Goal: Task Accomplishment & Management: Complete application form

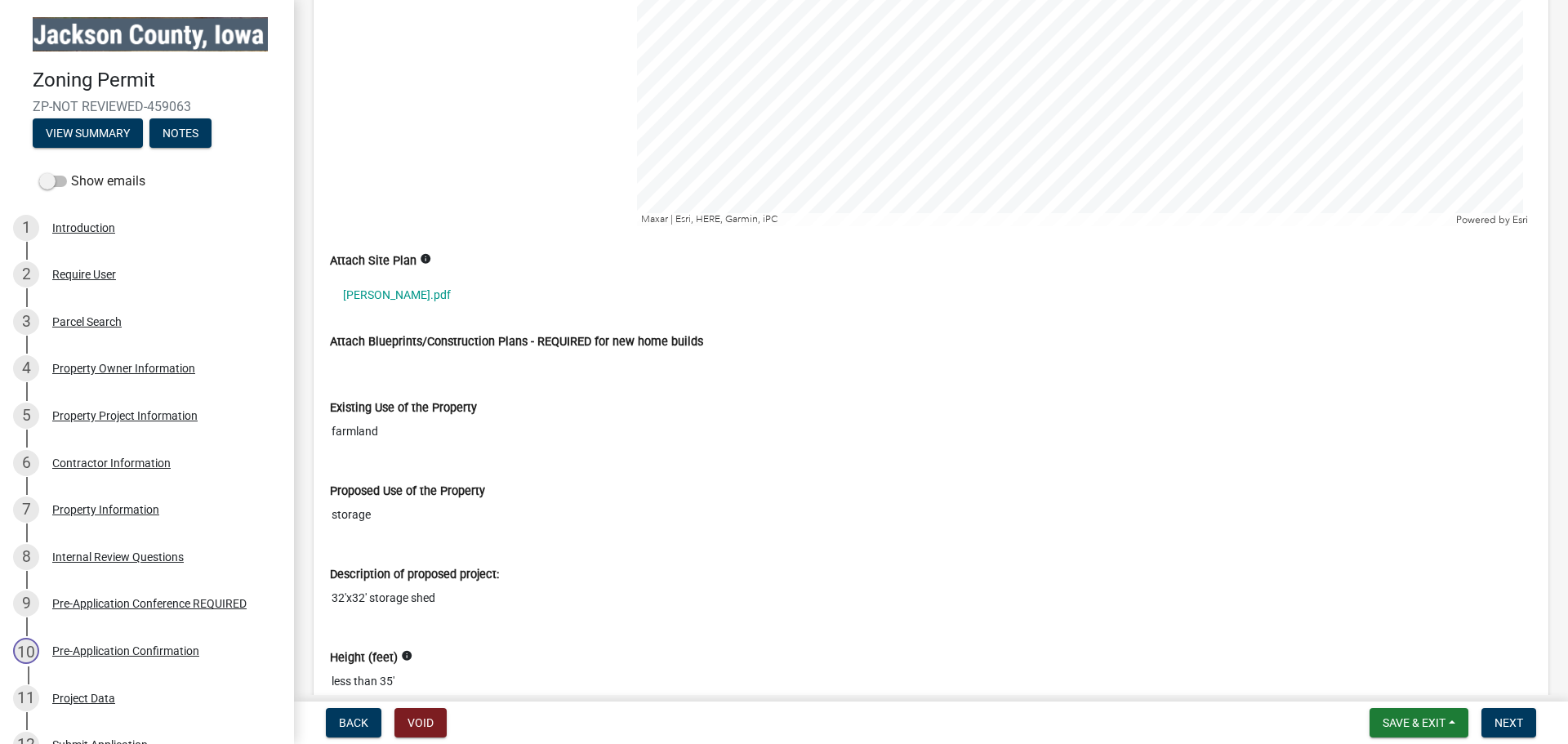
scroll to position [1878, 0]
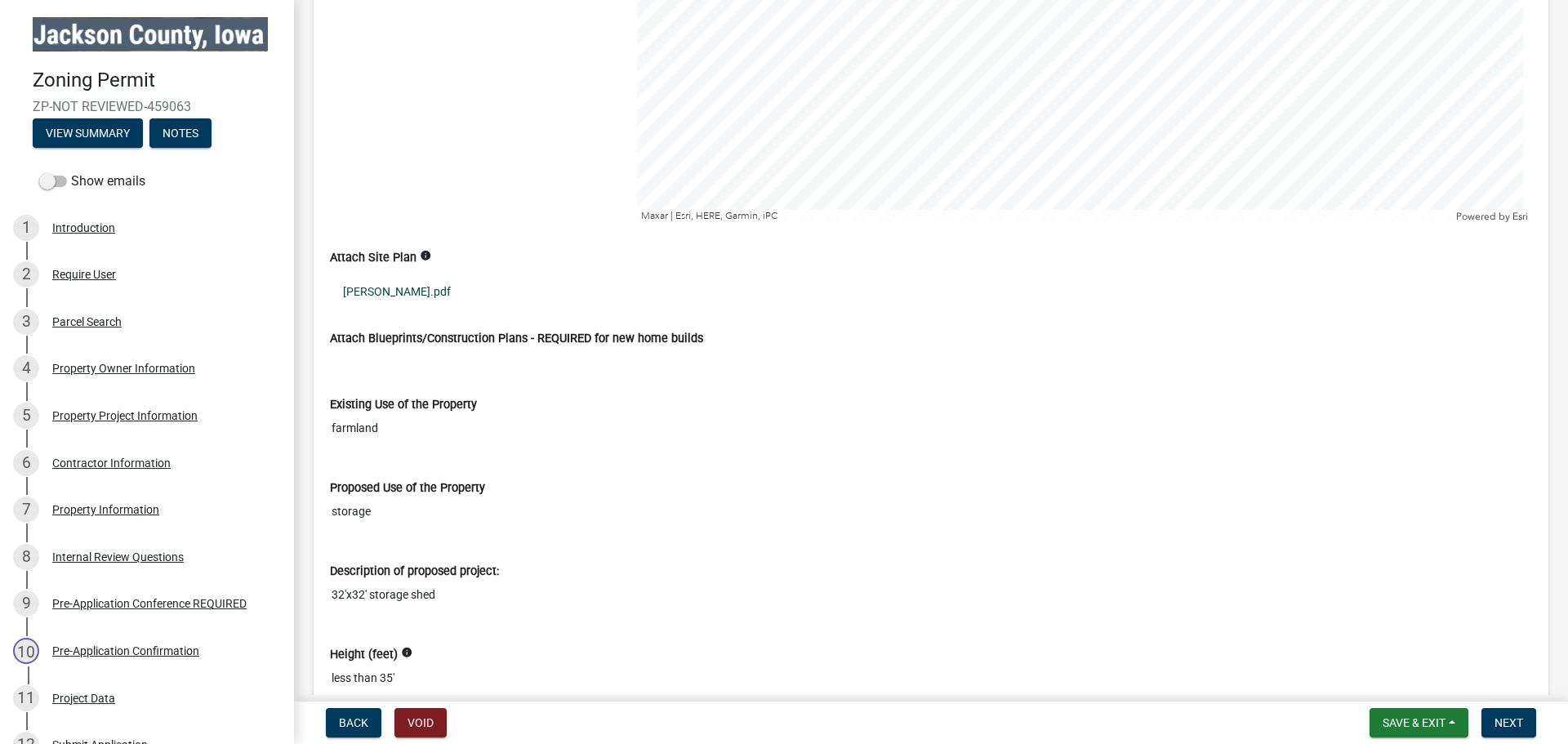
click at [406, 294] on link "[PERSON_NAME].pdf" at bounding box center [931, 291] width 1203 height 38
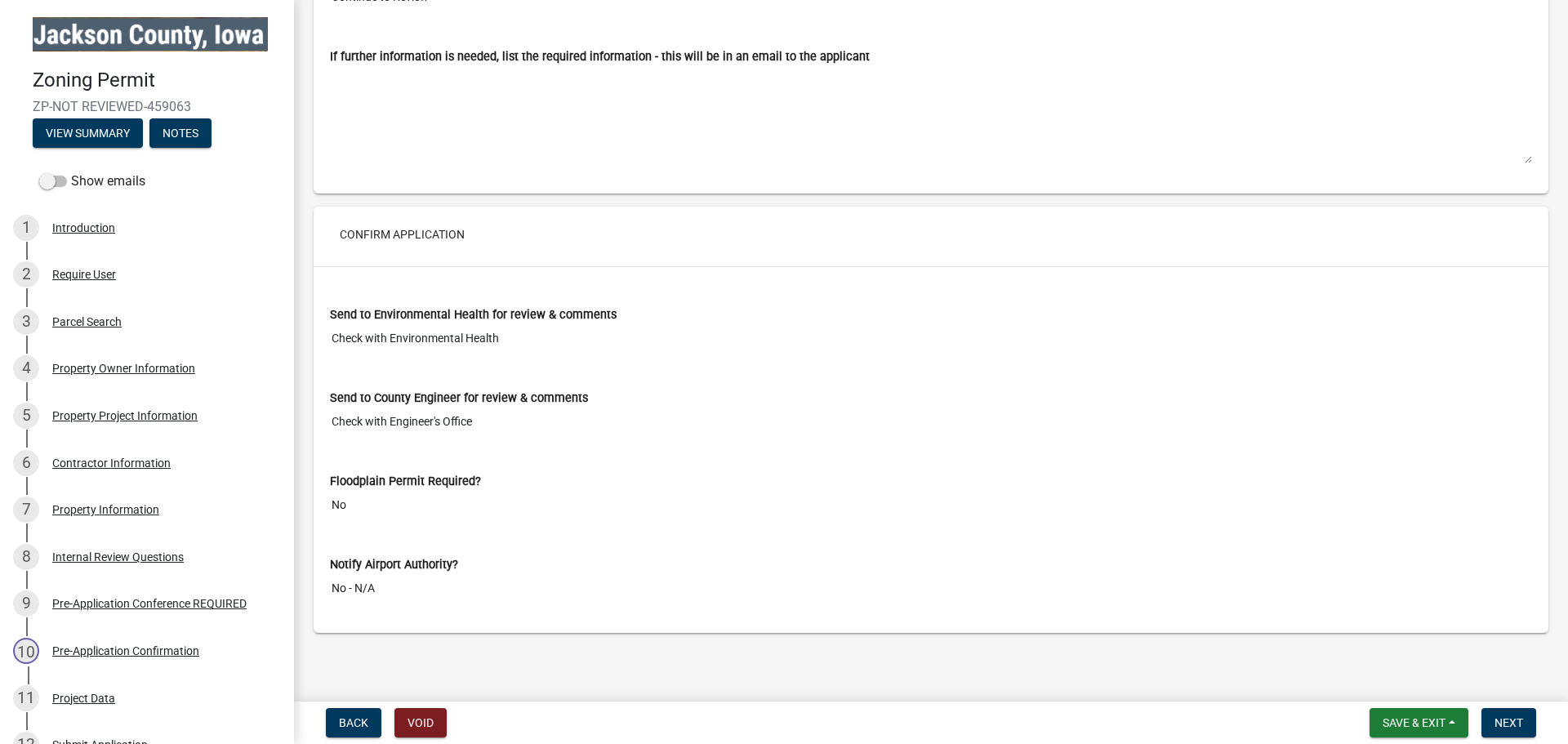
scroll to position [7032, 0]
click at [1521, 722] on span "Next" at bounding box center [1509, 723] width 29 height 13
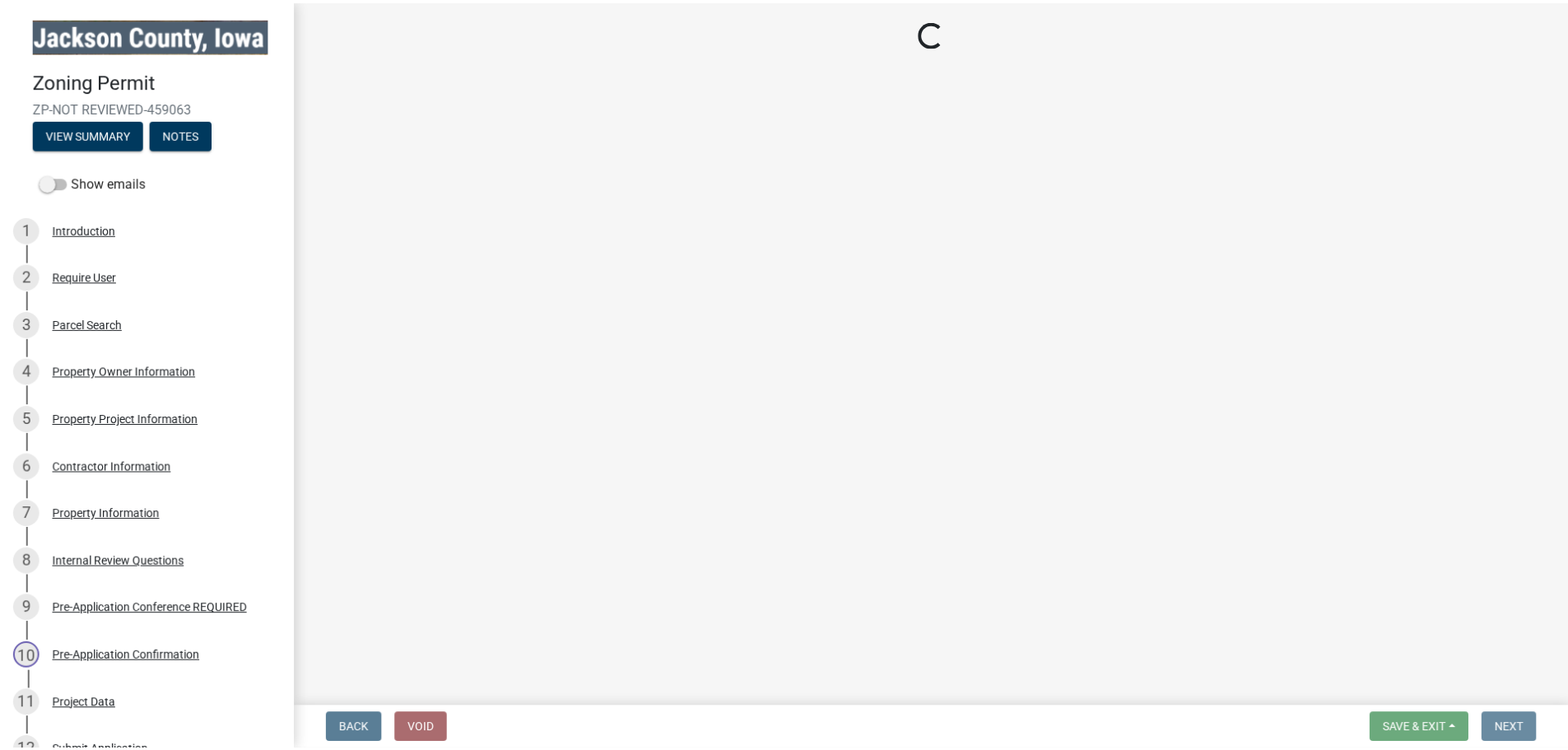
scroll to position [0, 0]
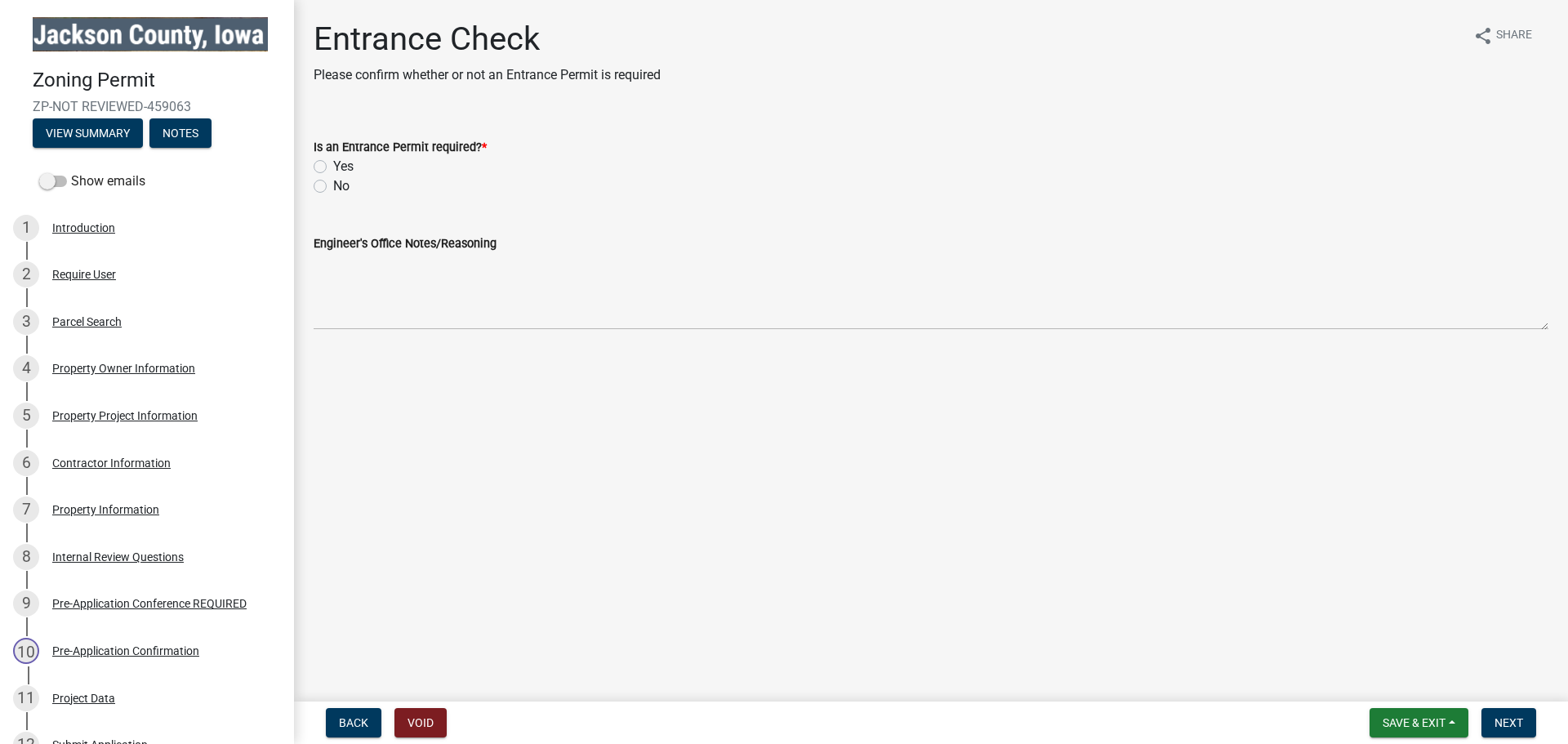
click at [333, 190] on label "No" at bounding box center [341, 186] width 16 height 19
click at [333, 187] on input "No" at bounding box center [338, 181] width 11 height 11
radio input "true"
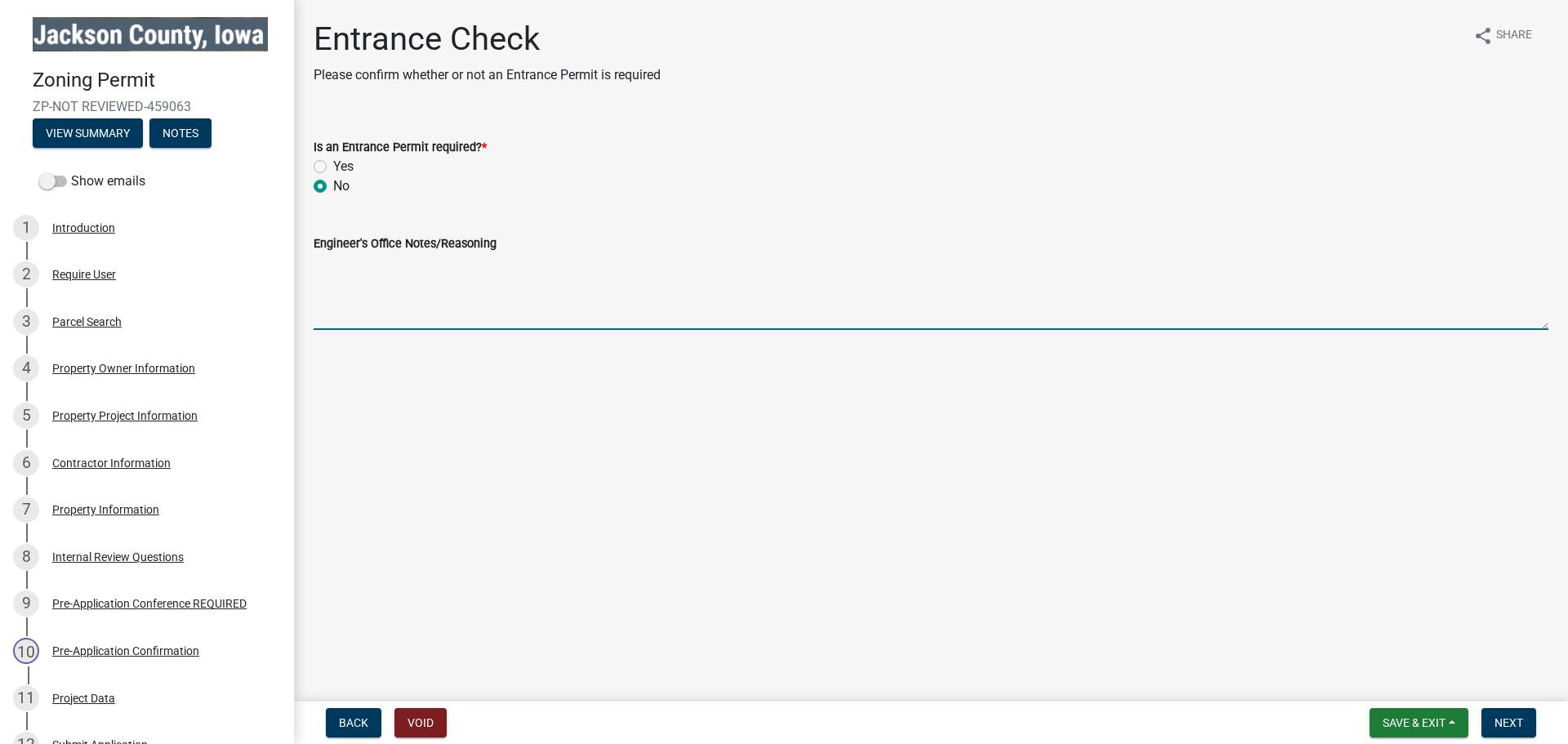
click at [372, 318] on textarea "Engineer's Office Notes/Reasoning" at bounding box center [931, 291] width 1235 height 76
click at [867, 264] on textarea "Property Owner has already contacted our office regarding this. Driveway will b…" at bounding box center [931, 291] width 1235 height 76
click at [1041, 265] on textarea "Property Owner has already contacted our office regarding this. Driveway will b…" at bounding box center [931, 291] width 1235 height 76
type textarea "Property Owner has already contacted our office regarding this. Driveway will b…"
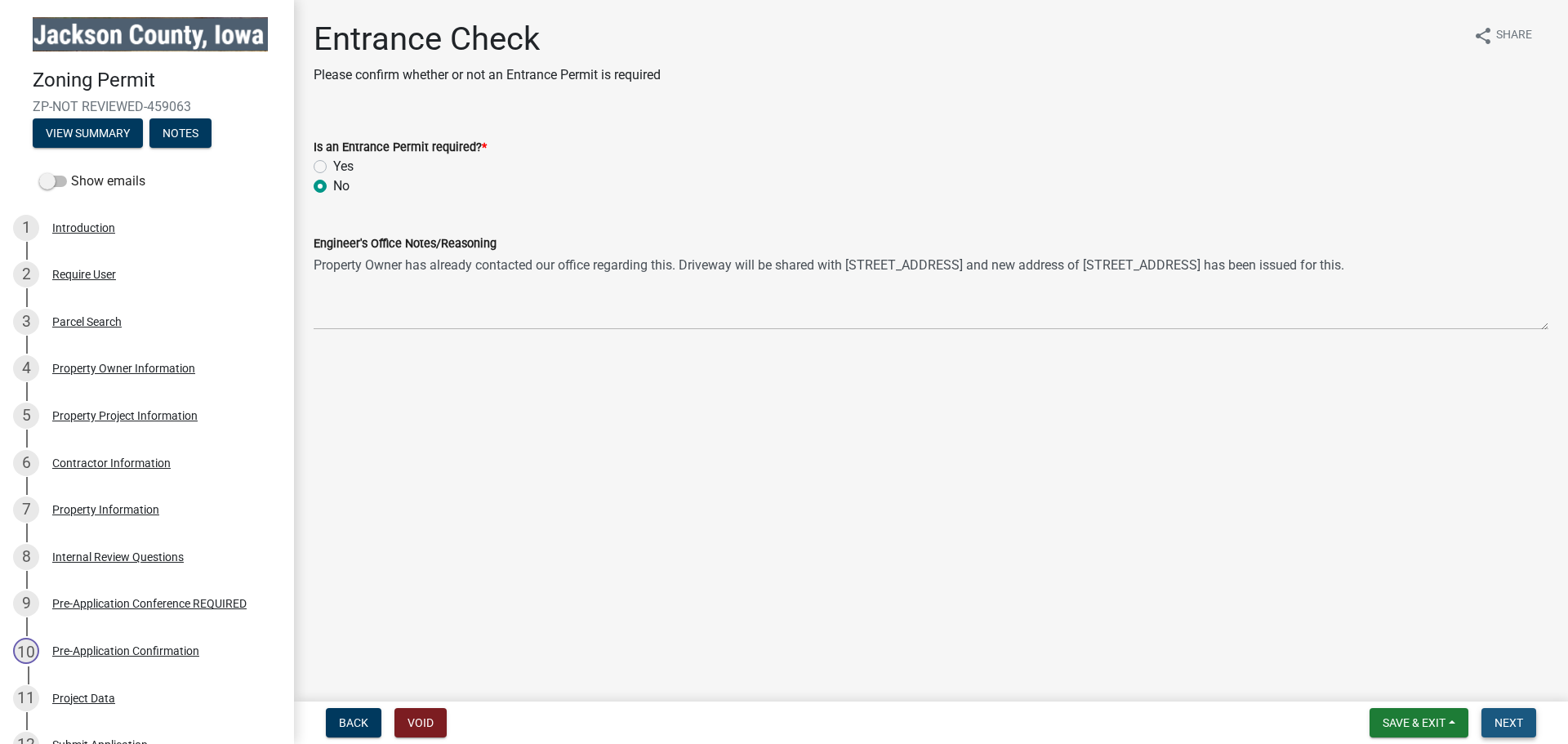
click at [1502, 727] on span "Next" at bounding box center [1509, 723] width 29 height 13
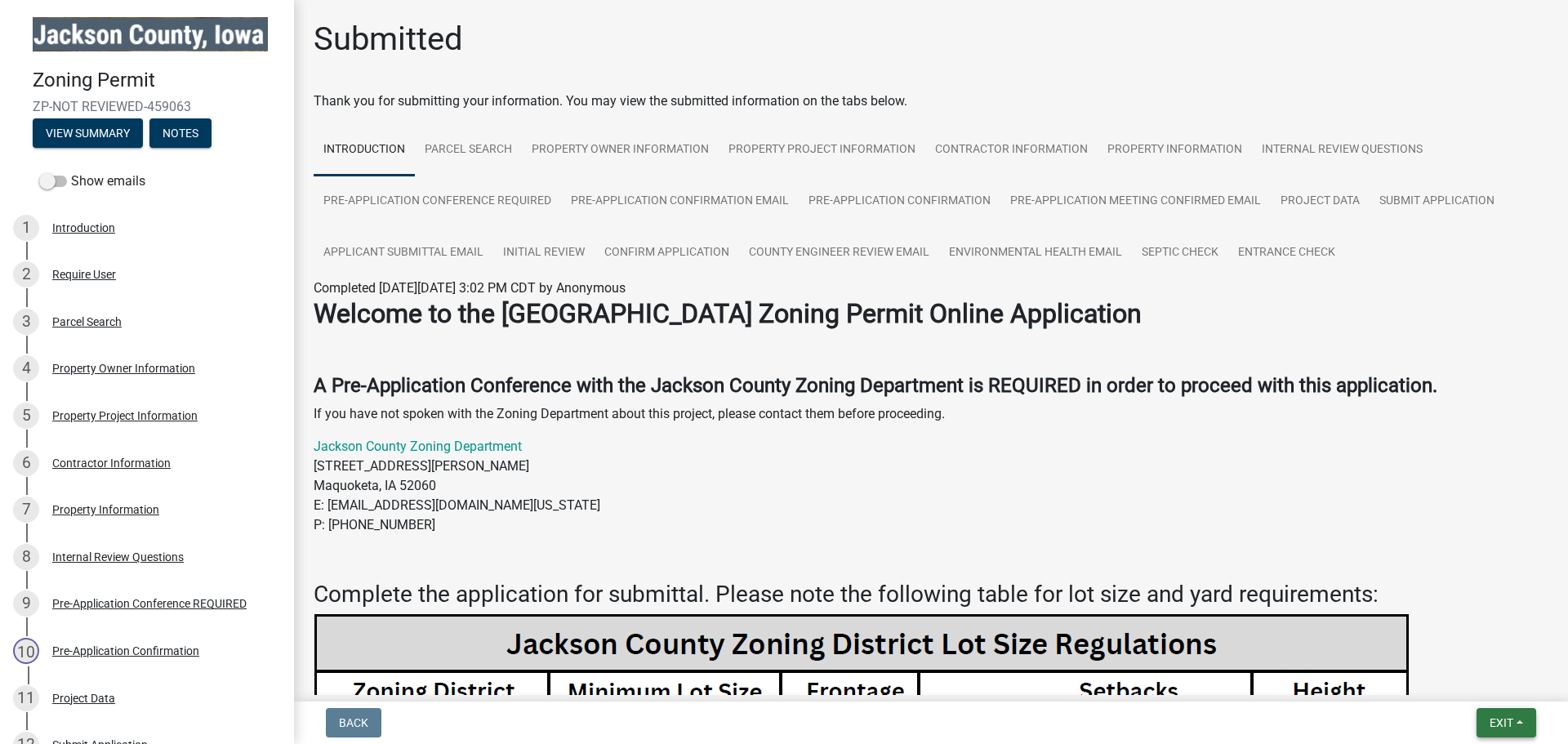
click at [1487, 725] on button "Exit" at bounding box center [1506, 722] width 60 height 29
click at [1471, 687] on button "Save & Exit" at bounding box center [1471, 680] width 131 height 39
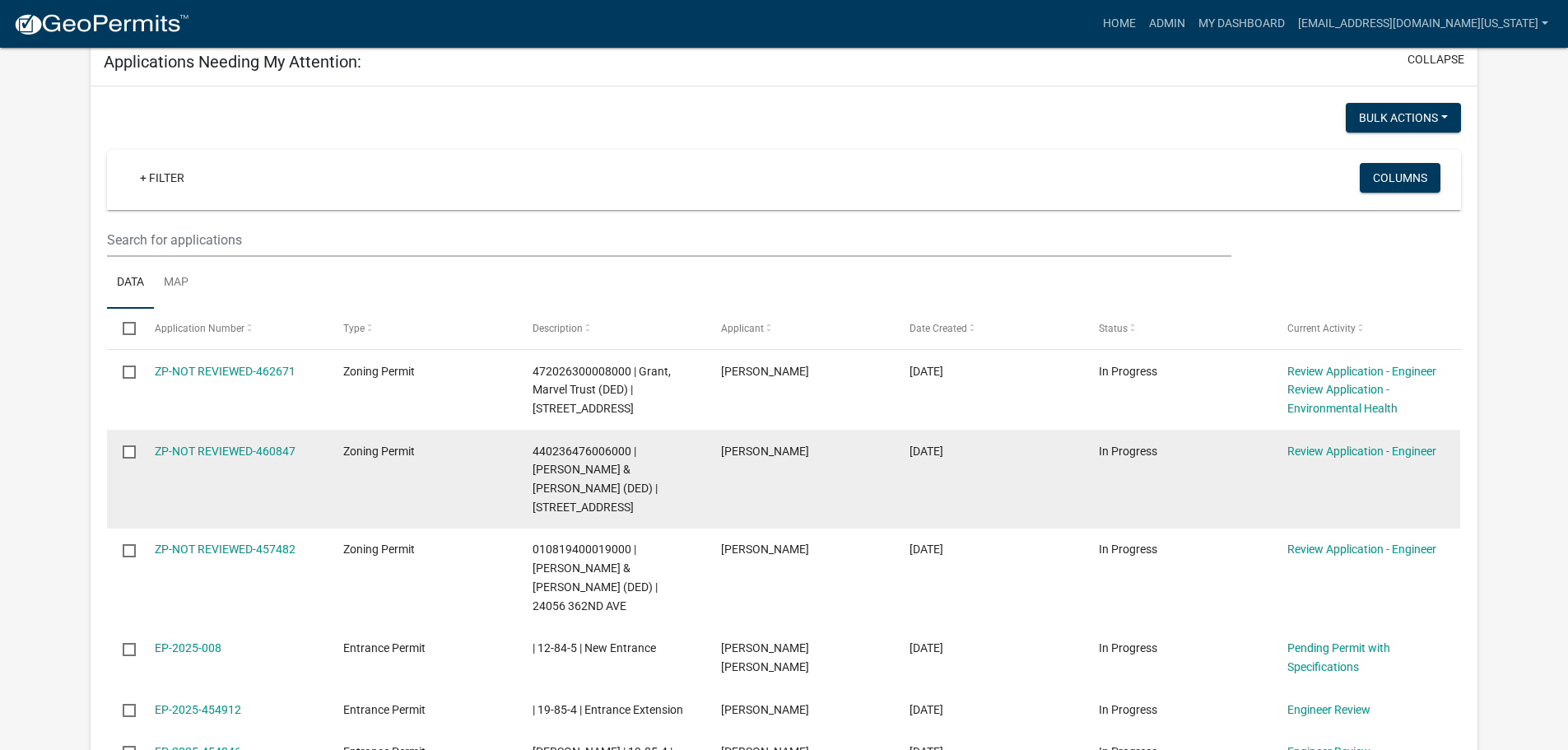
scroll to position [1070, 0]
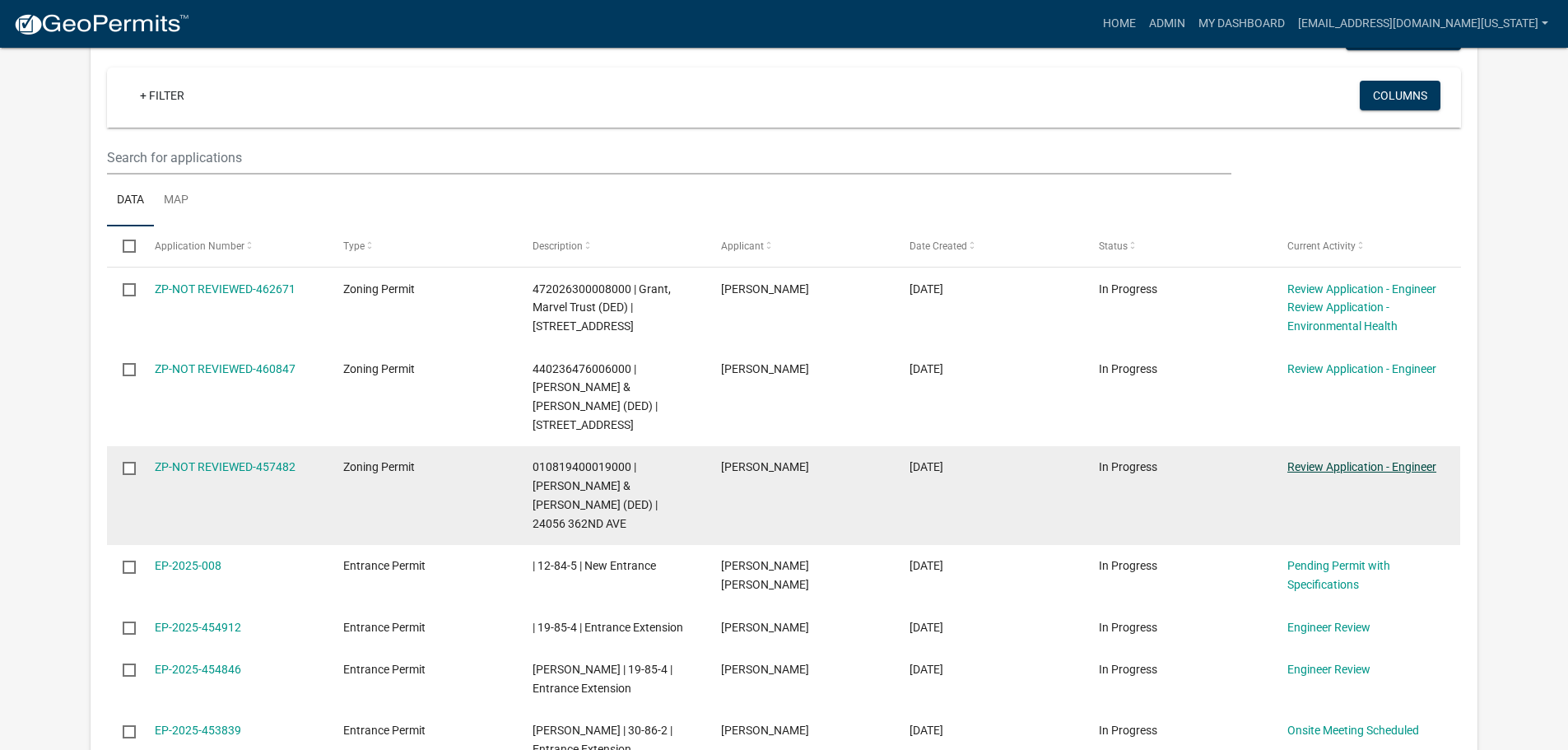
click at [1301, 460] on link "Review Application - Engineer" at bounding box center [1362, 467] width 149 height 14
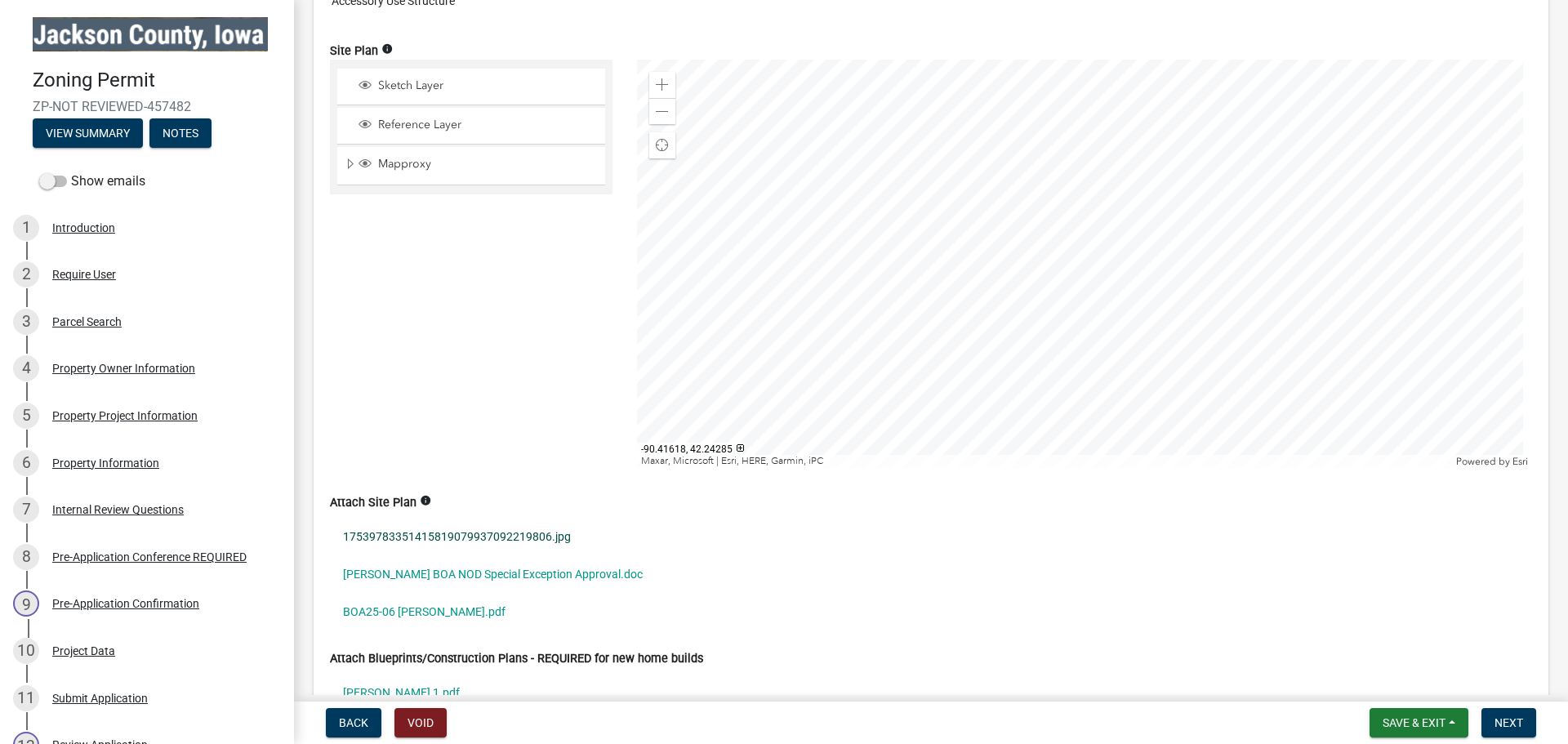
scroll to position [1797, 0]
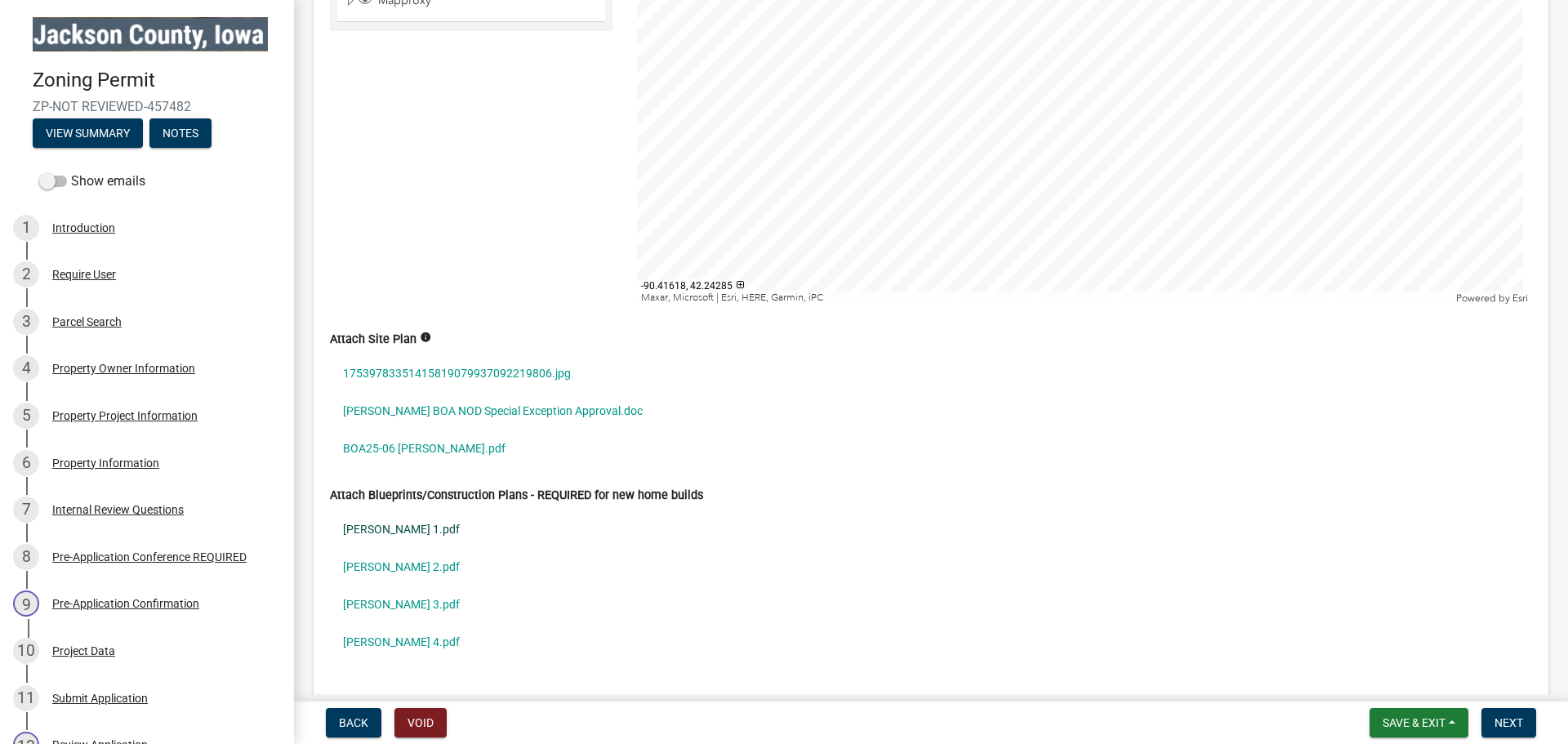
click at [387, 532] on link "[PERSON_NAME] 1.pdf" at bounding box center [931, 529] width 1203 height 38
click at [356, 639] on link "[PERSON_NAME] 4.pdf" at bounding box center [931, 642] width 1203 height 38
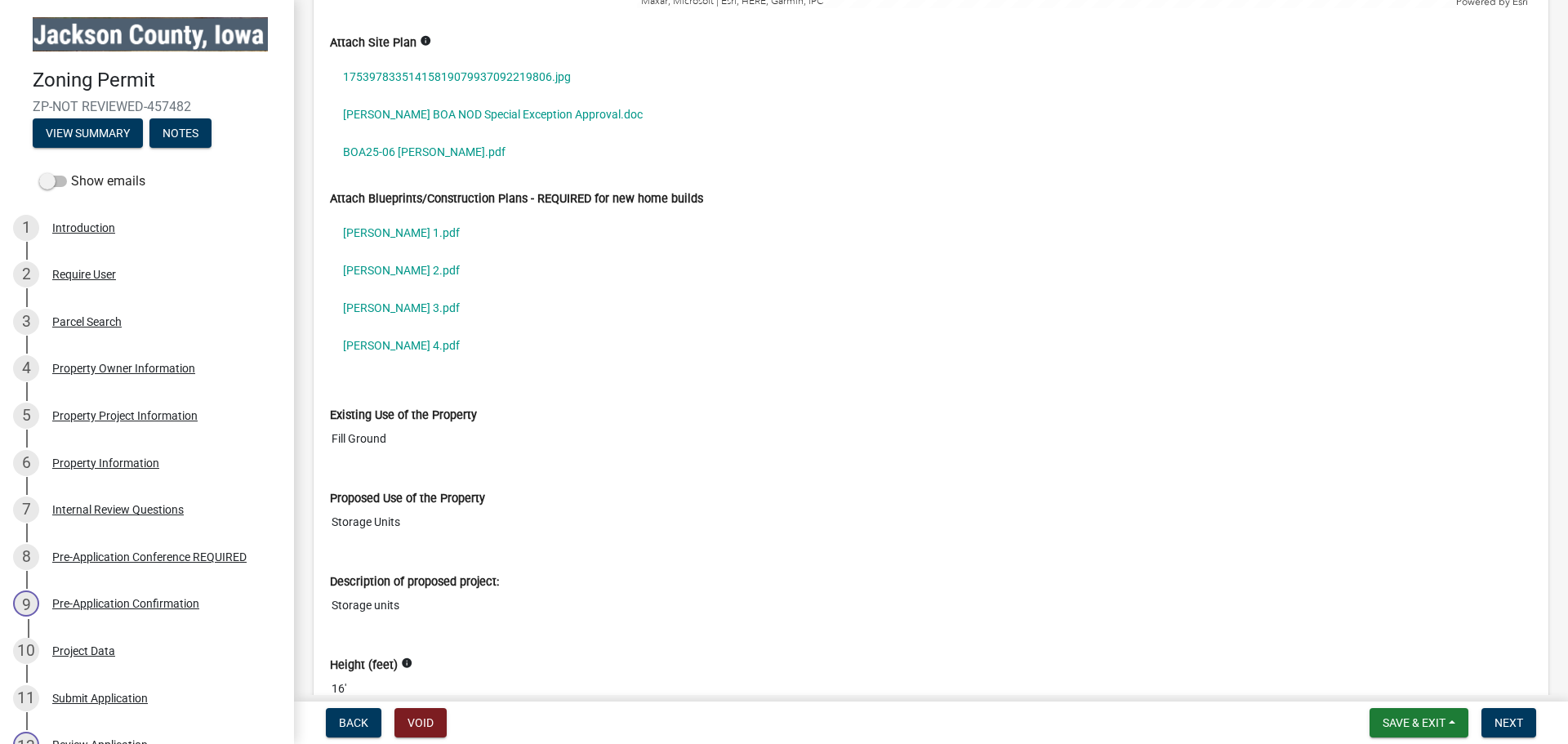
scroll to position [2287, 0]
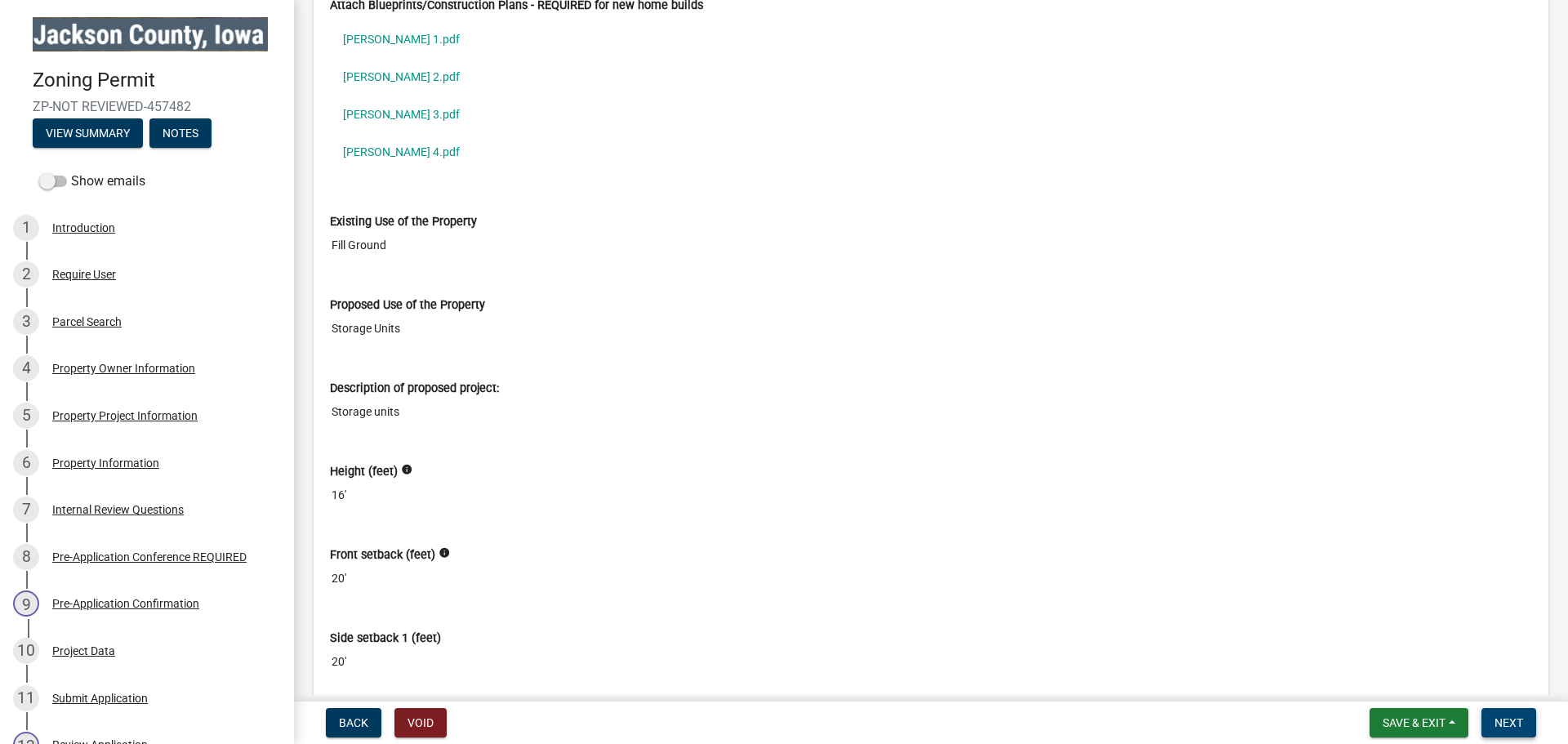
click at [1499, 721] on span "Next" at bounding box center [1509, 723] width 29 height 13
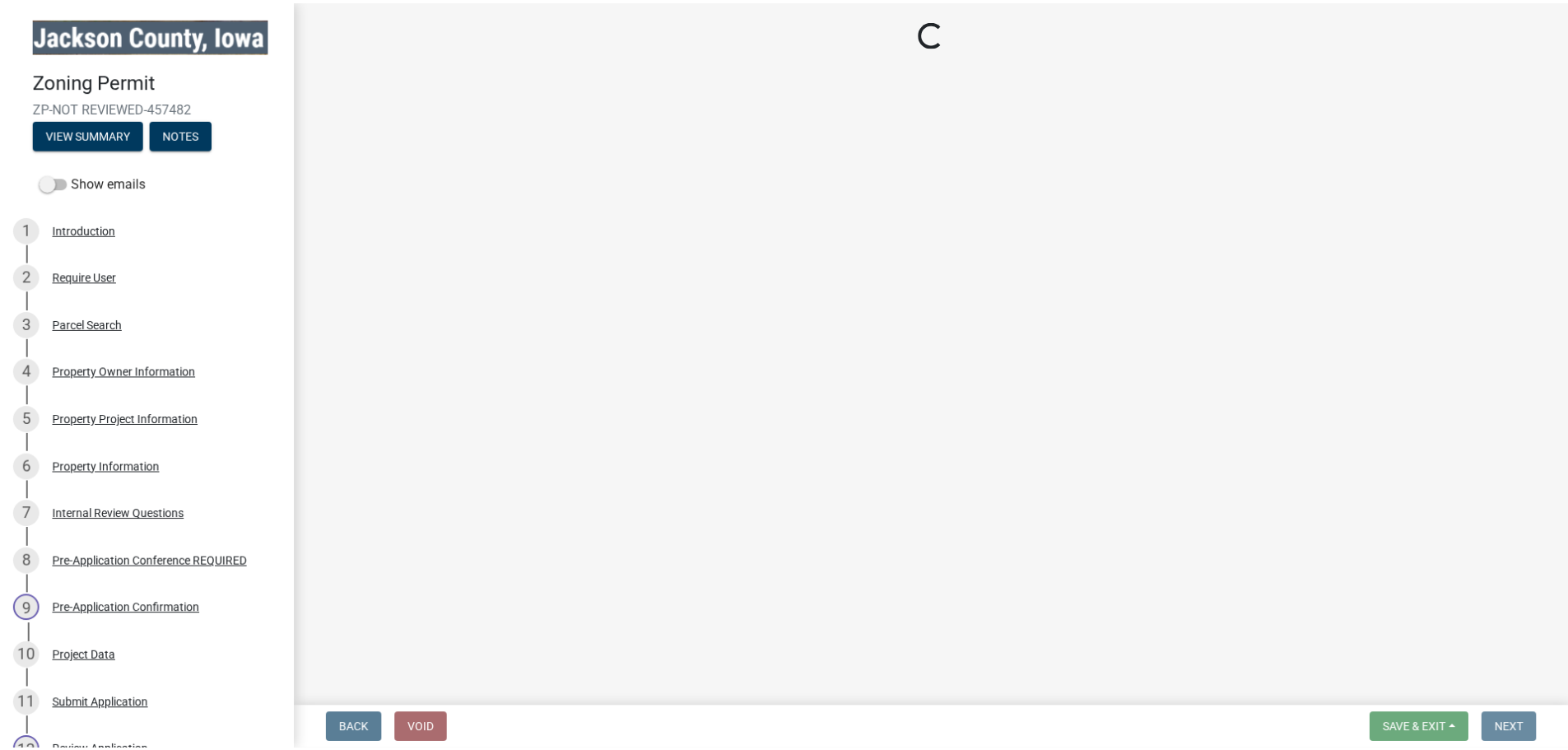
scroll to position [0, 0]
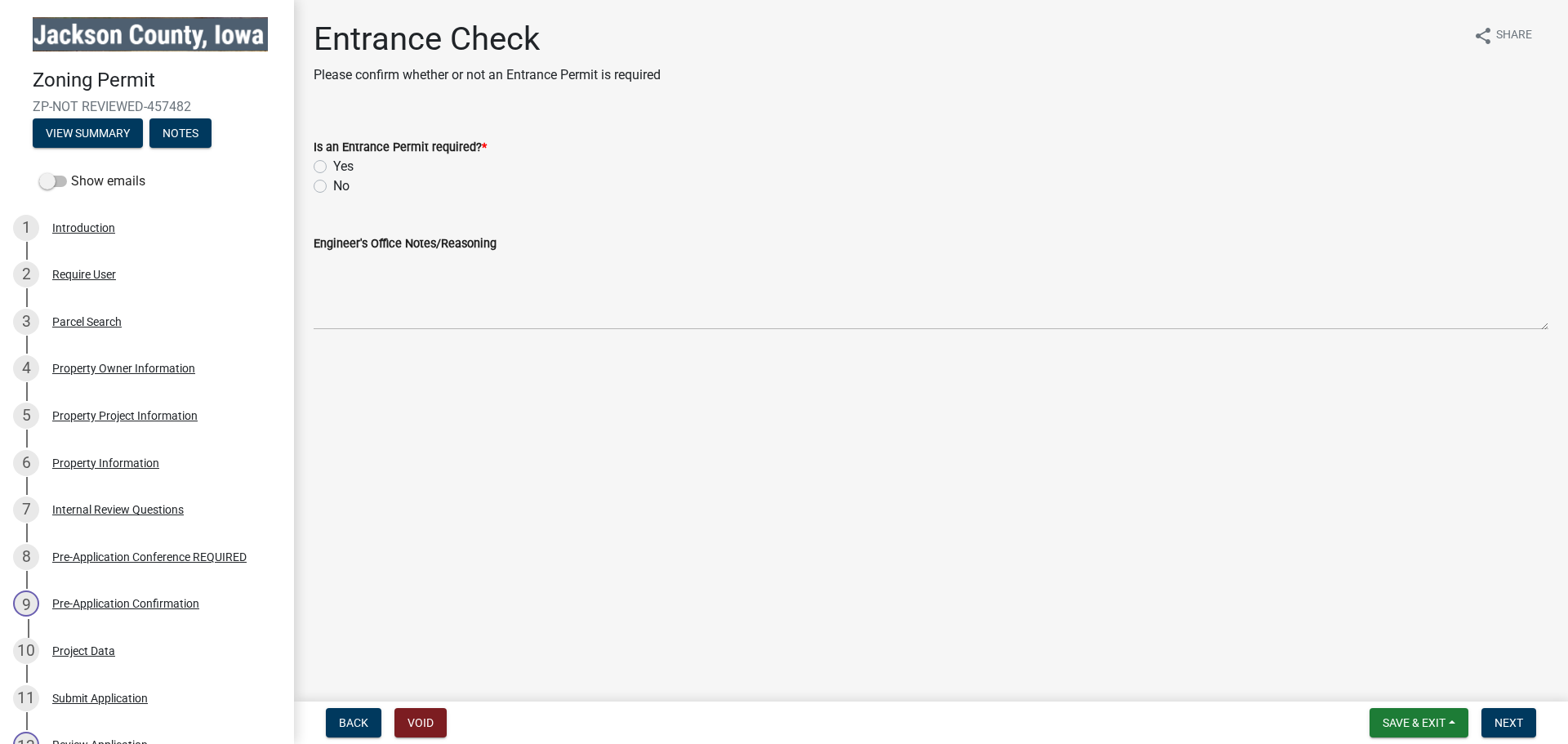
click at [333, 186] on label "No" at bounding box center [341, 186] width 16 height 19
click at [333, 186] on input "No" at bounding box center [338, 181] width 11 height 11
radio input "true"
click at [1494, 719] on button "Next" at bounding box center [1508, 722] width 55 height 29
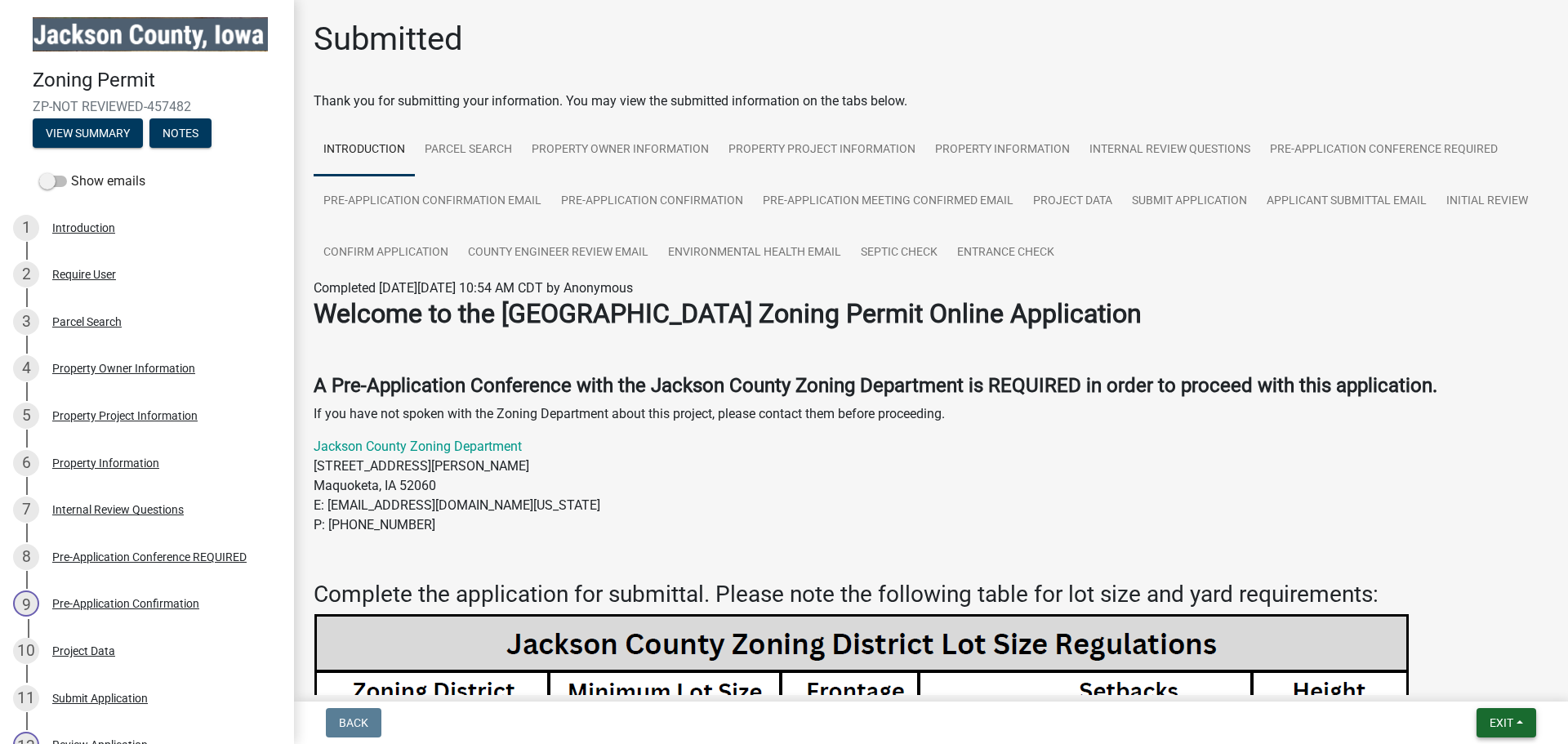
click at [1523, 726] on button "Exit" at bounding box center [1506, 722] width 60 height 29
click at [1475, 687] on button "Save & Exit" at bounding box center [1471, 680] width 131 height 39
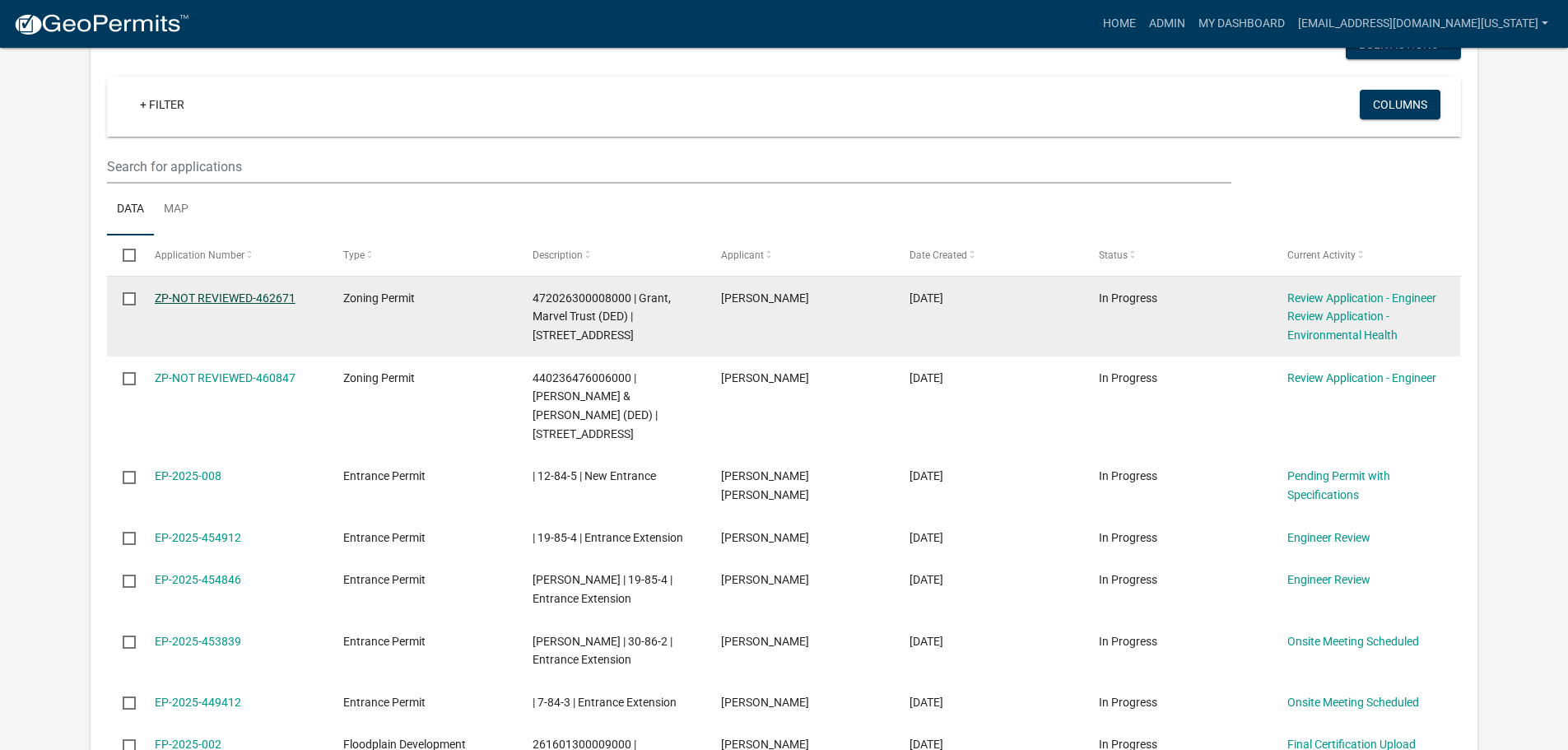
scroll to position [1070, 0]
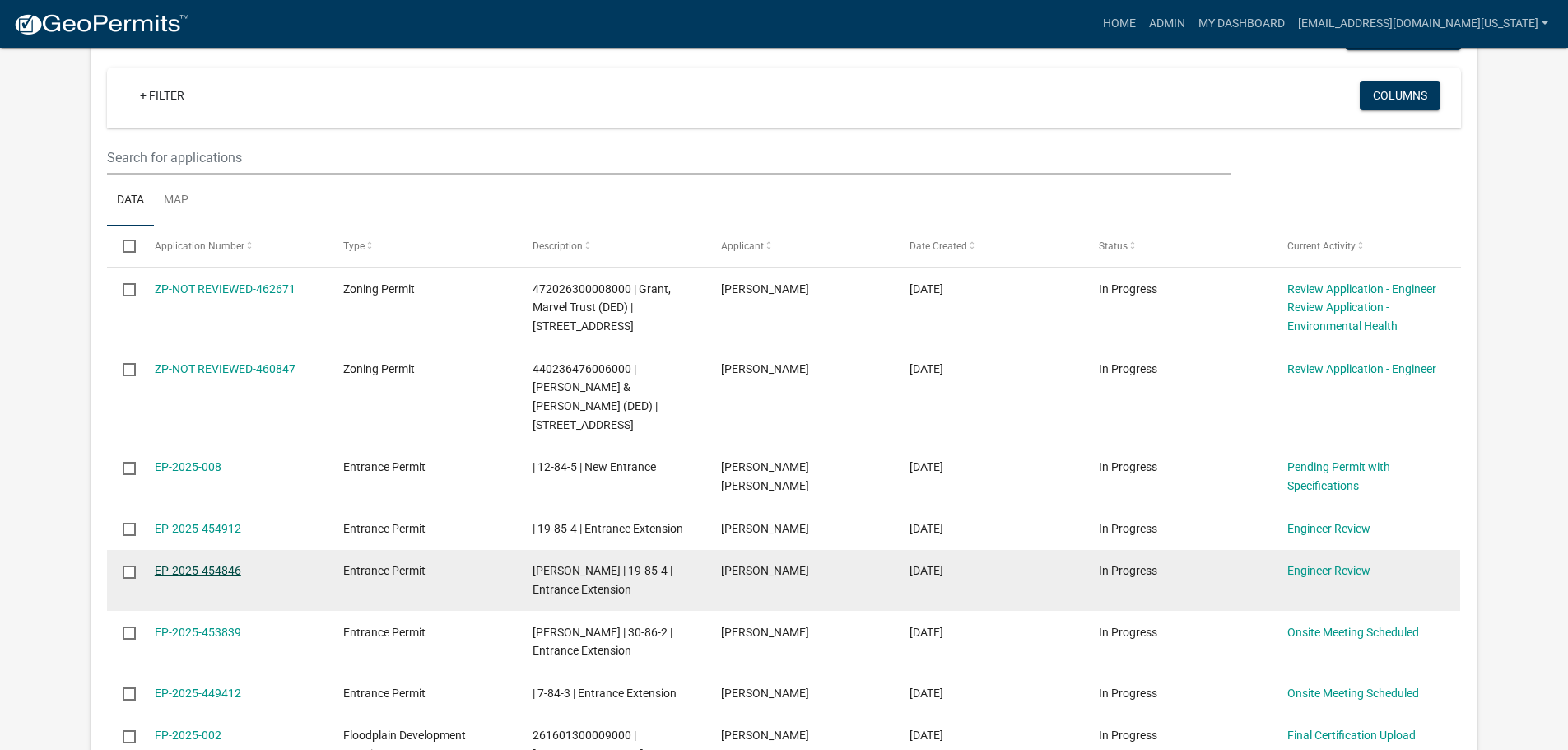
click at [229, 564] on link "EP-2025-454846" at bounding box center [198, 571] width 86 height 14
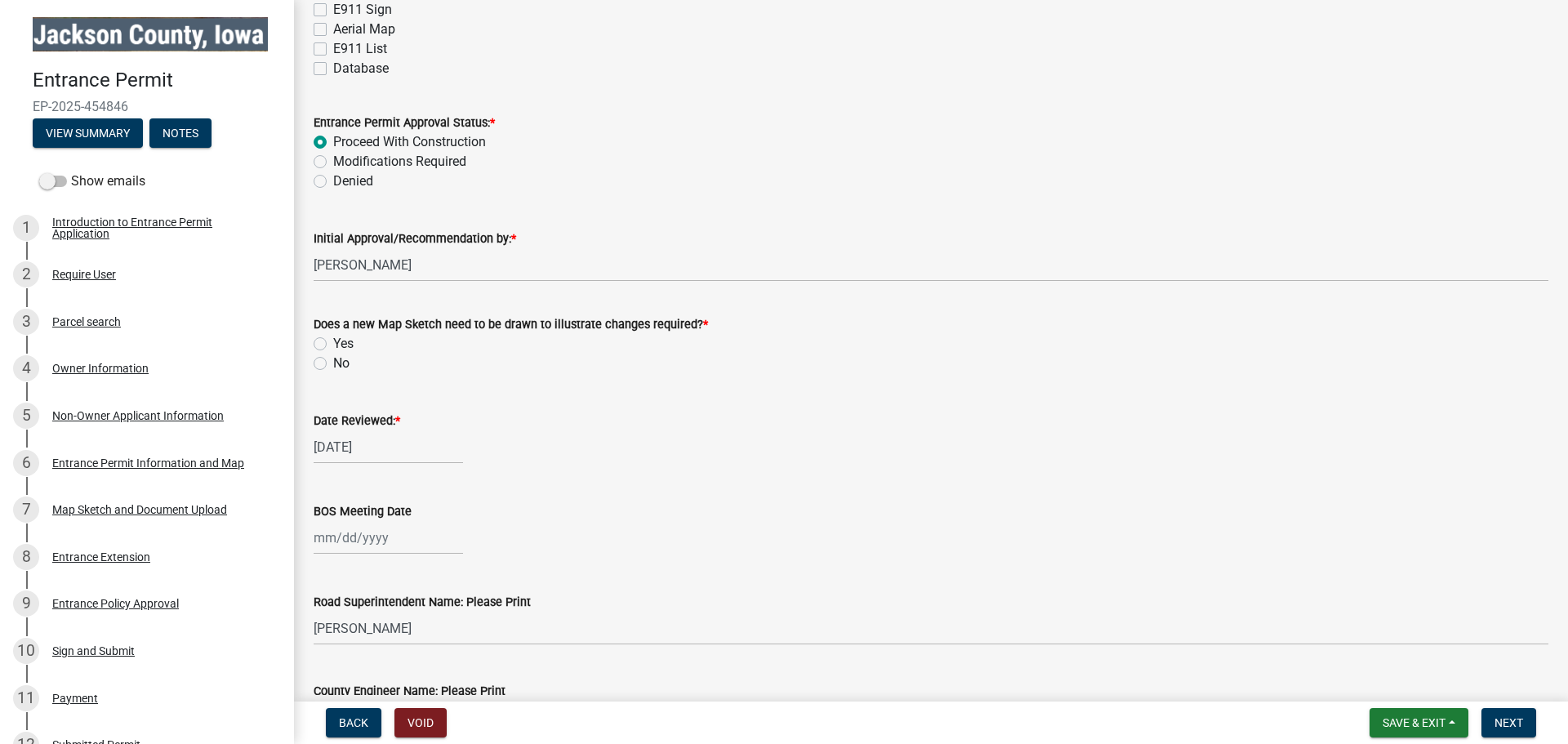
scroll to position [2368, 0]
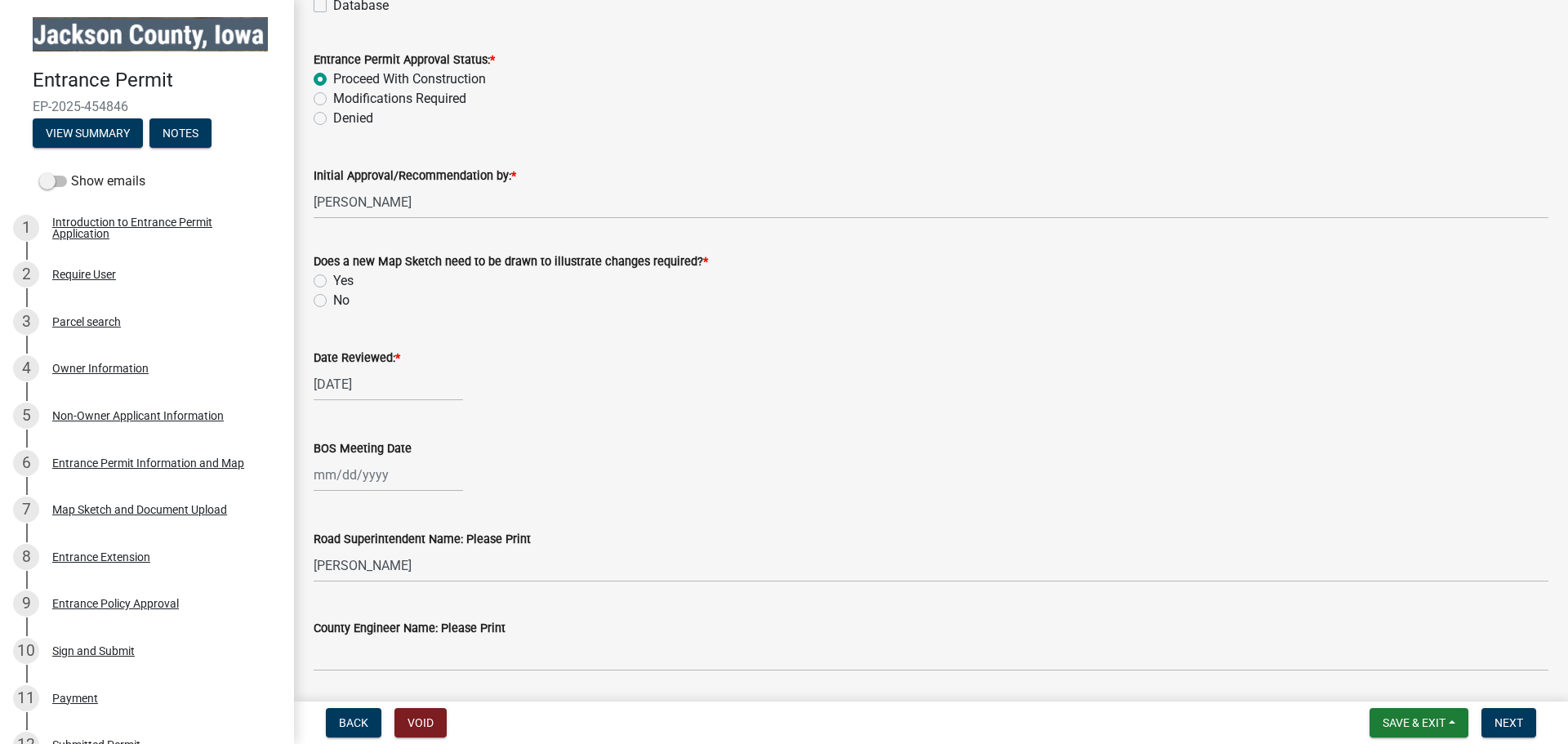
click at [333, 301] on label "No" at bounding box center [341, 300] width 16 height 19
click at [333, 301] on input "No" at bounding box center [338, 296] width 11 height 11
radio input "true"
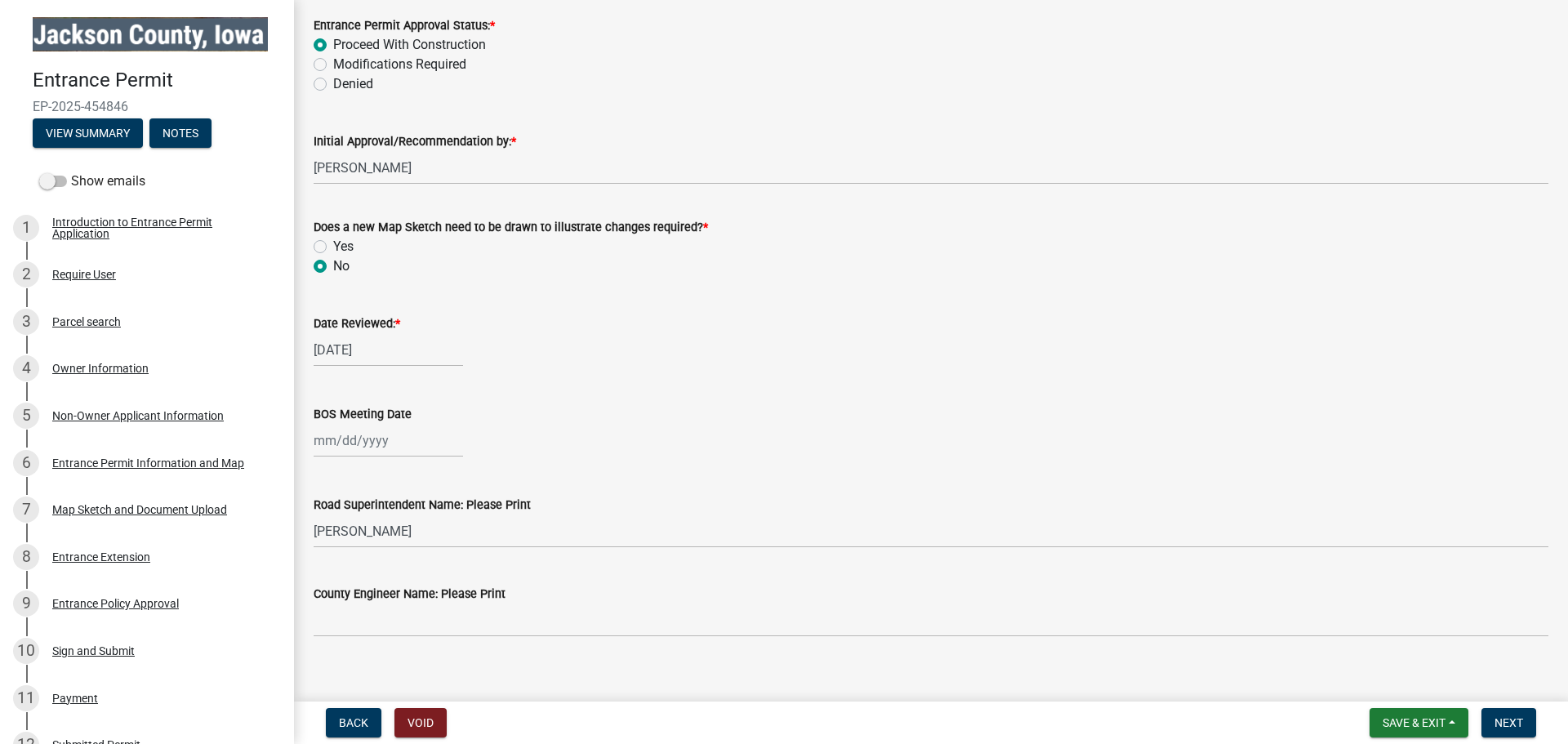
scroll to position [2422, 0]
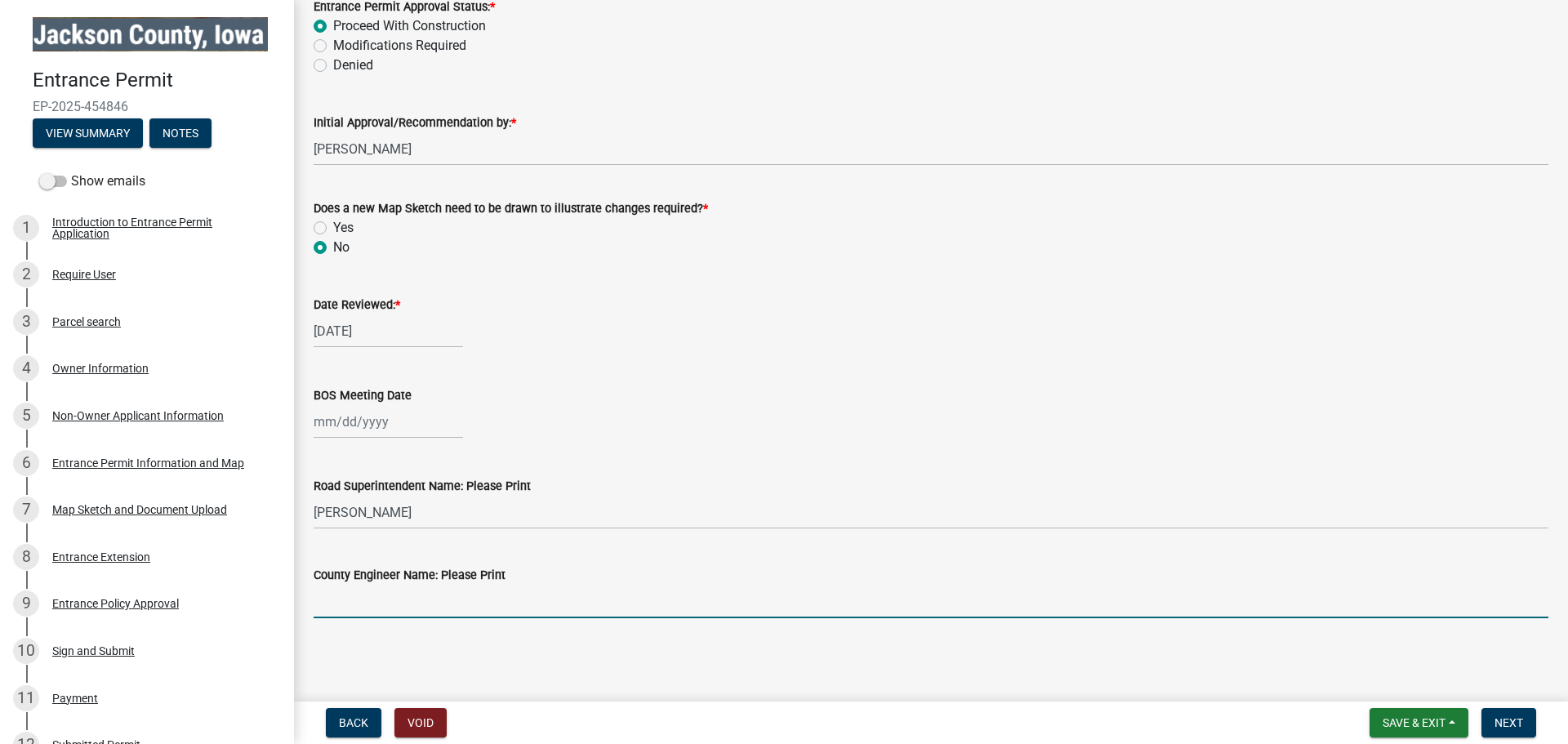
click at [405, 610] on input "County Engineer Name: Please Print" at bounding box center [931, 601] width 1235 height 34
type input "[PERSON_NAME]"
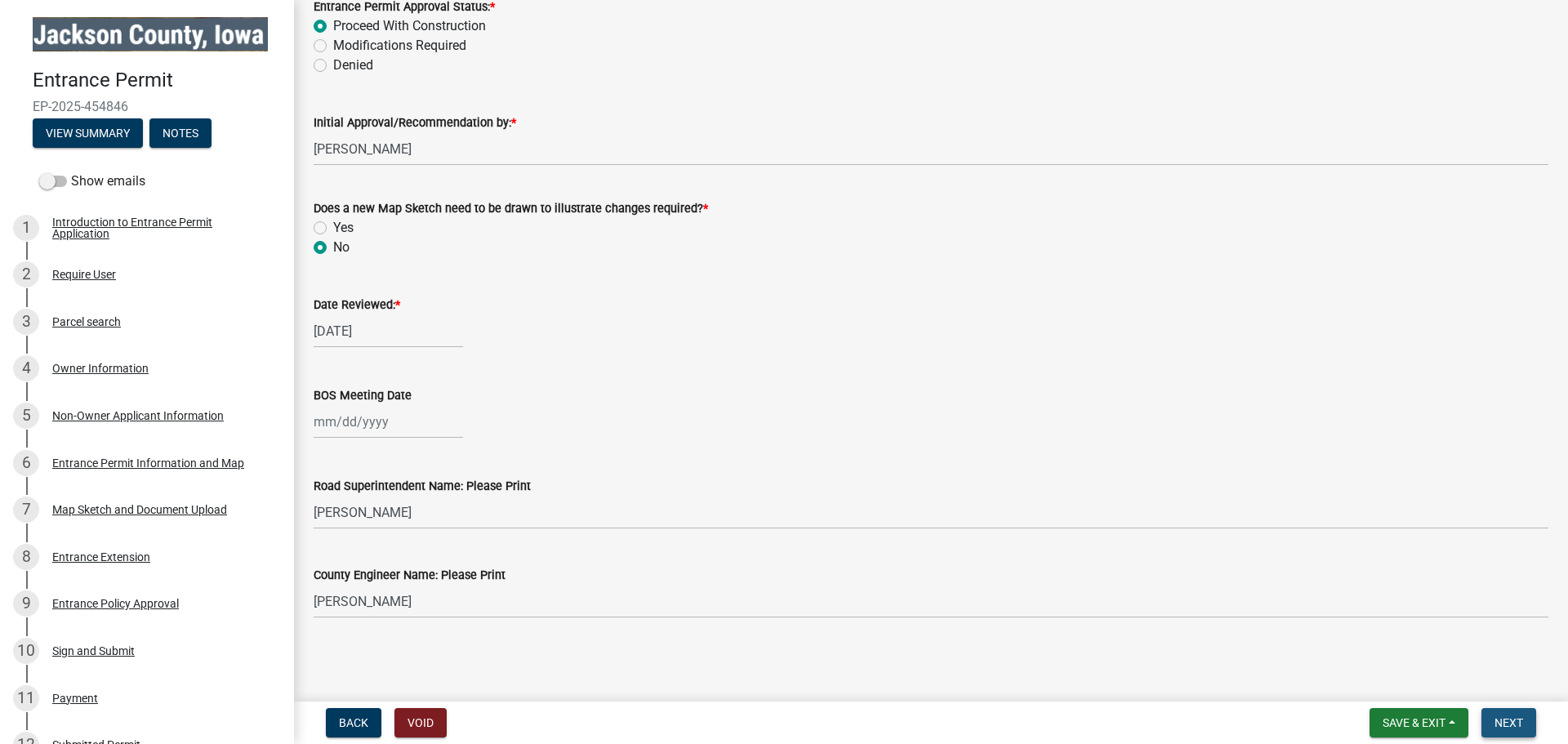
click at [1527, 724] on button "Next" at bounding box center [1508, 722] width 55 height 29
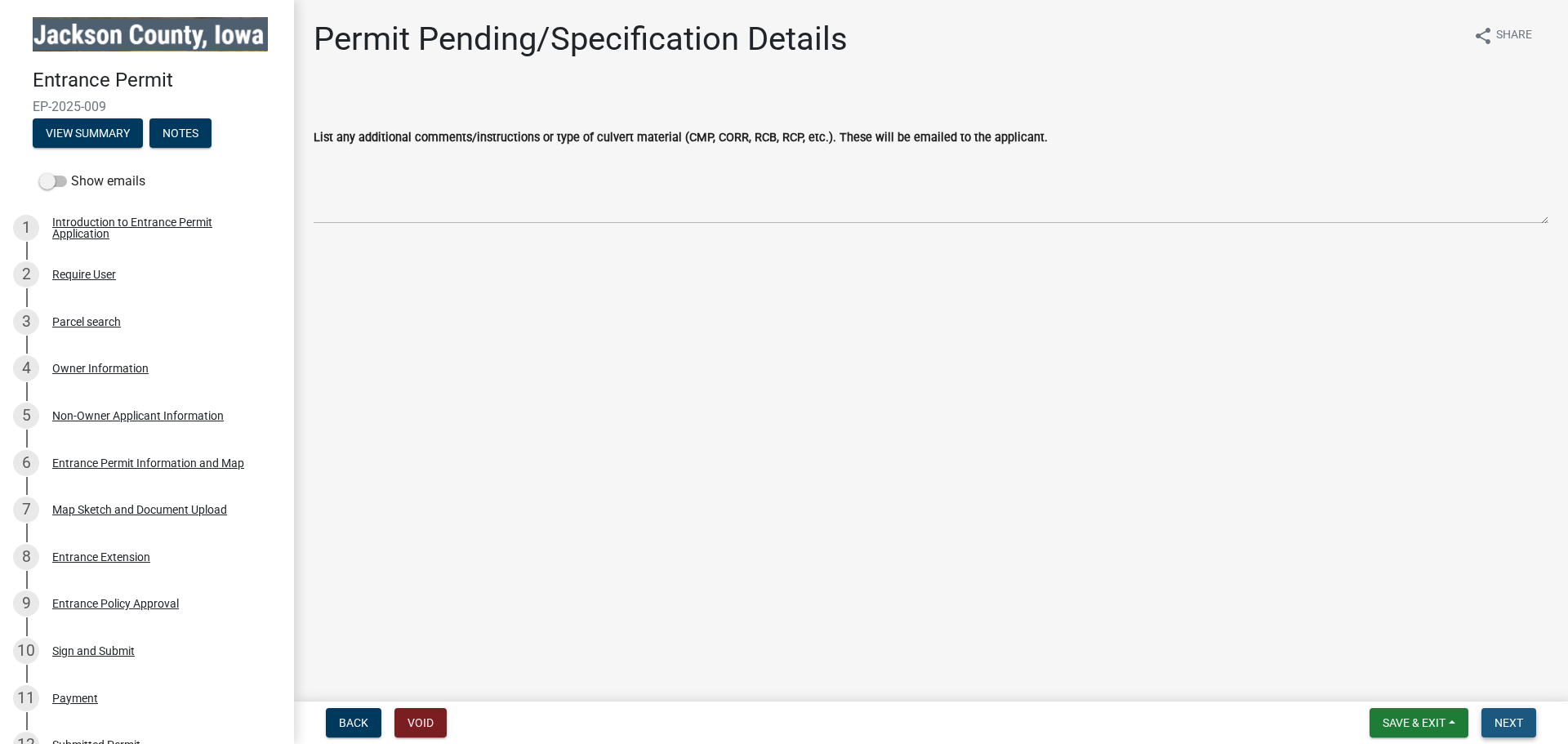
click at [1513, 719] on span "Next" at bounding box center [1509, 723] width 29 height 13
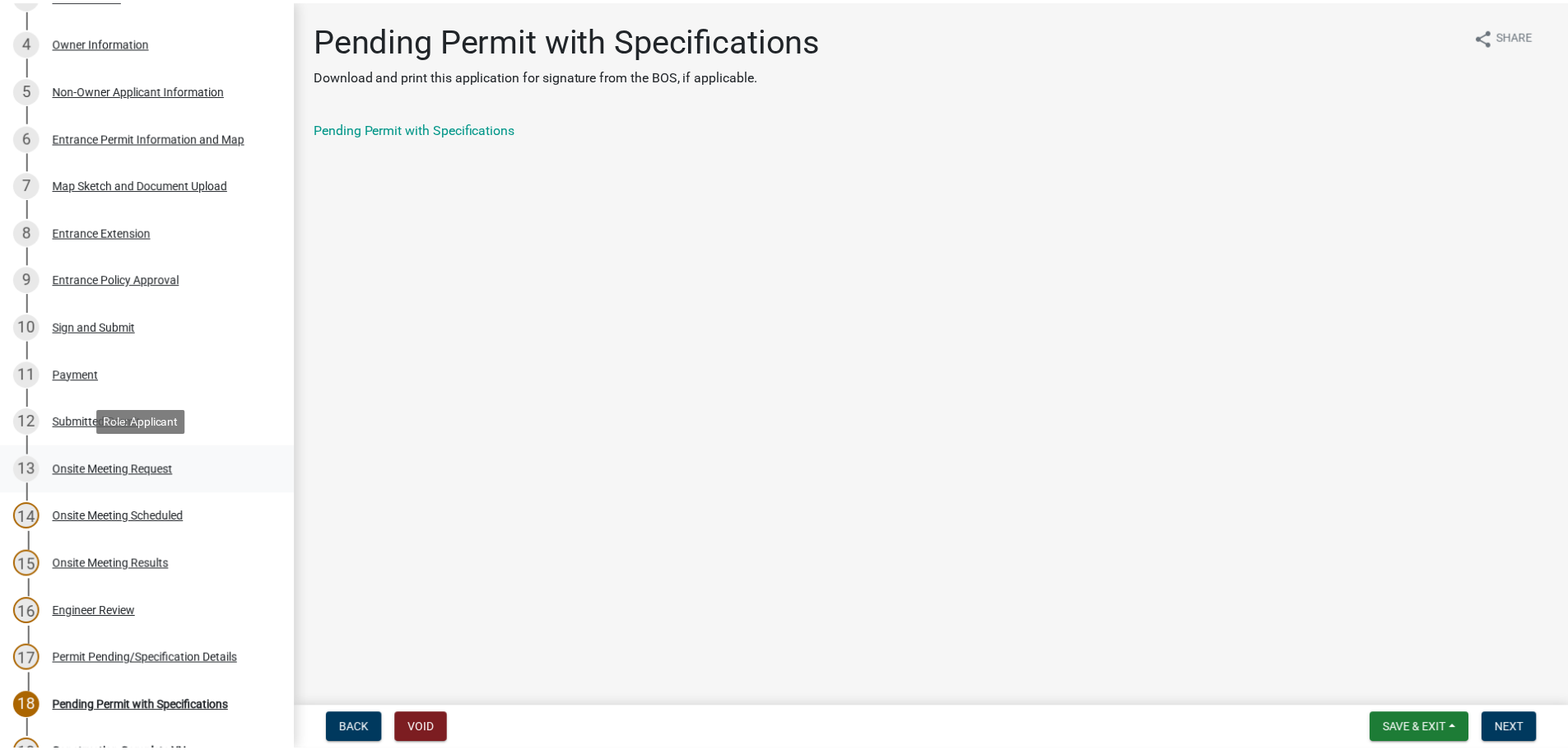
scroll to position [555, 0]
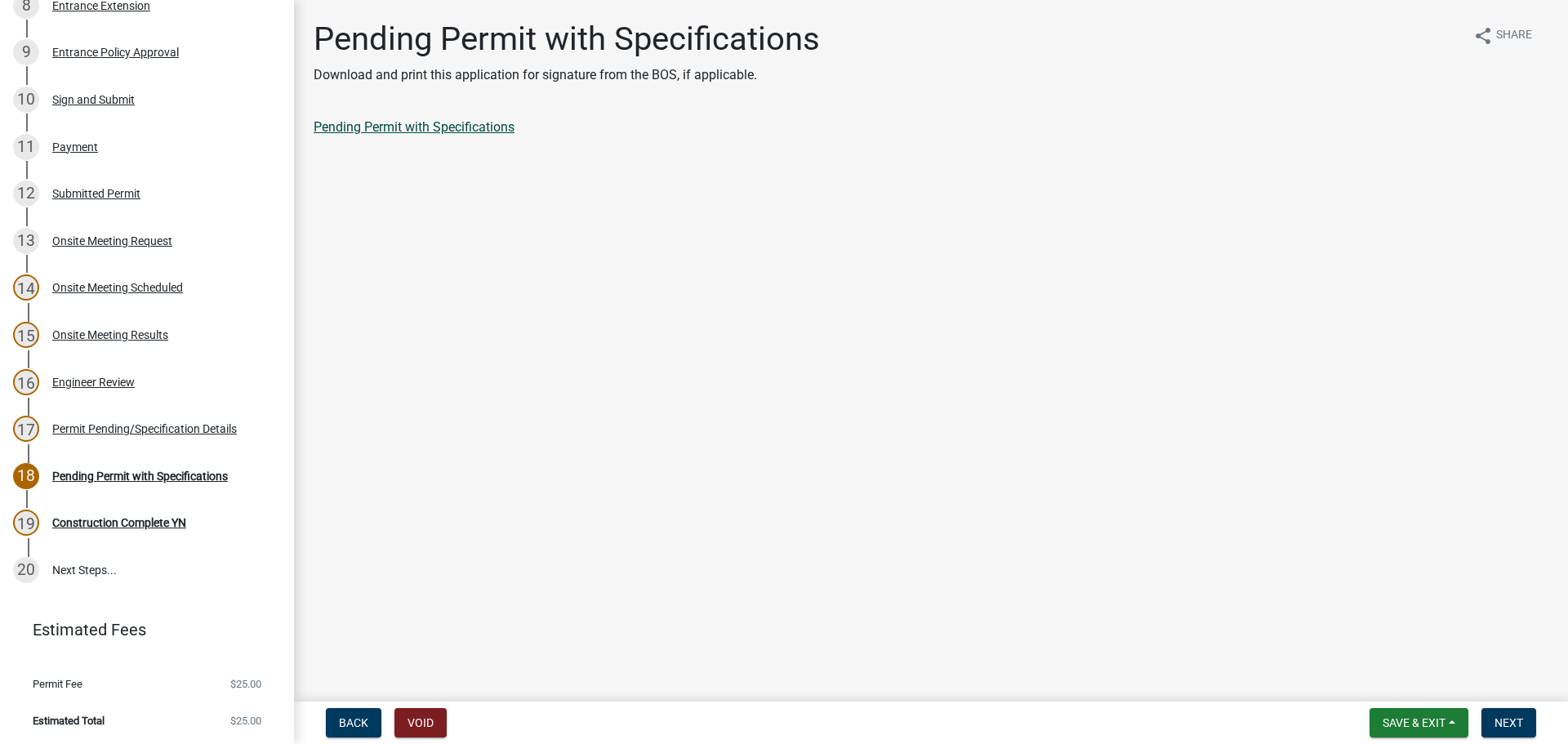
click at [435, 132] on link "Pending Permit with Specifications" at bounding box center [413, 127] width 201 height 15
click at [1497, 722] on span "Next" at bounding box center [1509, 723] width 29 height 13
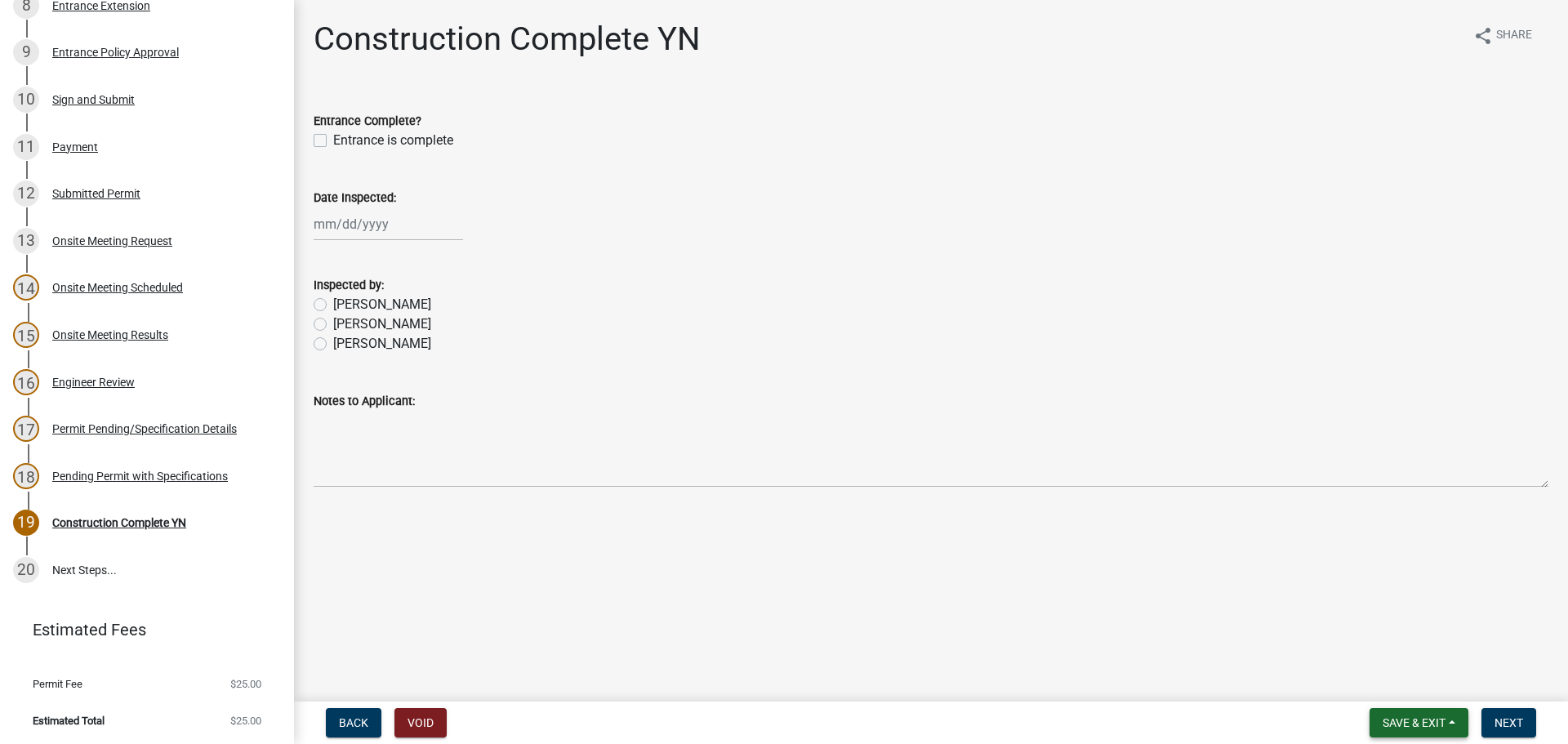
click at [1434, 728] on span "Save & Exit" at bounding box center [1413, 723] width 63 height 13
click at [1389, 682] on button "Save & Exit" at bounding box center [1403, 680] width 131 height 39
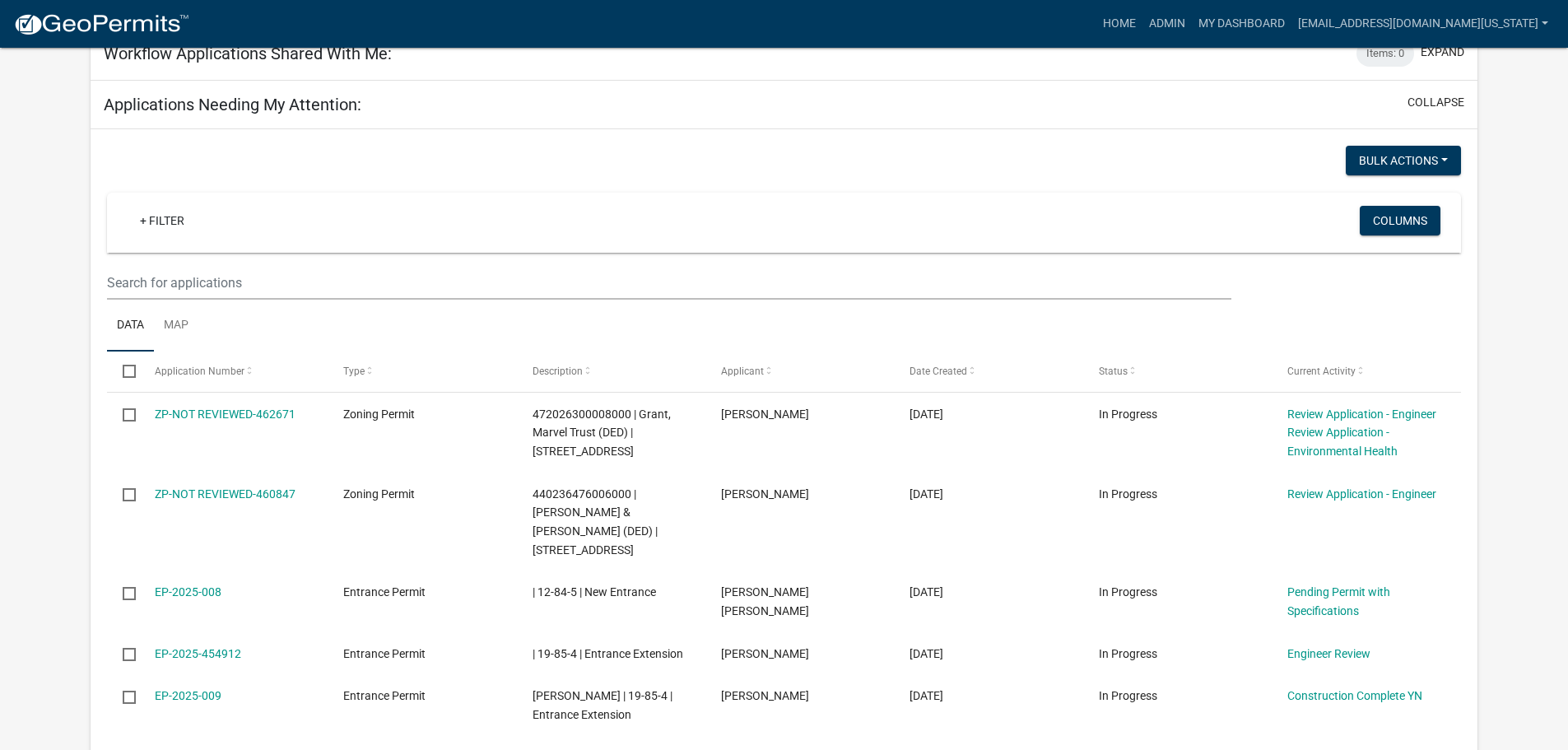
scroll to position [1028, 0]
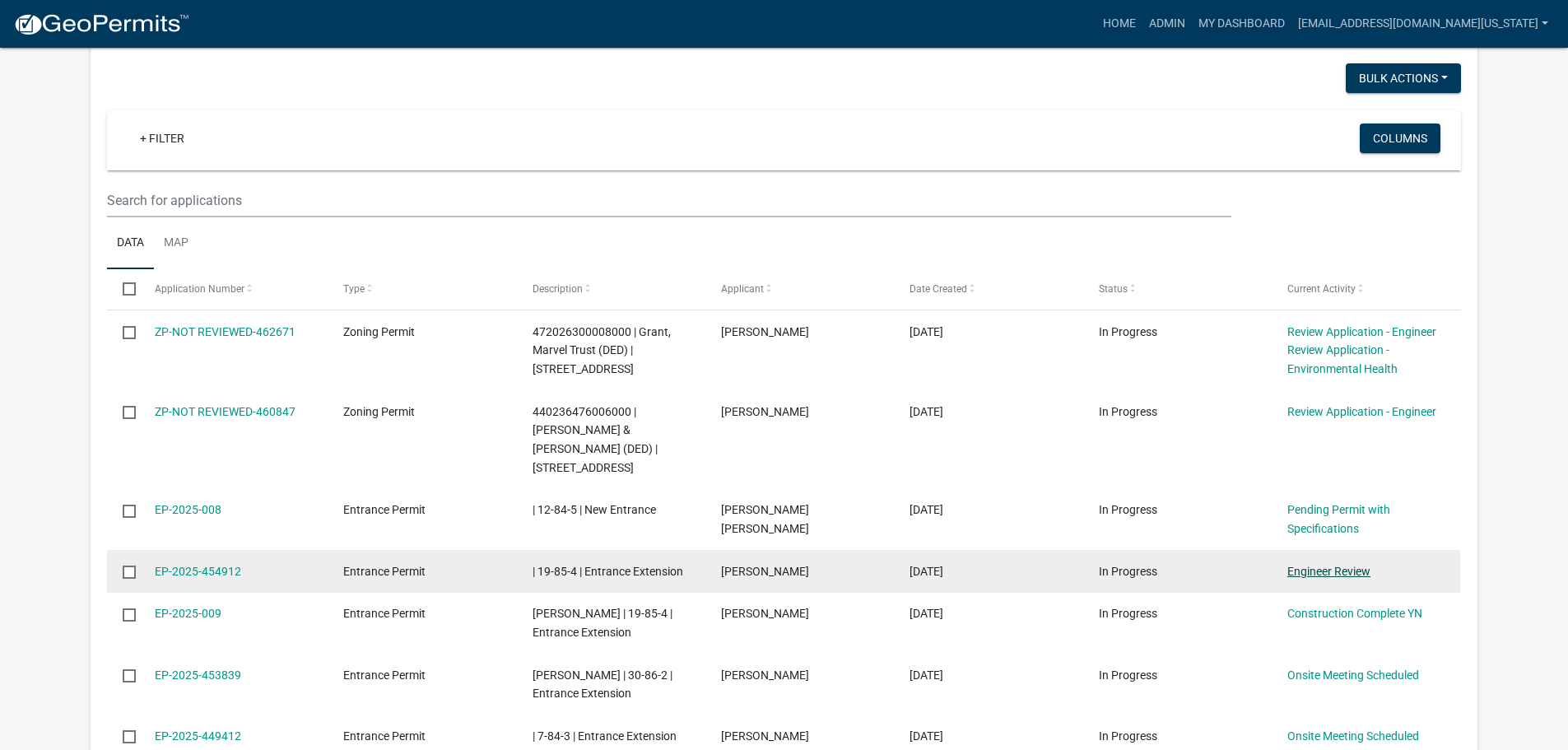
click at [1318, 565] on link "Engineer Review" at bounding box center [1329, 571] width 83 height 14
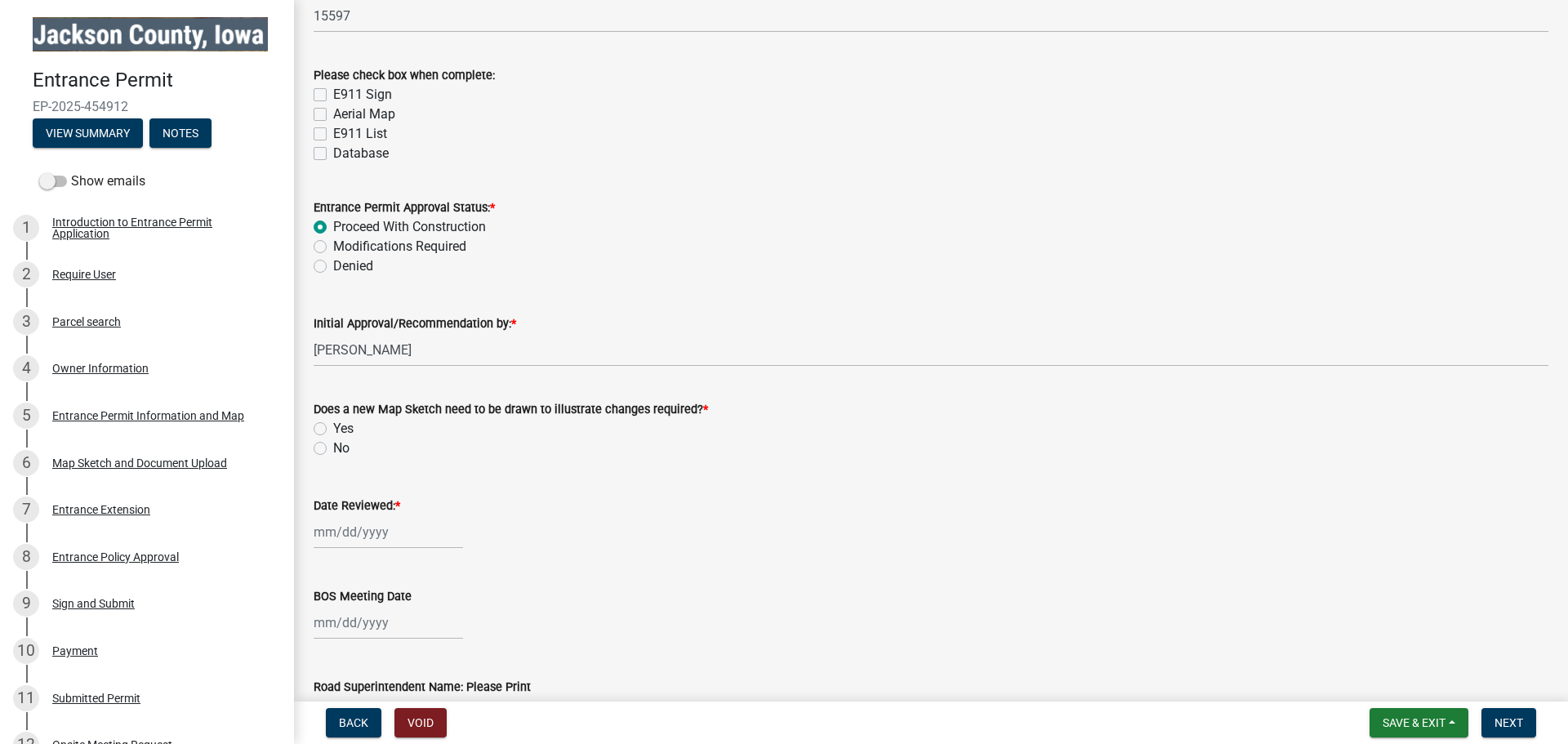
scroll to position [2368, 0]
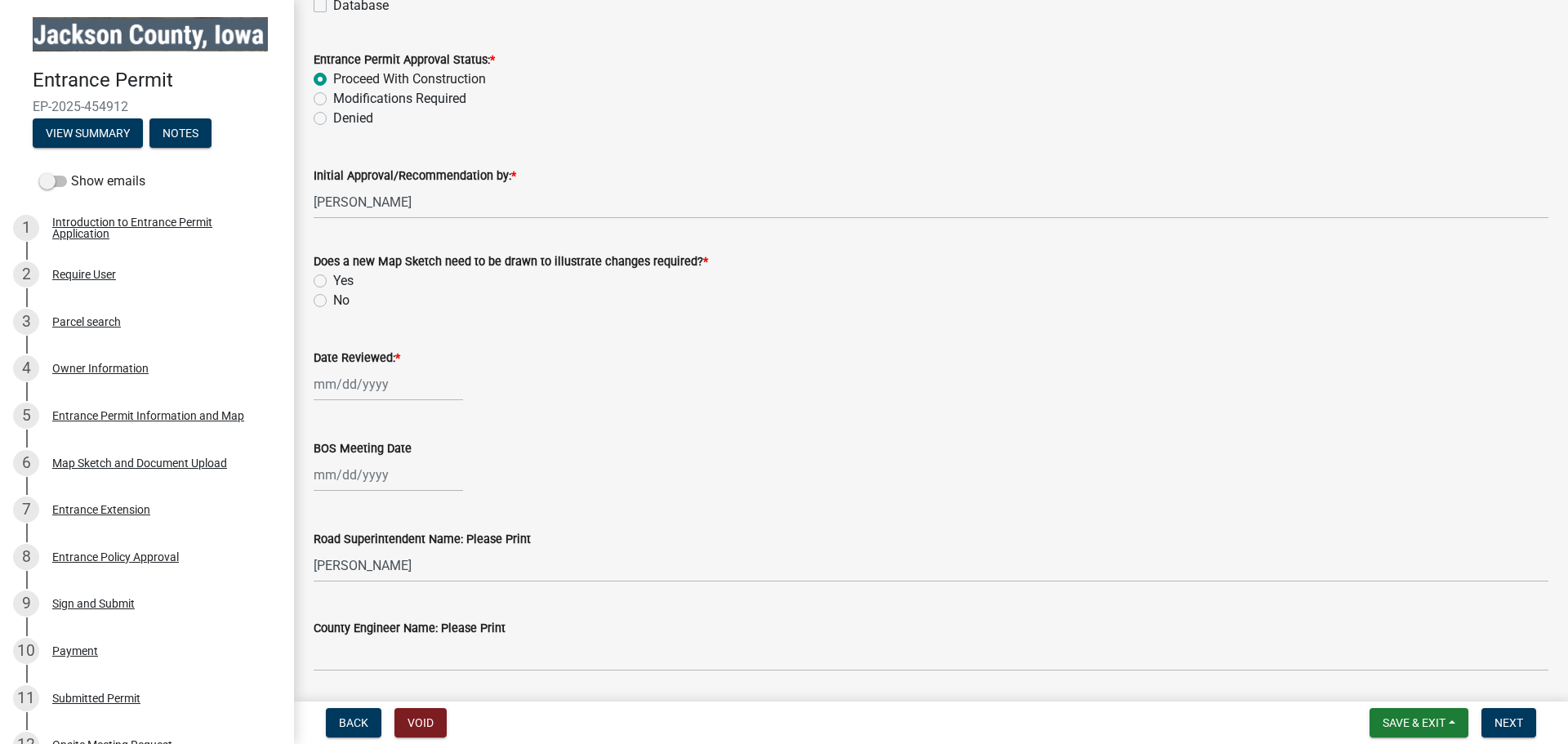
click at [333, 298] on label "No" at bounding box center [341, 300] width 16 height 19
click at [333, 298] on input "No" at bounding box center [338, 296] width 11 height 11
radio input "true"
select select "8"
select select "2025"
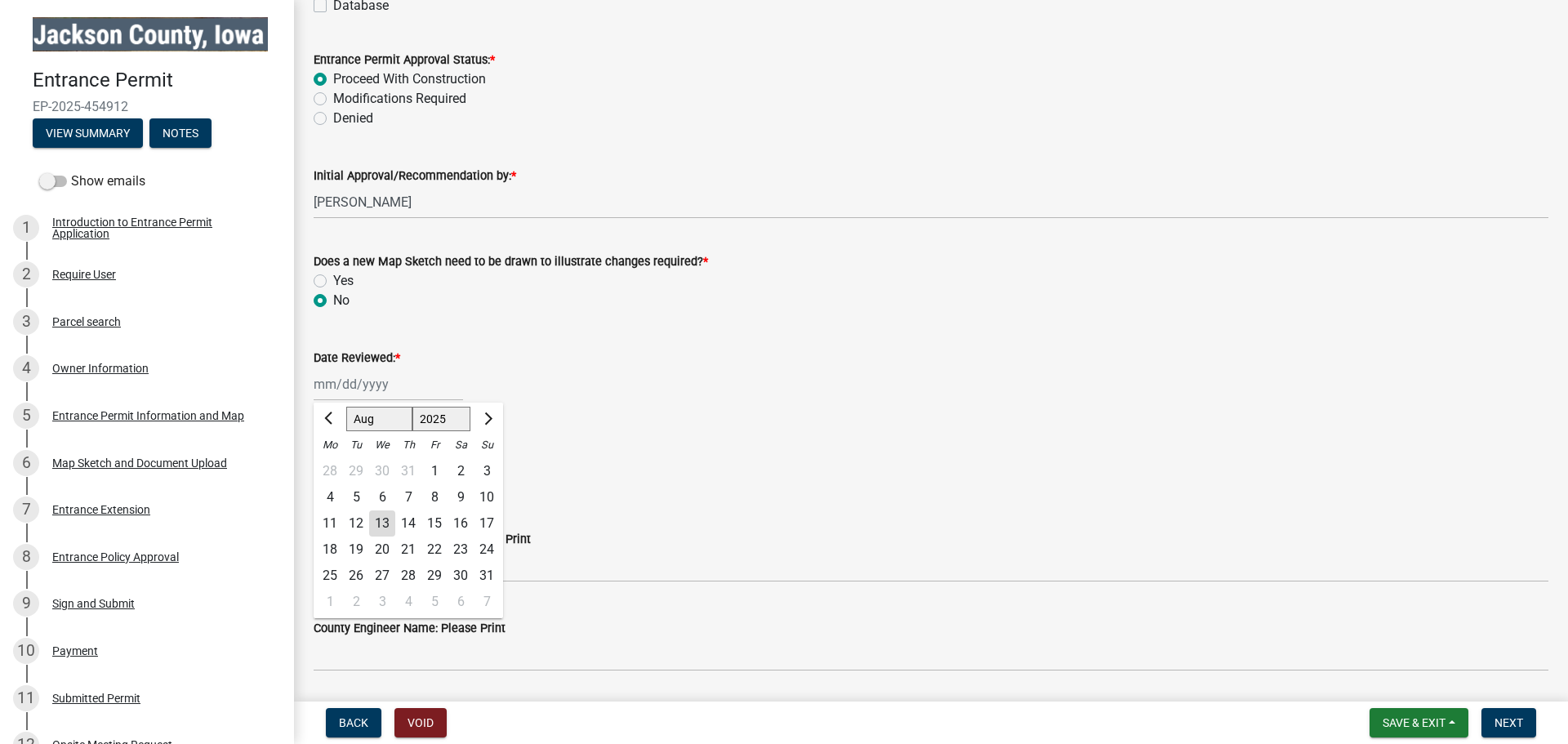
click at [342, 380] on div "[PERSON_NAME] Feb Mar Apr [PERSON_NAME][DATE] Oct Nov [DATE] 1526 1527 1528 152…" at bounding box center [388, 385] width 149 height 34
click at [324, 422] on button "Previous month" at bounding box center [329, 418] width 19 height 26
select select "7"
click at [437, 550] on div "25" at bounding box center [434, 549] width 26 height 26
type input "[DATE]"
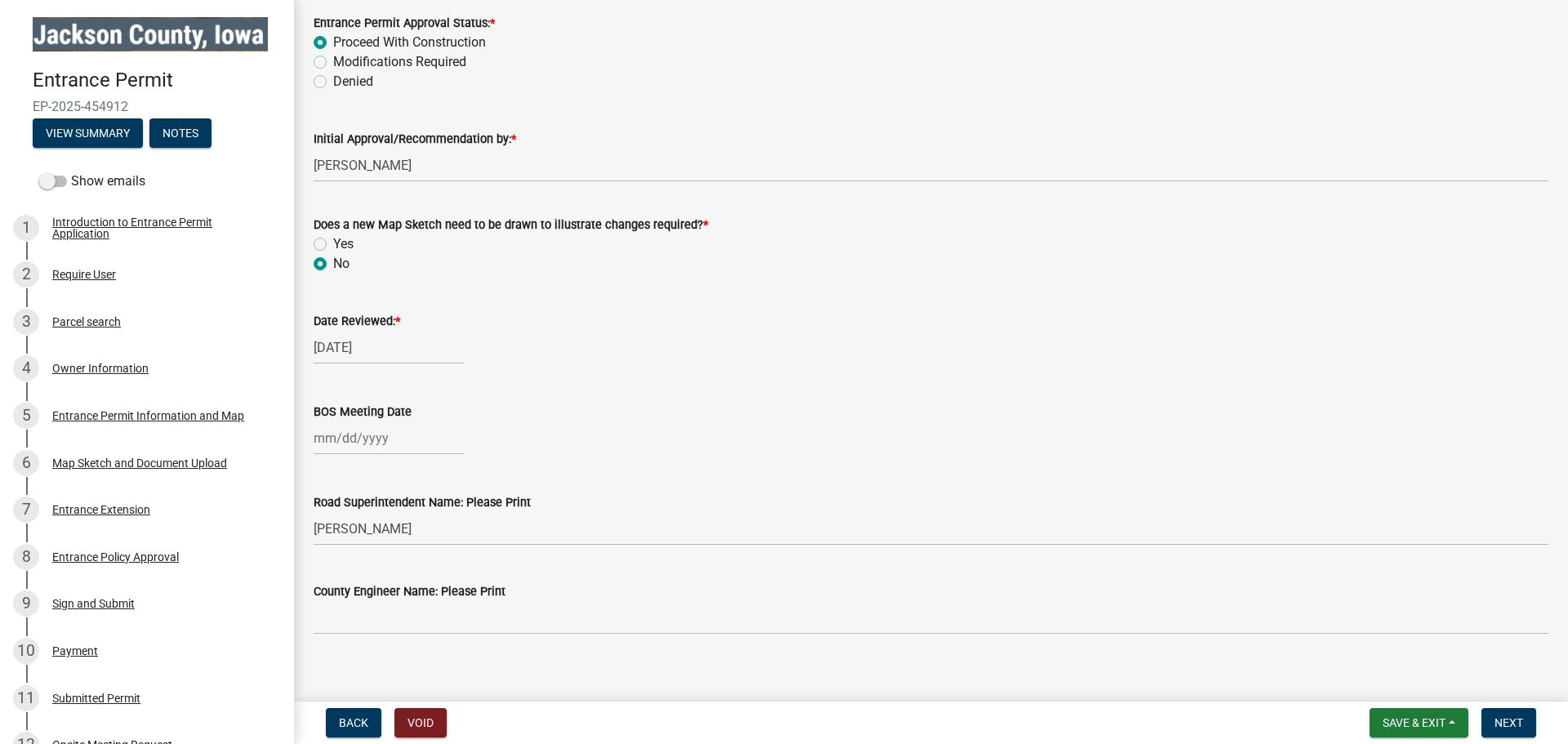
scroll to position [2422, 0]
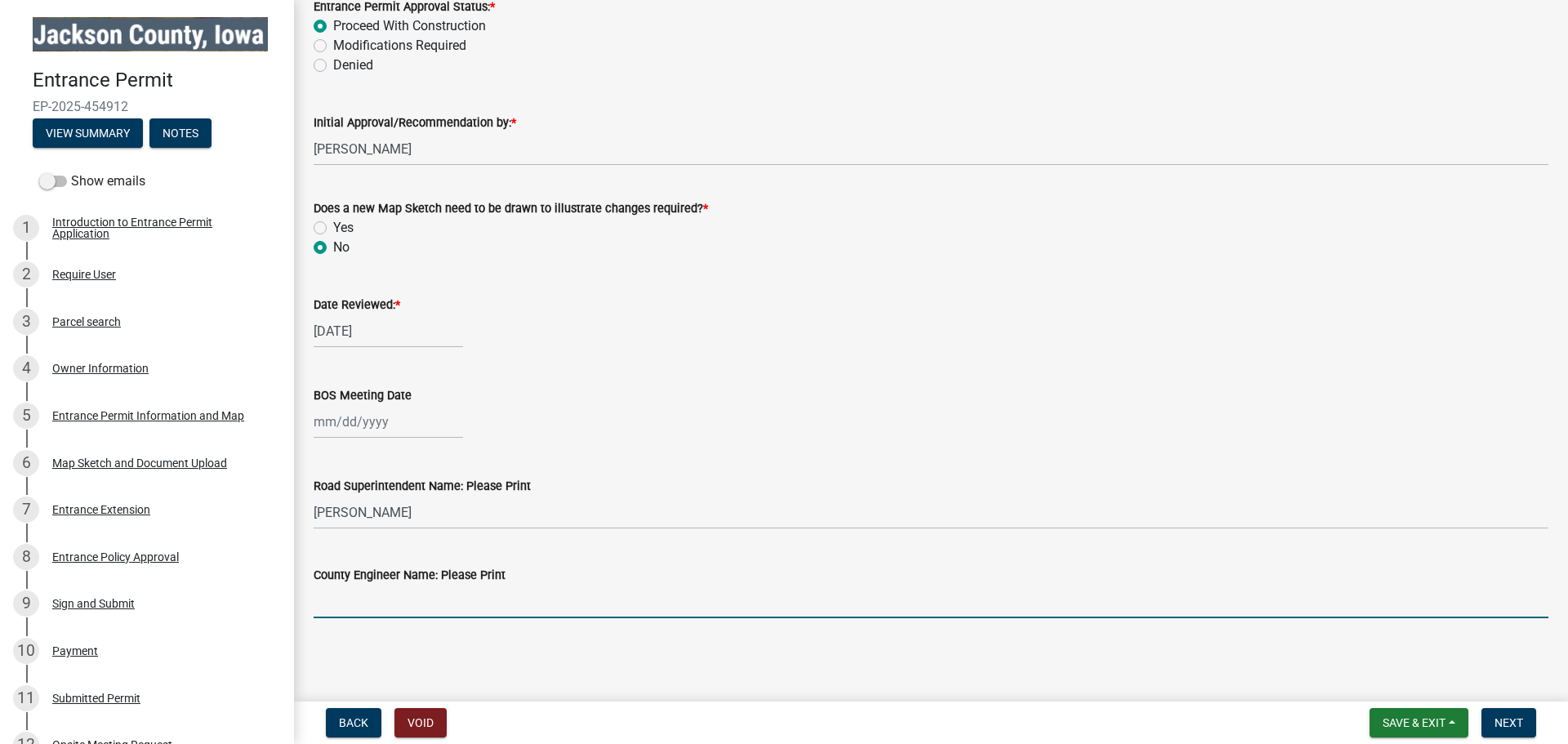
click at [385, 596] on input "County Engineer Name: Please Print" at bounding box center [931, 601] width 1235 height 34
type input "[PERSON_NAME]"
click at [1496, 720] on span "Next" at bounding box center [1509, 723] width 29 height 13
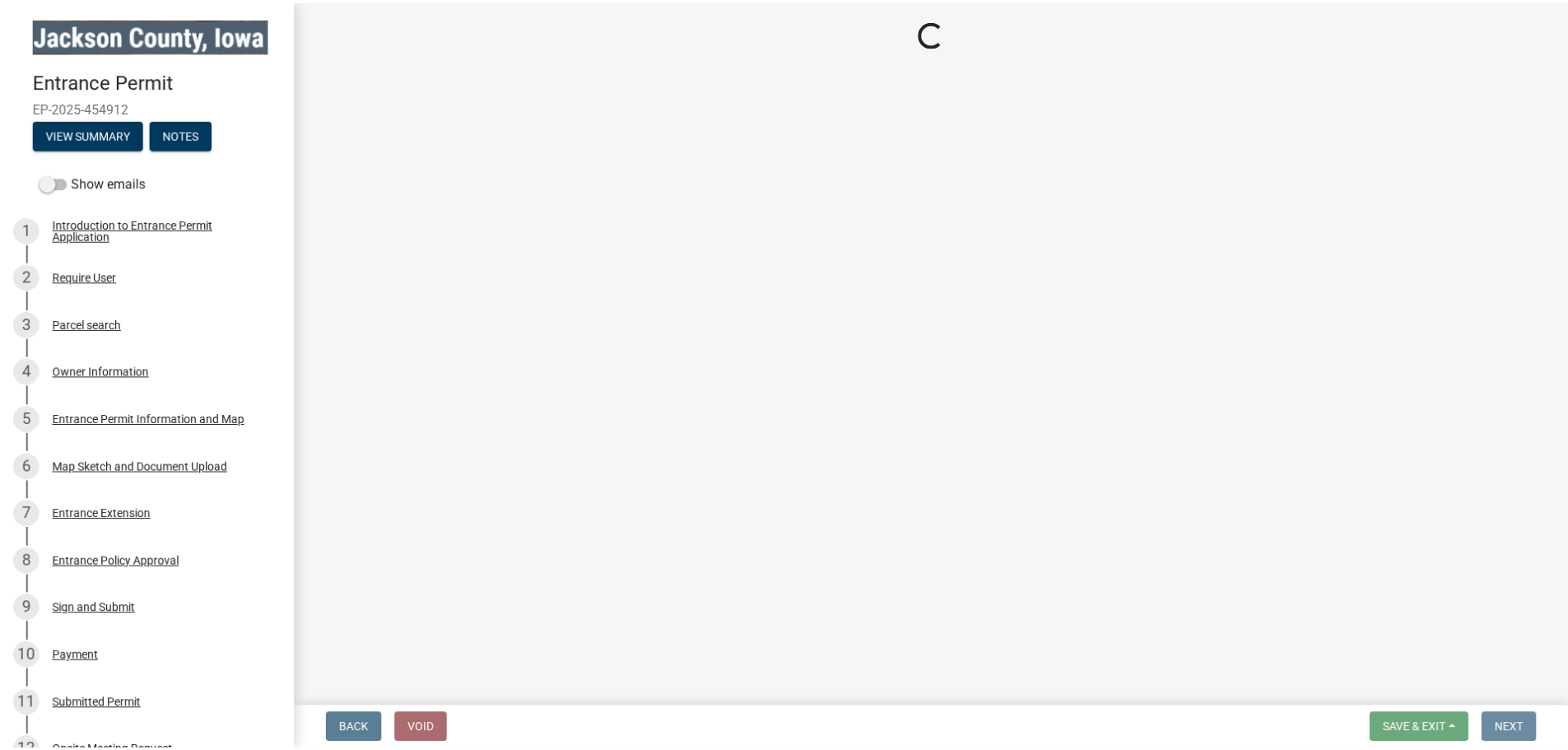
scroll to position [0, 0]
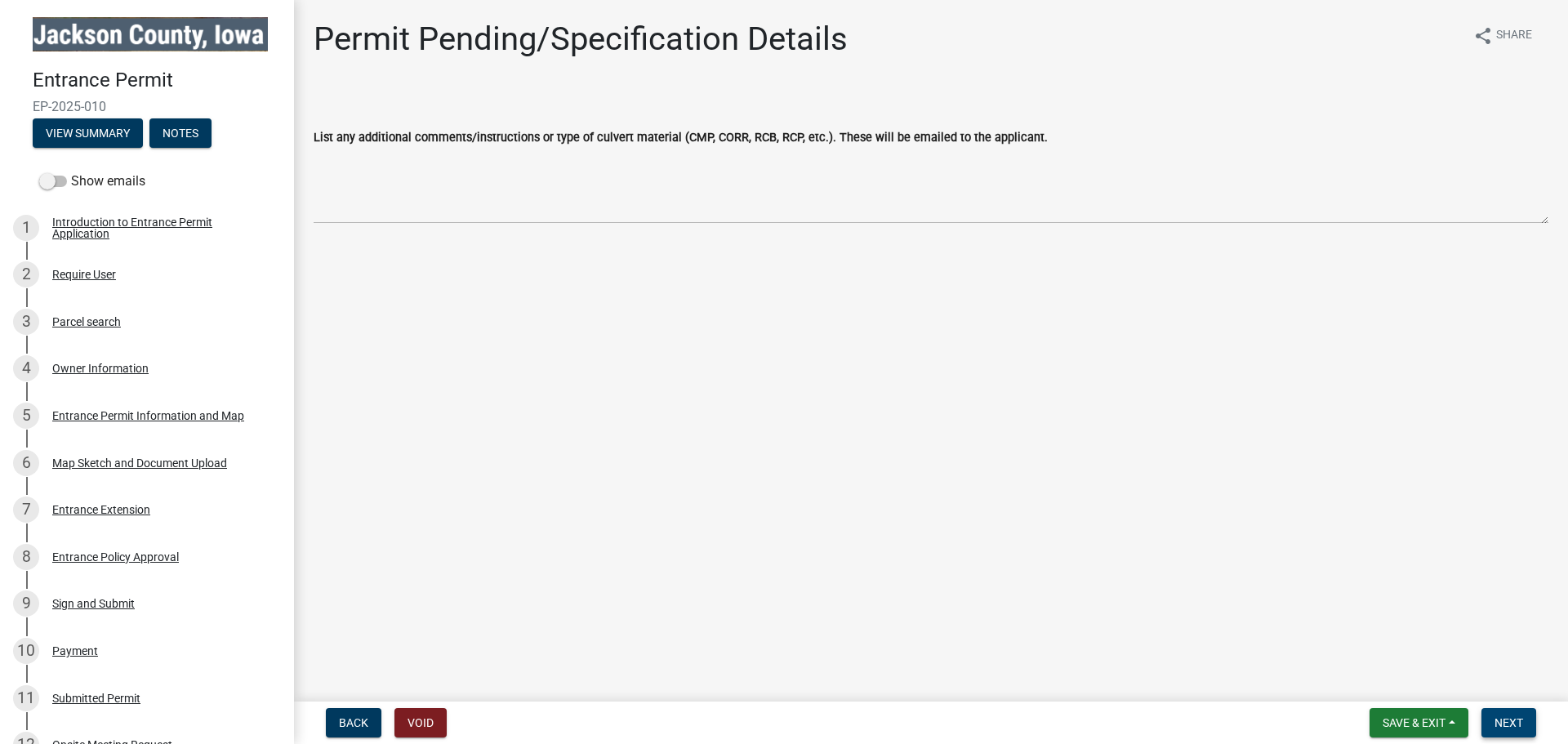
click at [1501, 721] on span "Next" at bounding box center [1509, 723] width 29 height 13
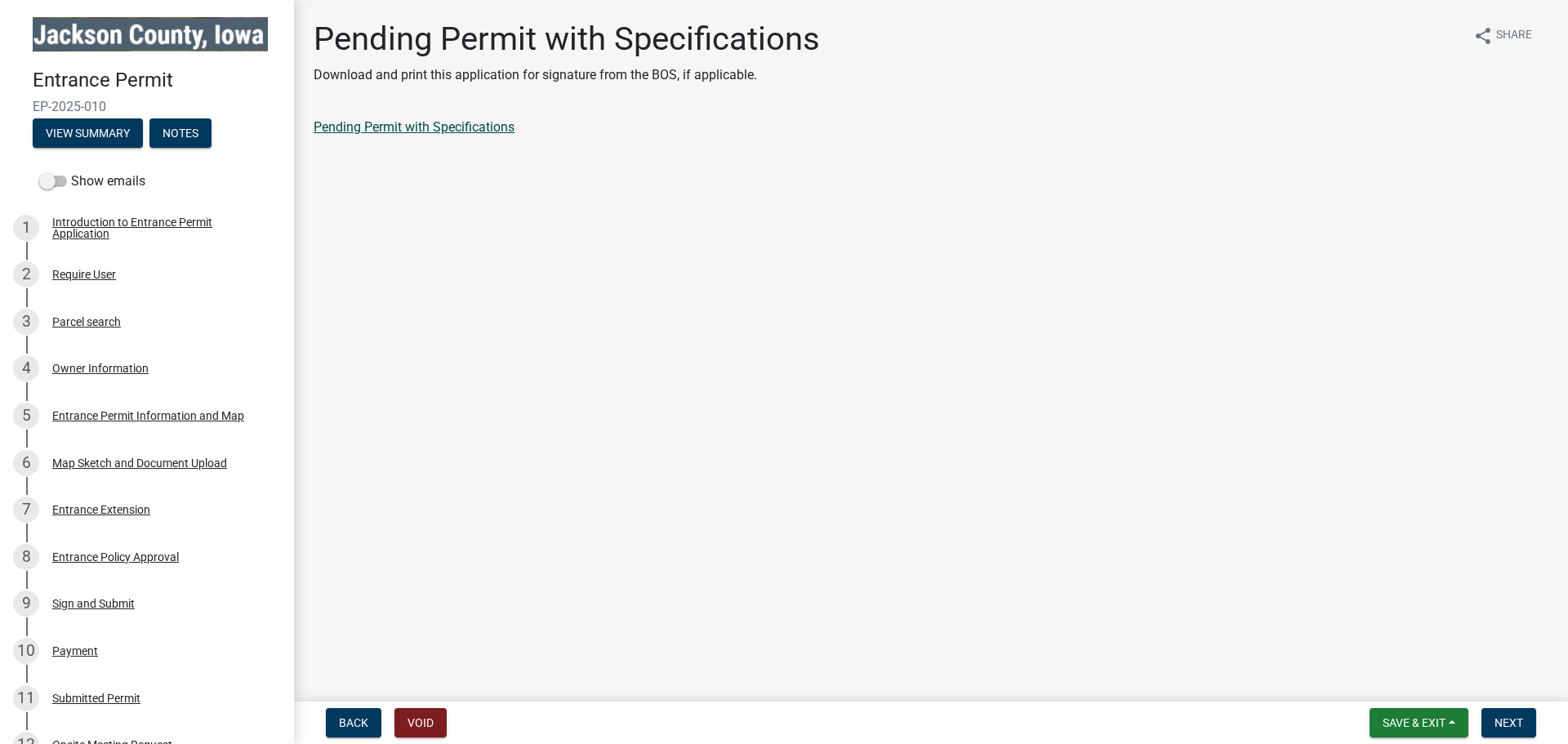
click at [394, 124] on link "Pending Permit with Specifications" at bounding box center [413, 127] width 201 height 15
click at [1497, 711] on button "Next" at bounding box center [1508, 722] width 55 height 29
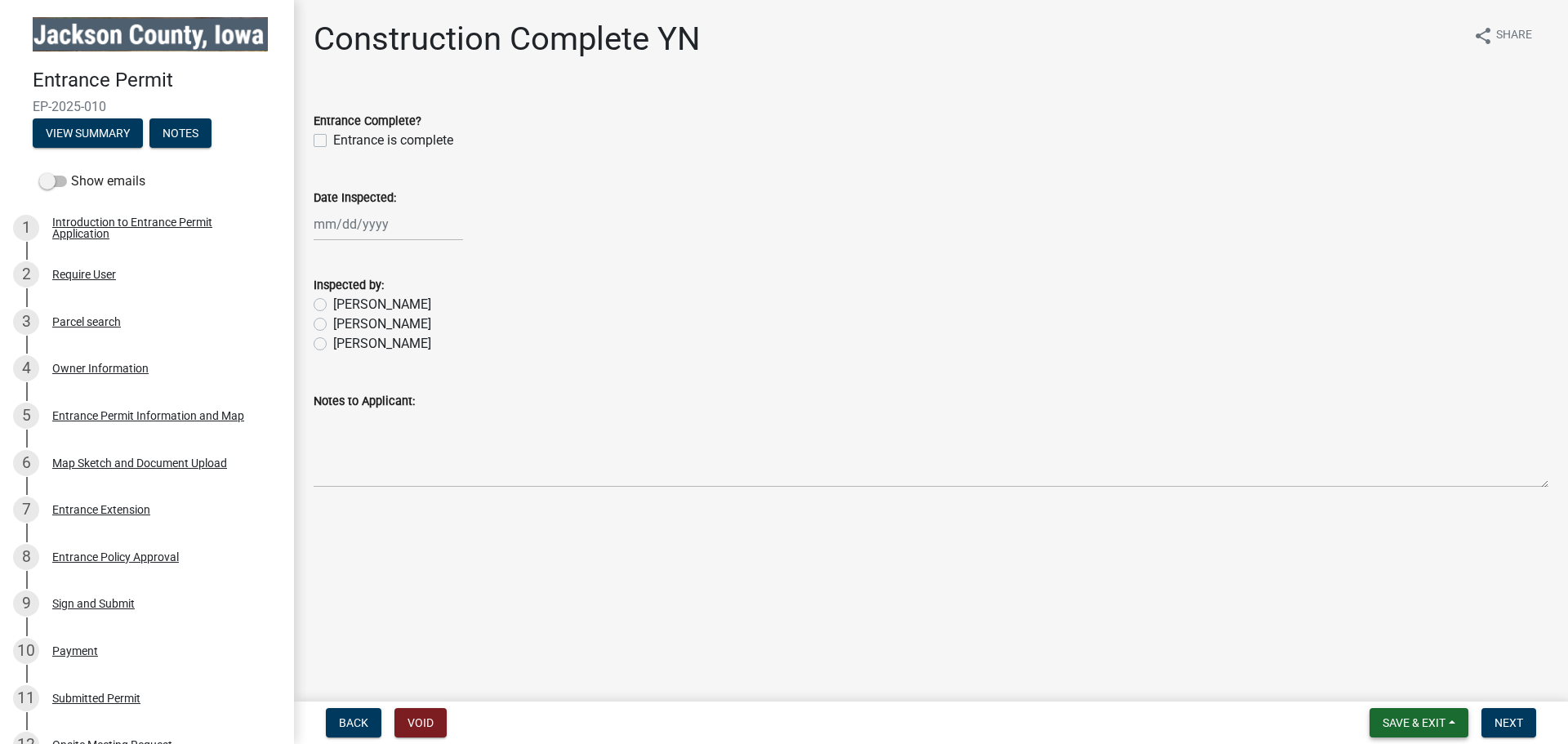
click at [1450, 726] on button "Save & Exit" at bounding box center [1419, 722] width 99 height 29
click at [1412, 679] on button "Save & Exit" at bounding box center [1403, 680] width 131 height 39
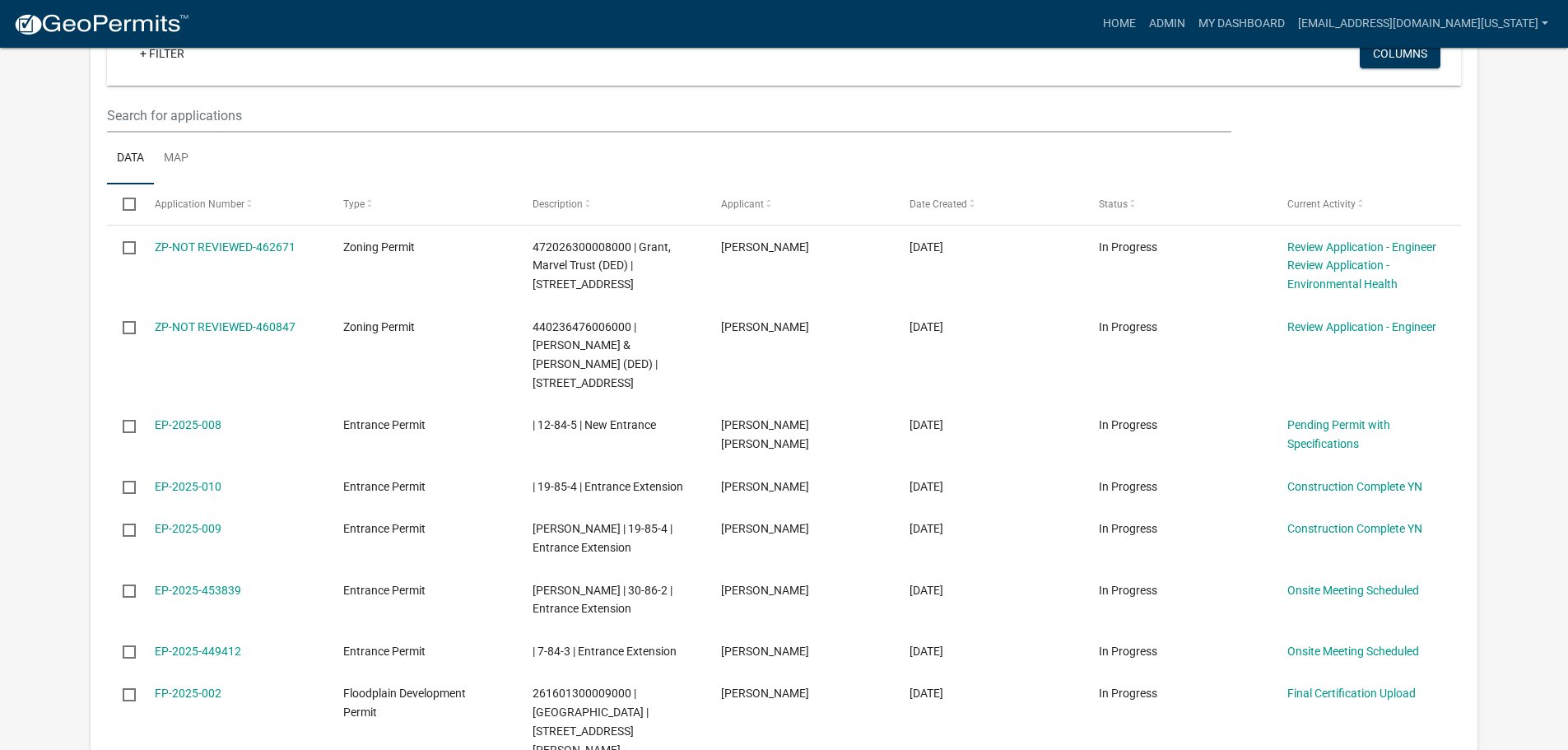
scroll to position [1123, 0]
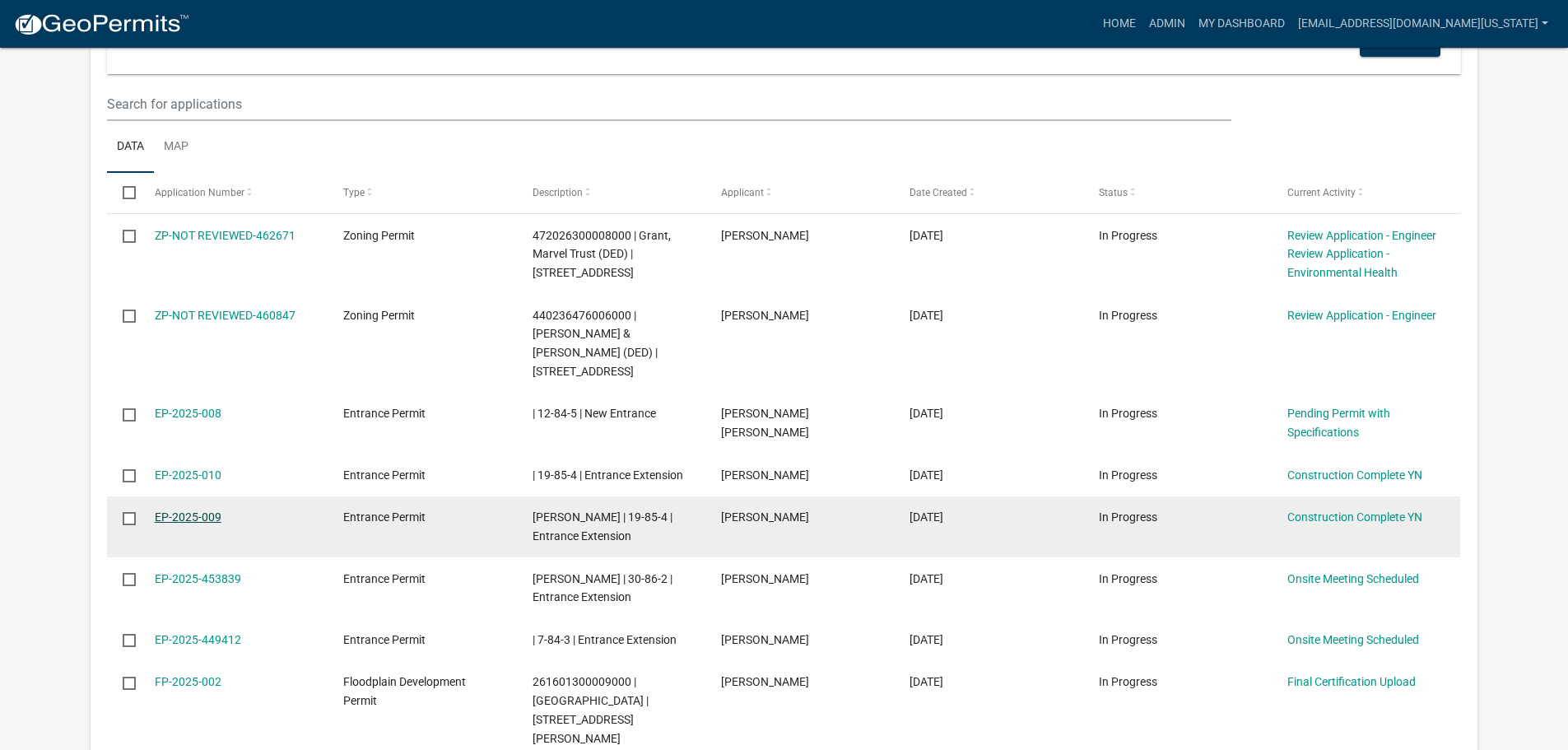
click at [203, 510] on link "EP-2025-009" at bounding box center [188, 517] width 67 height 14
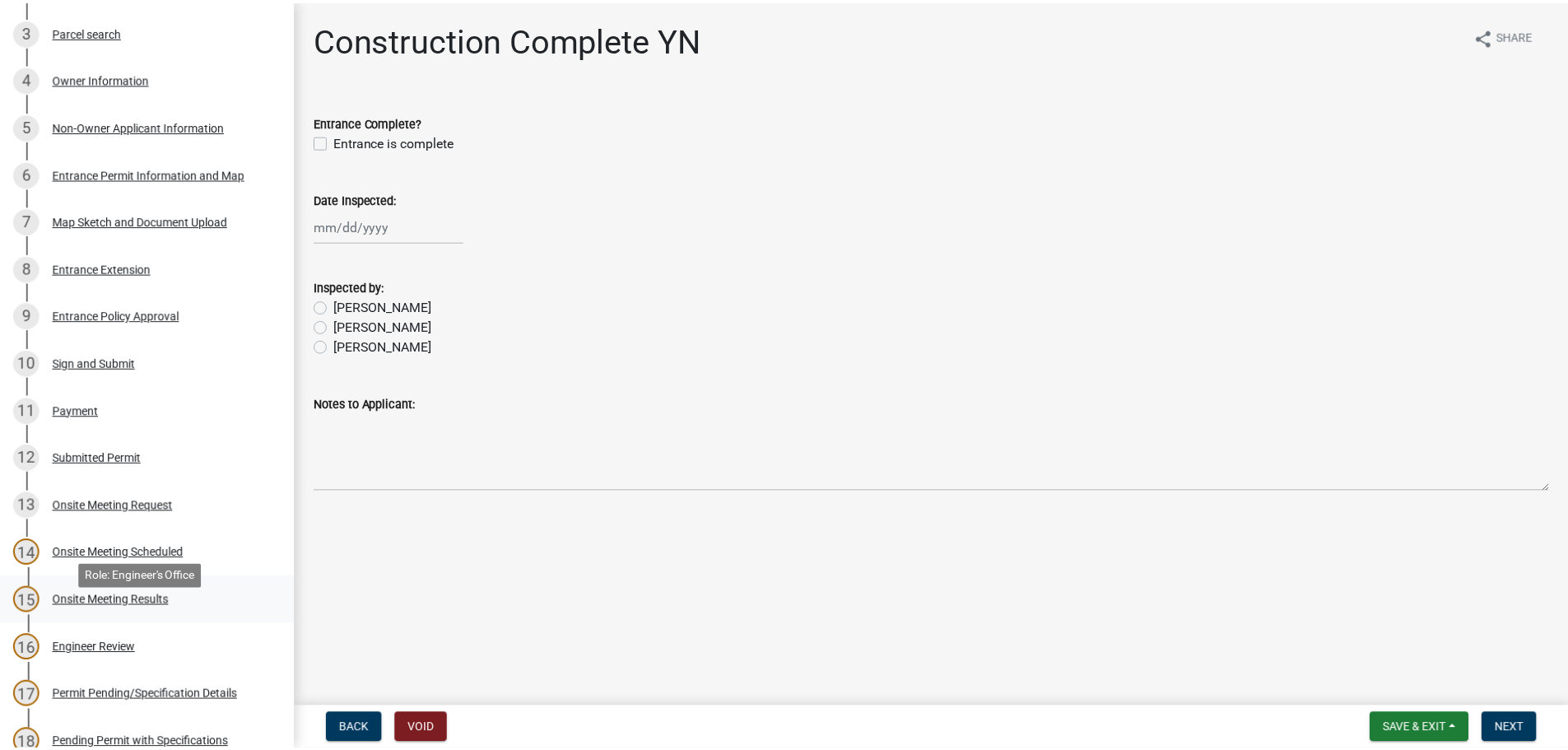
scroll to position [411, 0]
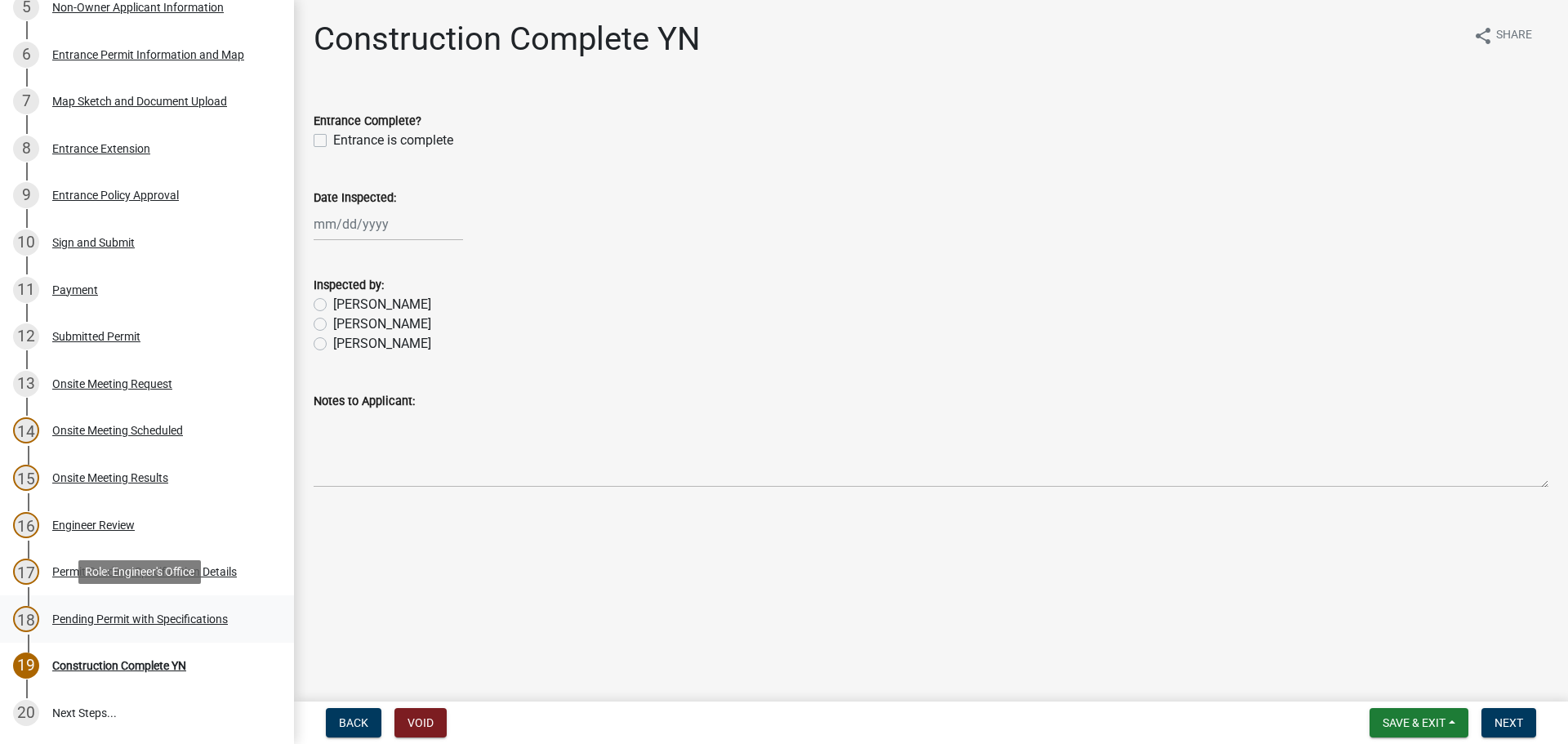
click at [74, 629] on div "18 Pending Permit with Specifications" at bounding box center [140, 619] width 254 height 26
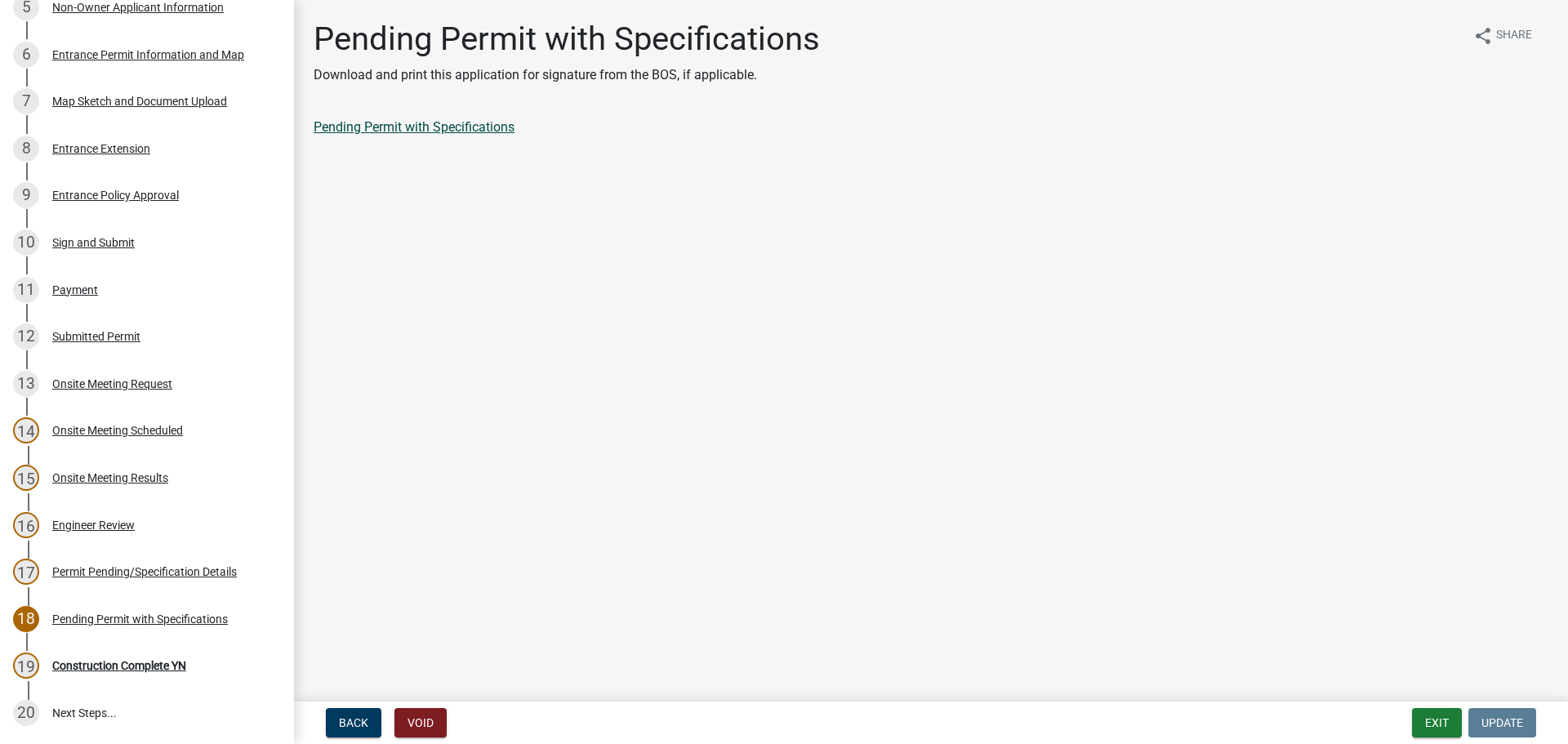
click at [482, 129] on link "Pending Permit with Specifications" at bounding box center [413, 127] width 201 height 15
click at [1429, 730] on button "Exit" at bounding box center [1436, 722] width 50 height 29
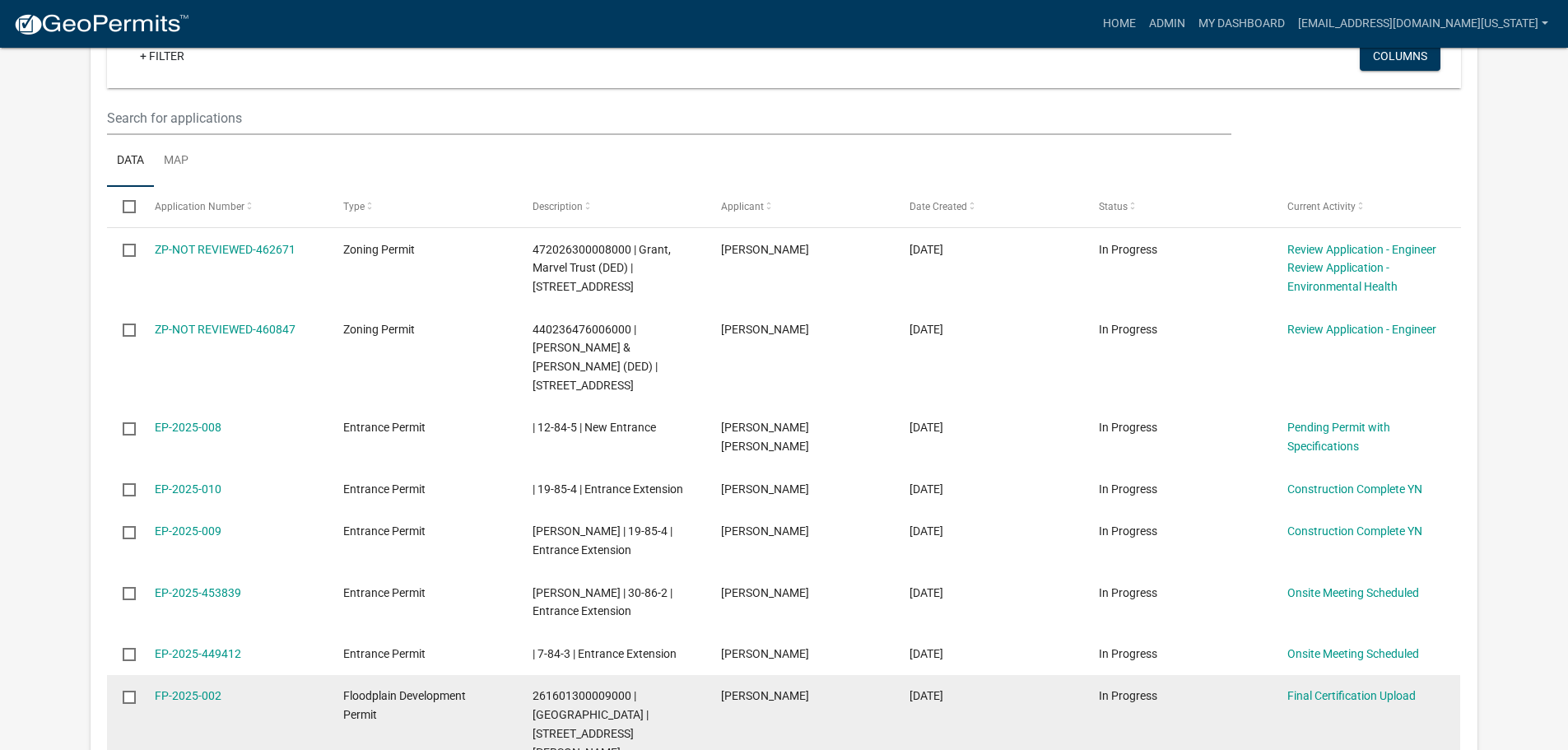
scroll to position [1192, 0]
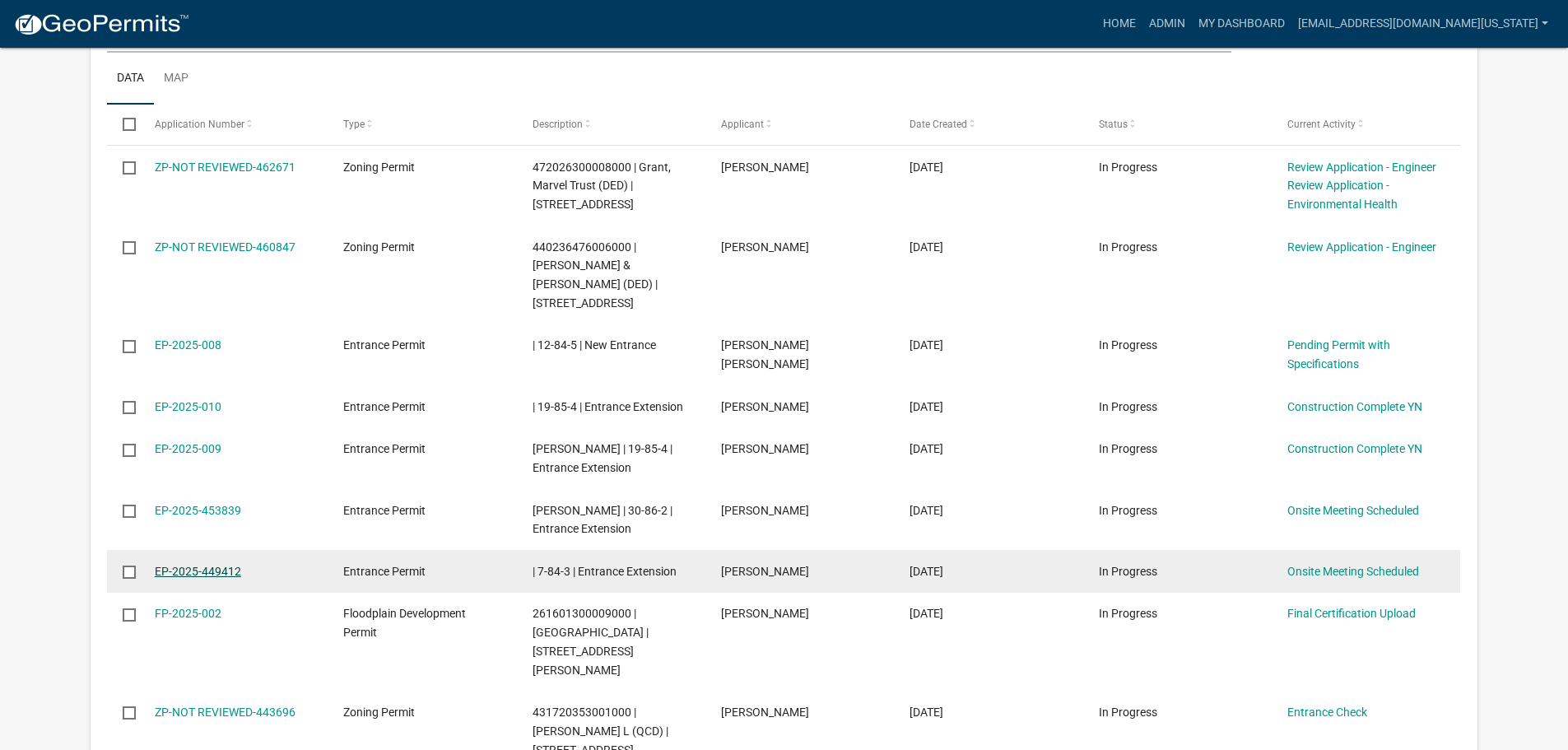
click at [228, 565] on link "EP-2025-449412" at bounding box center [198, 571] width 86 height 14
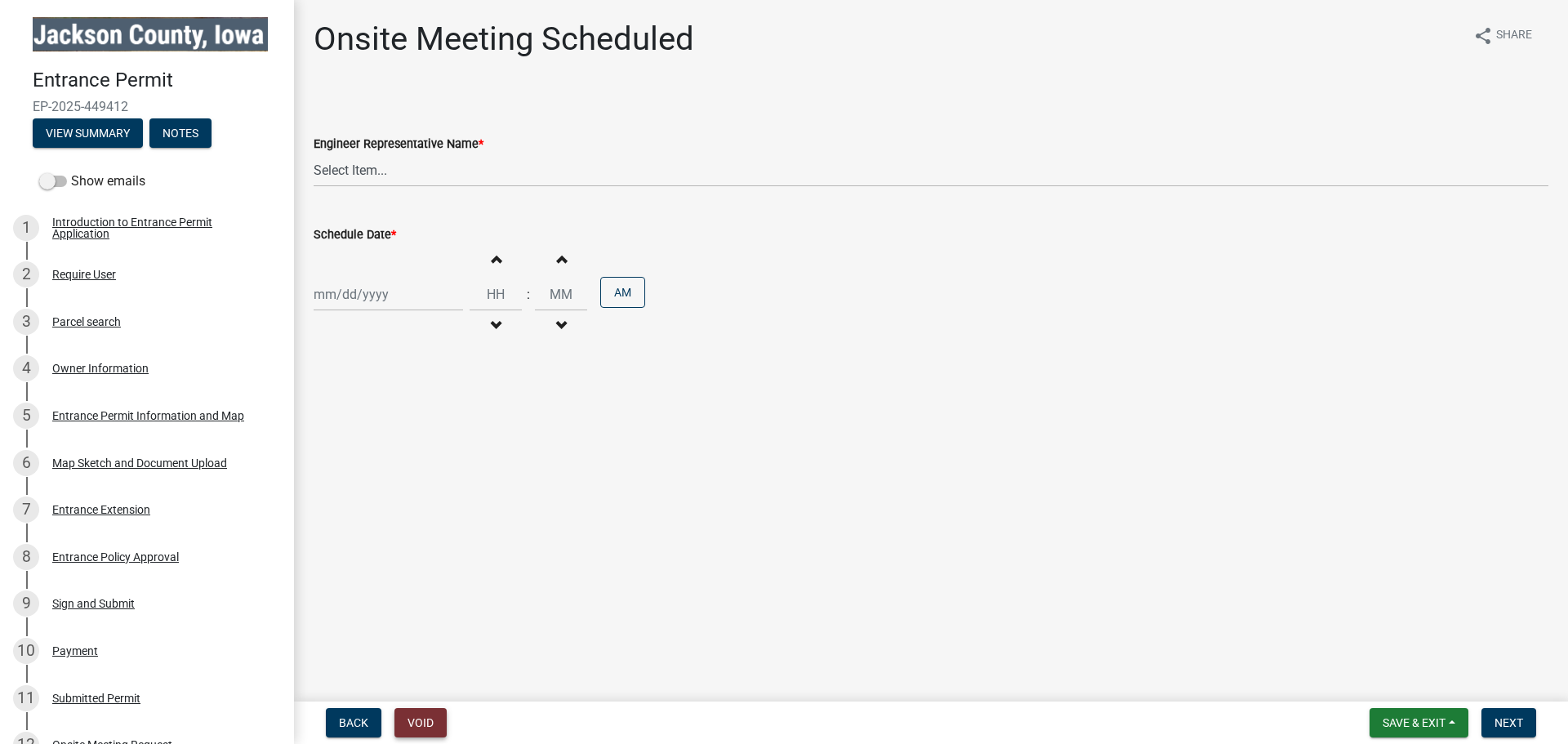
click at [427, 724] on button "Void" at bounding box center [421, 722] width 52 height 29
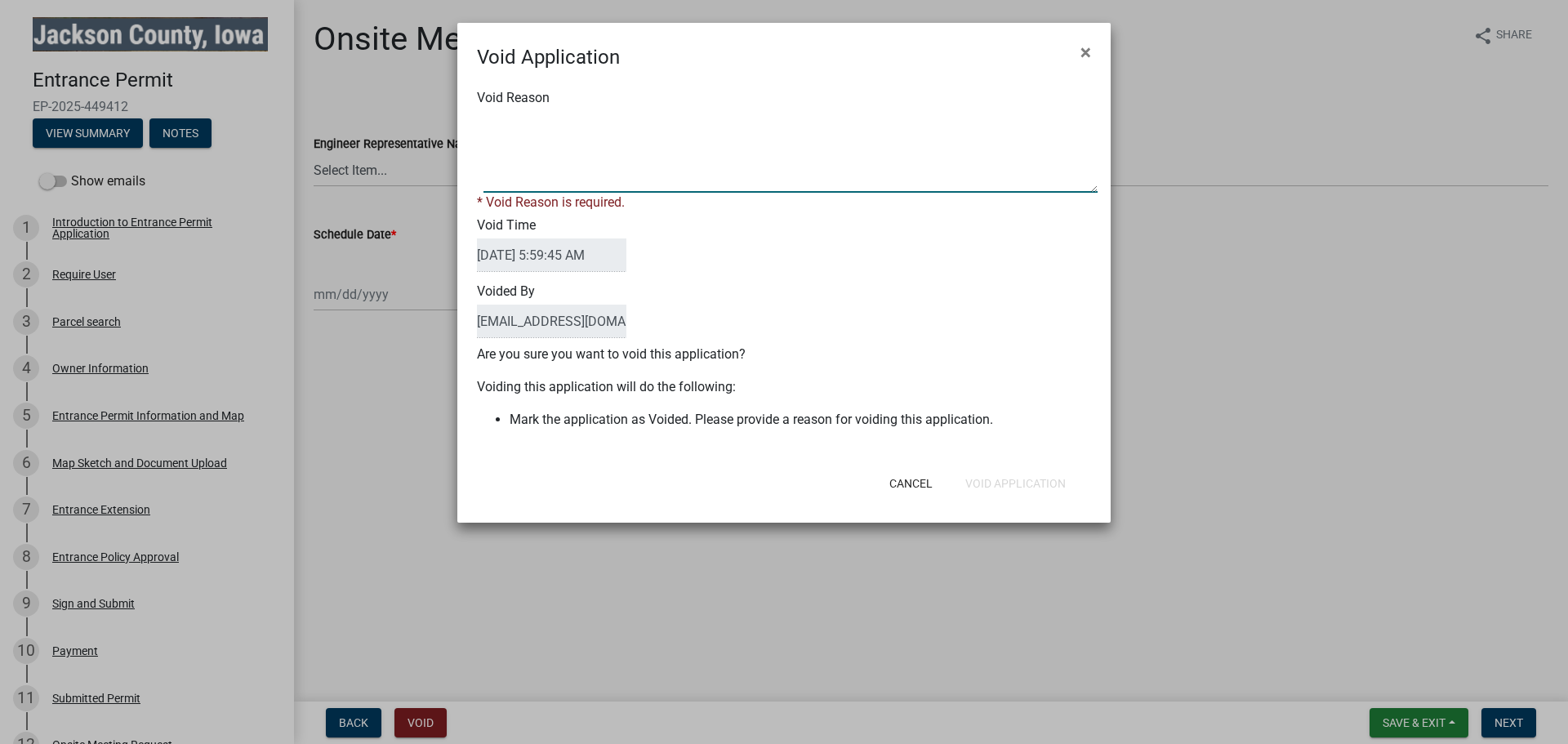
click at [550, 182] on textarea "Void Reason" at bounding box center [790, 151] width 614 height 81
type textarea "E"
type textarea "Since driveway is shared, no entrance permit is needed. Payment will be refunde…"
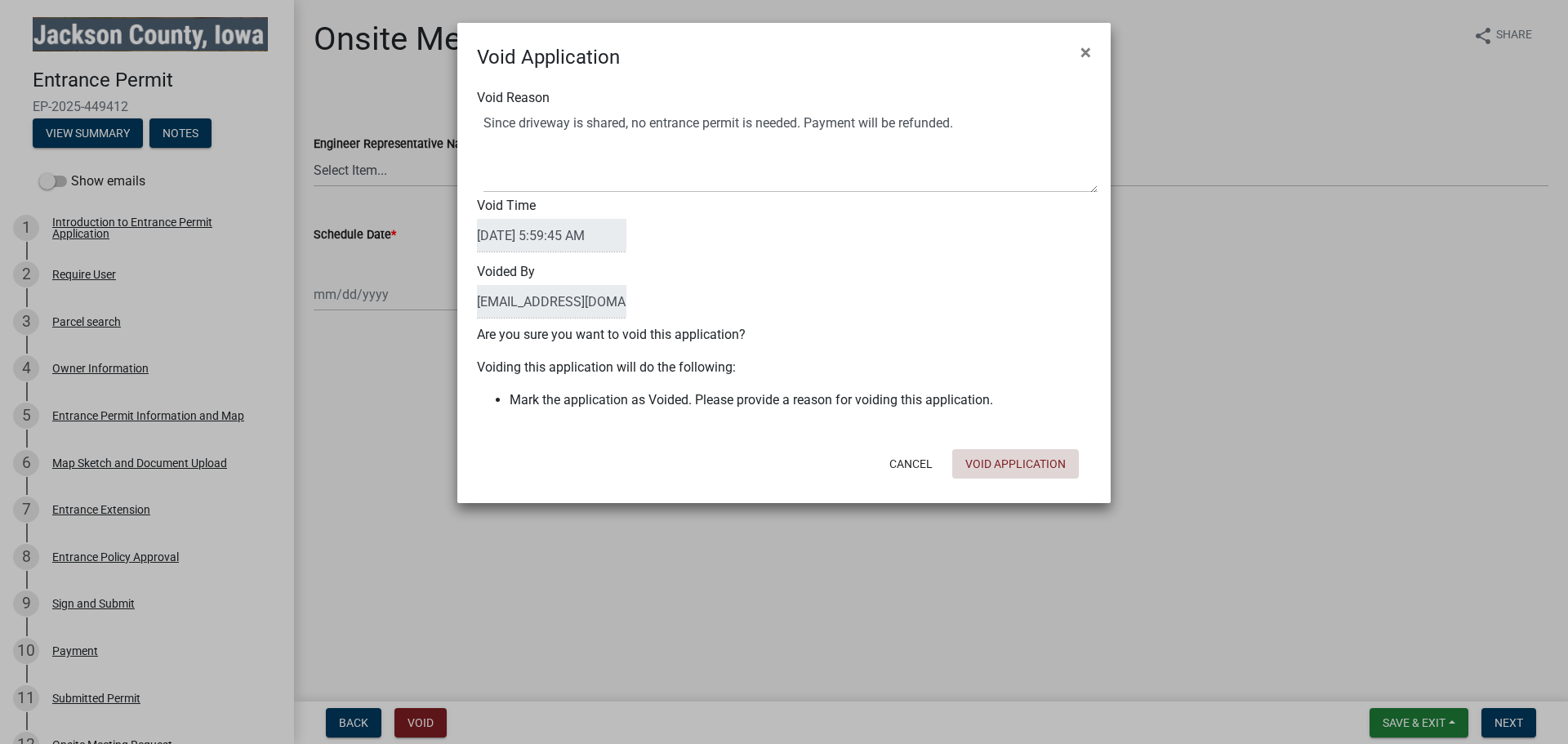
click at [1009, 485] on div "Cancel Void Application" at bounding box center [890, 464] width 402 height 43
click at [1020, 464] on button "Void Application" at bounding box center [1015, 464] width 127 height 29
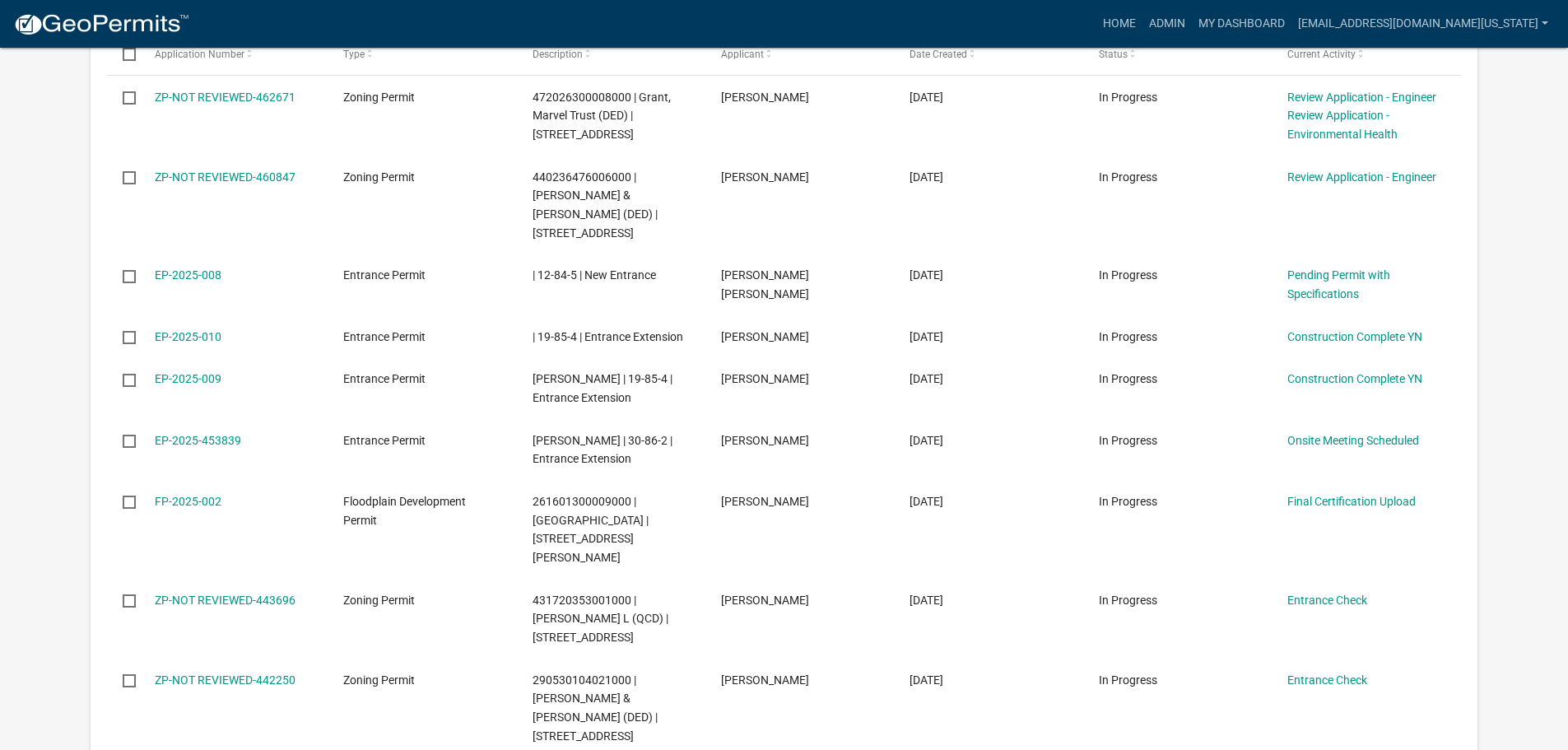
scroll to position [1317, 0]
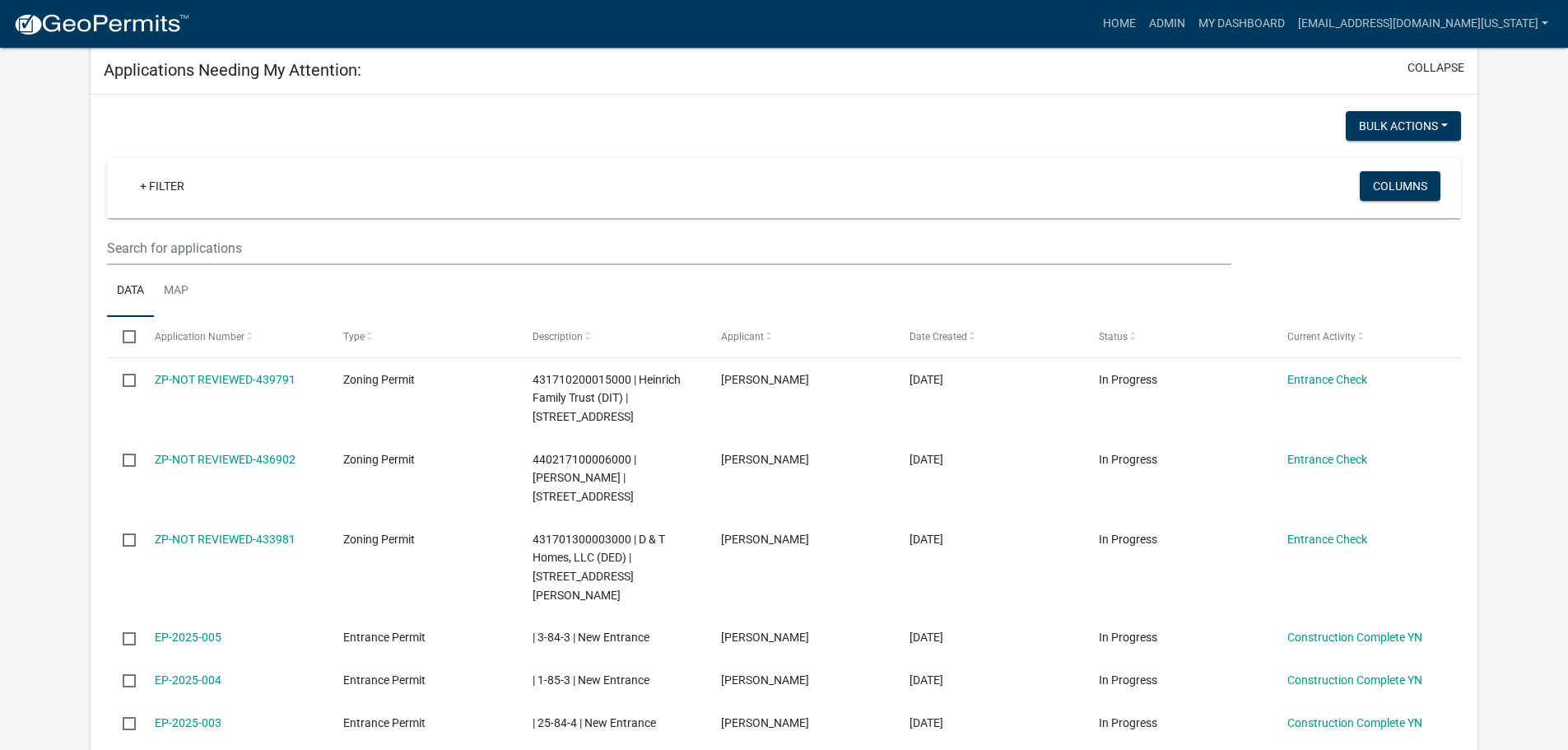
scroll to position [1216, 0]
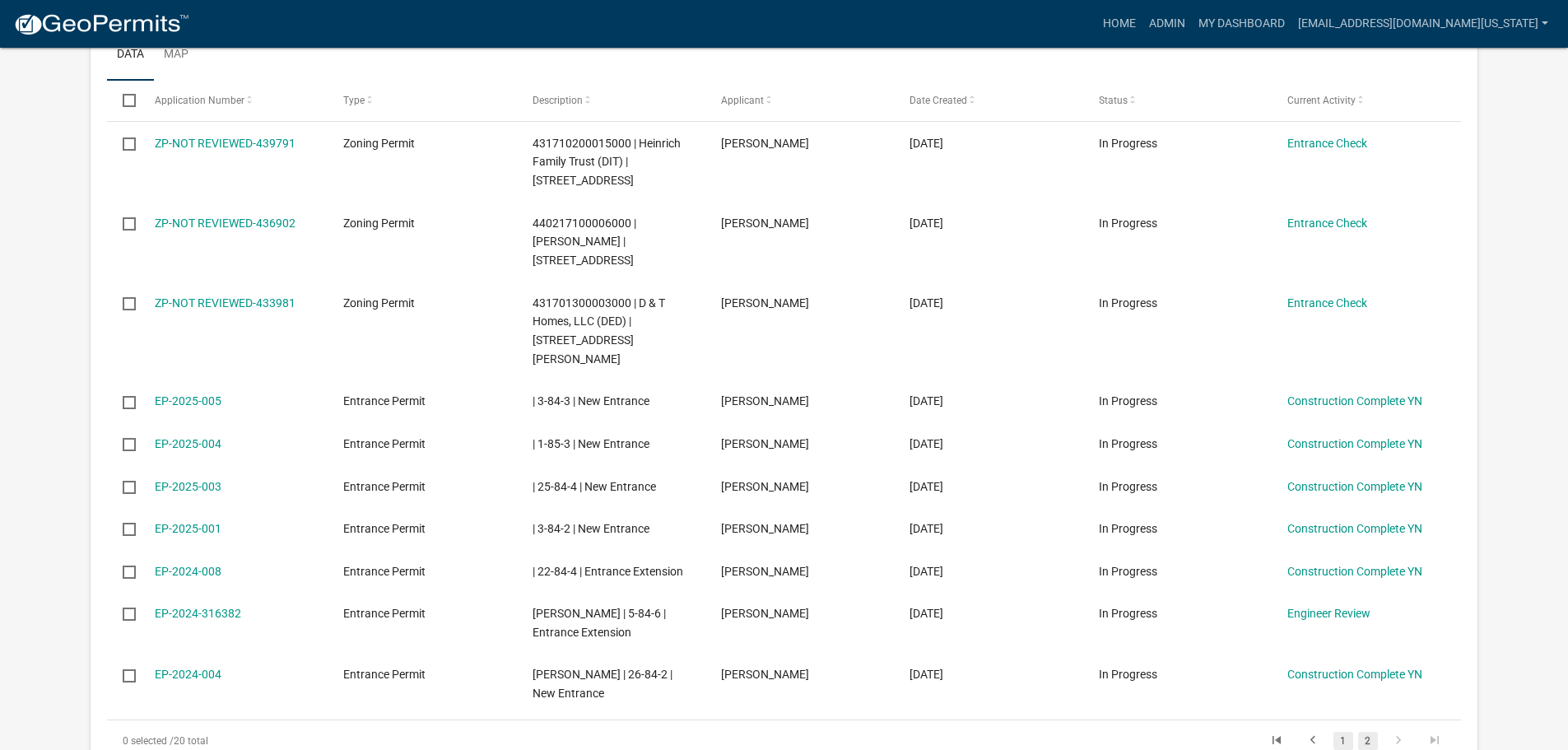
click at [1339, 732] on link "1" at bounding box center [1342, 741] width 19 height 18
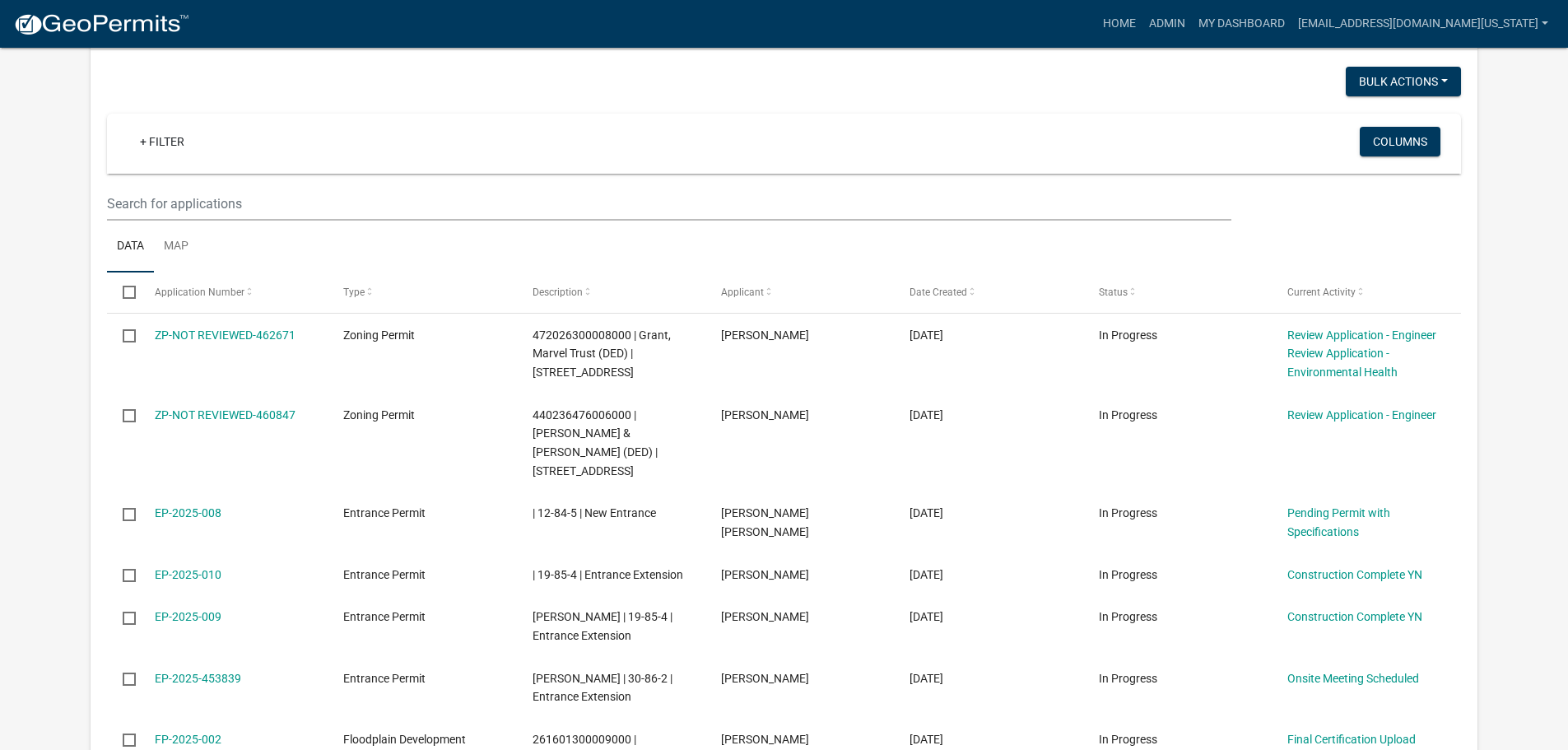
scroll to position [969, 0]
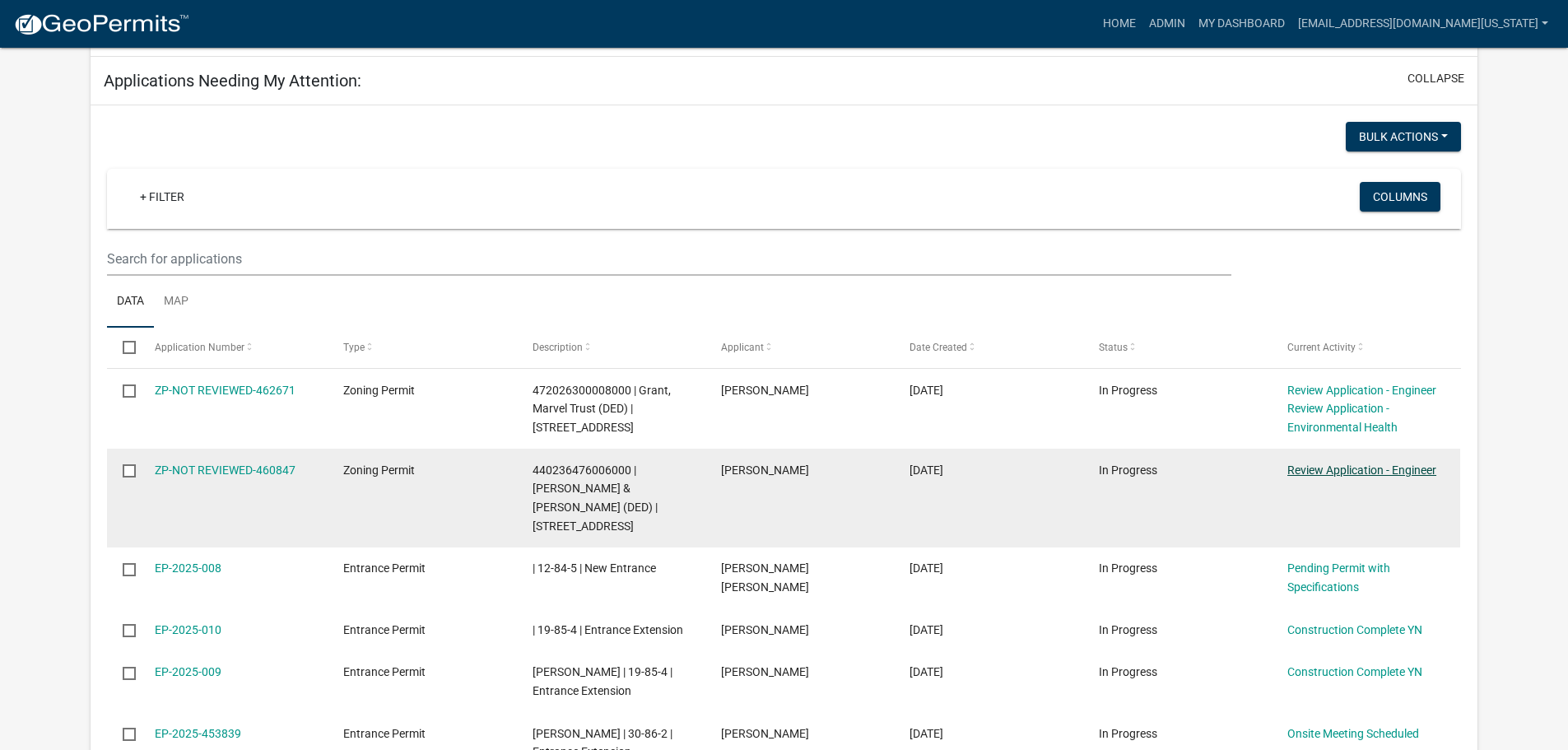
click at [1290, 464] on link "Review Application - Engineer" at bounding box center [1362, 471] width 149 height 14
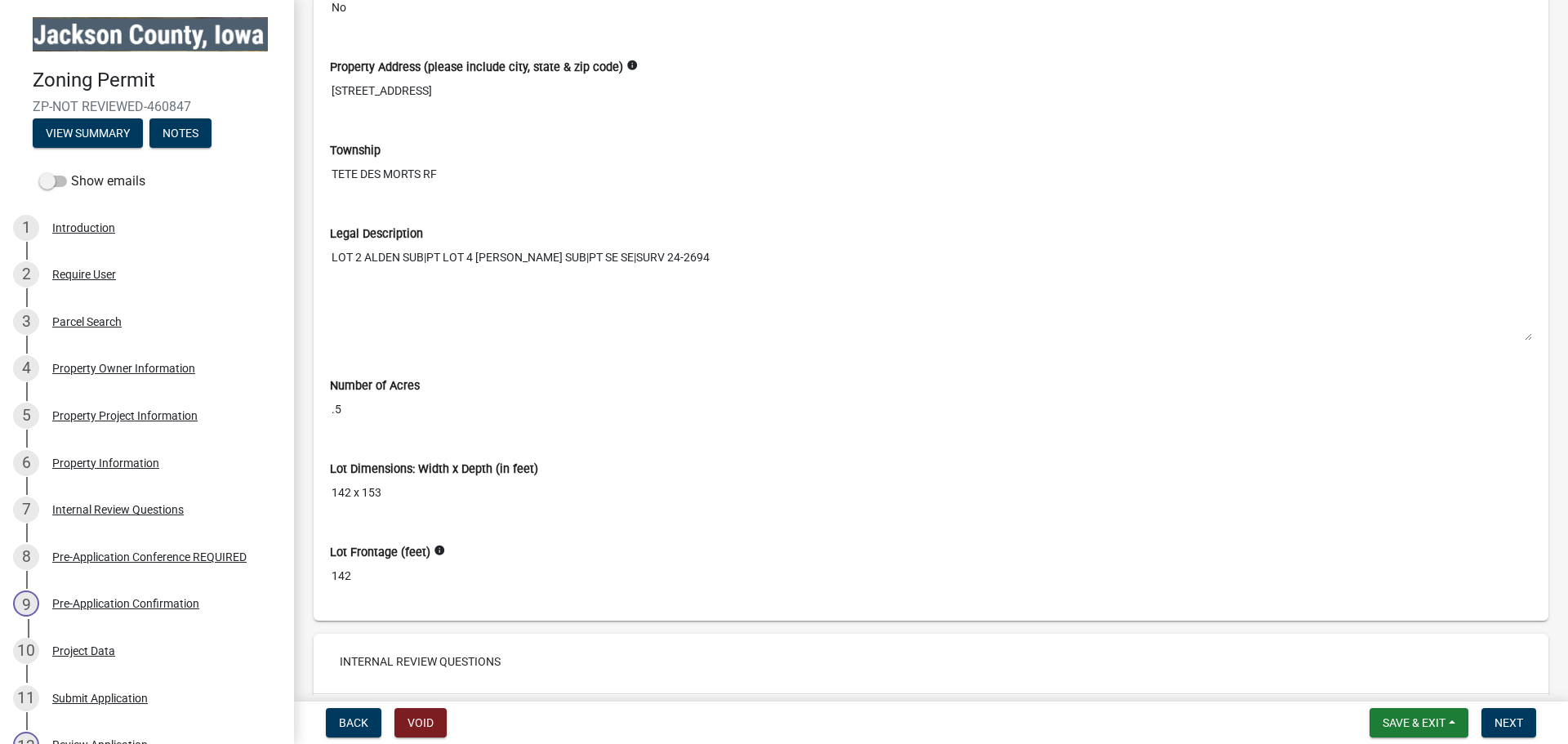
scroll to position [3593, 0]
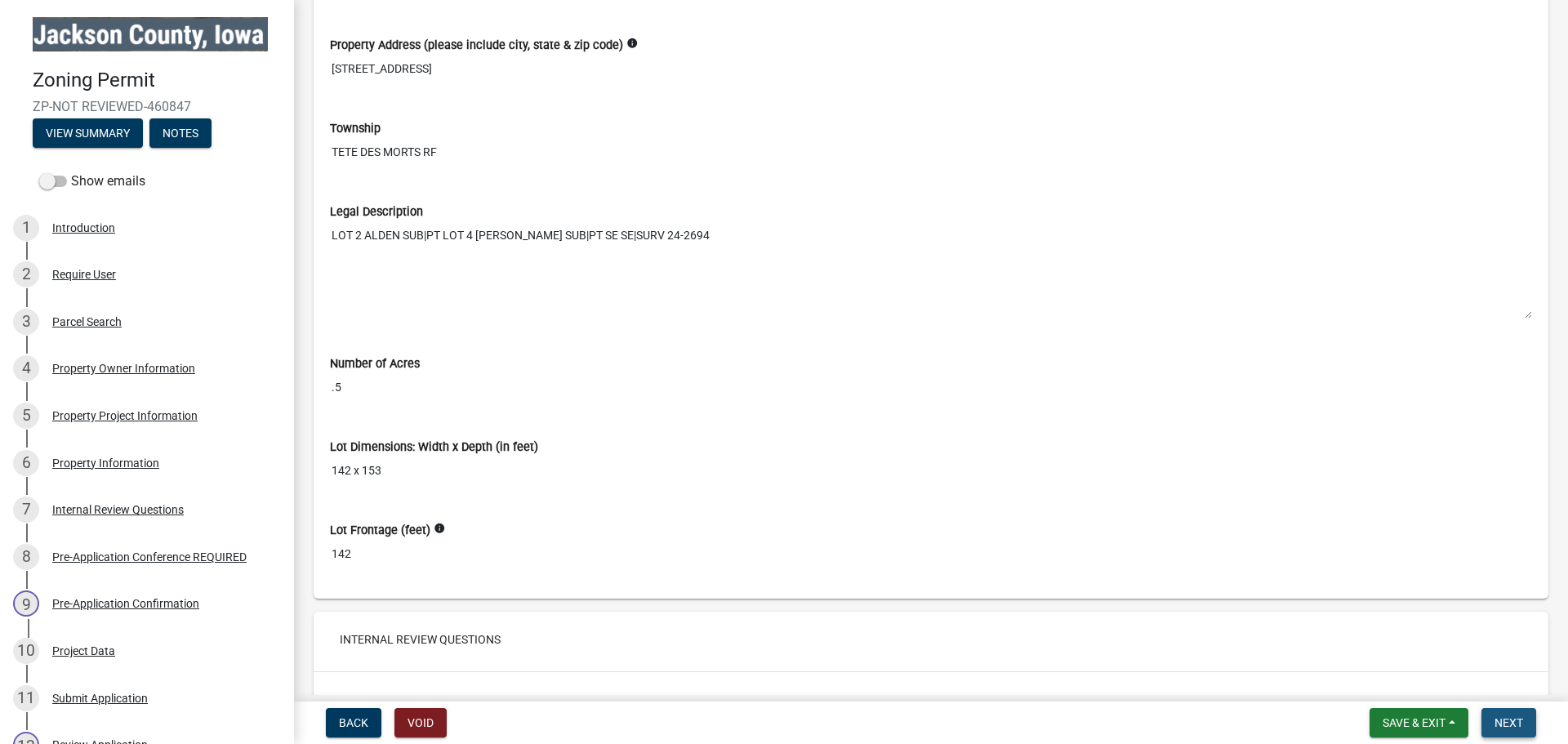
click at [1517, 718] on span "Next" at bounding box center [1509, 723] width 29 height 13
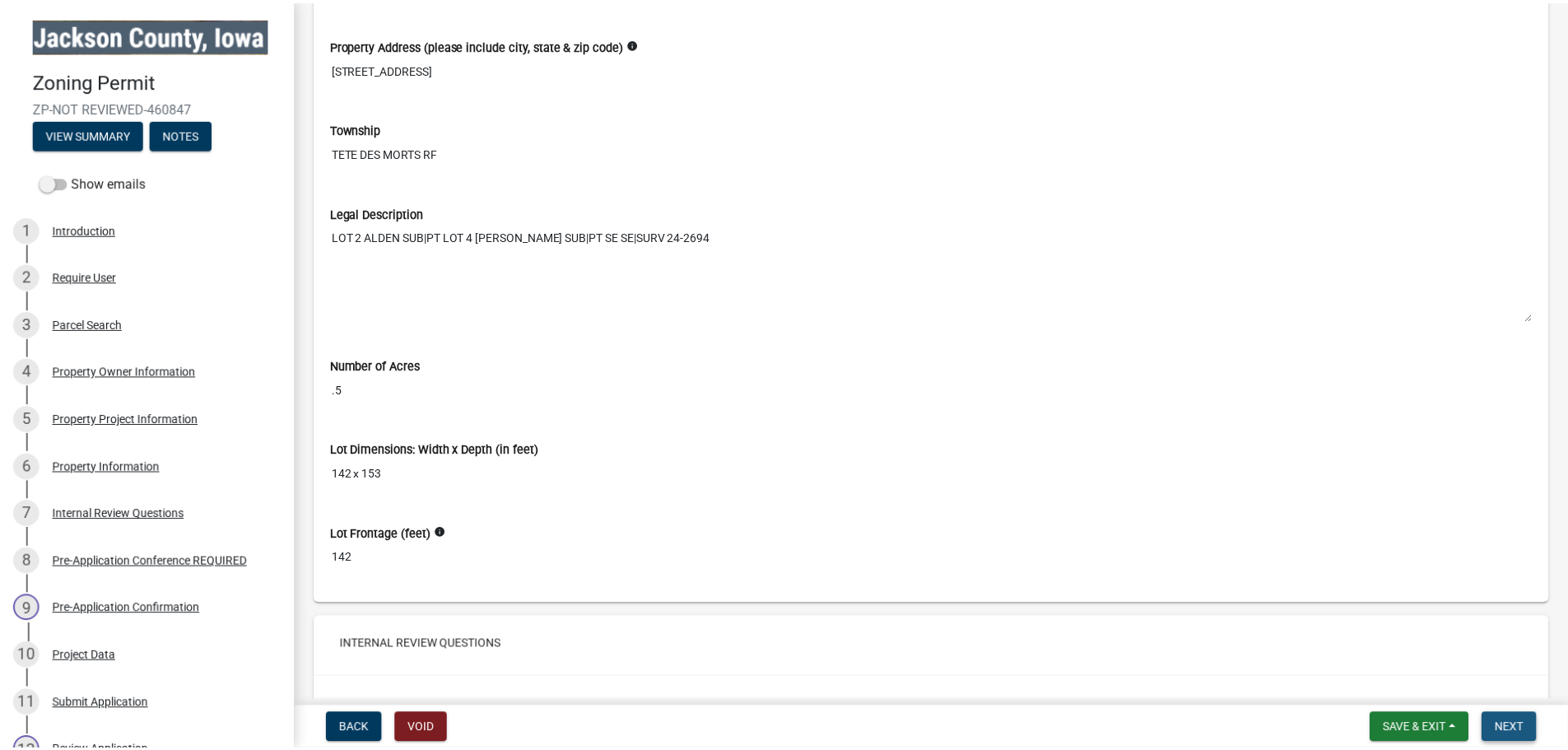
scroll to position [0, 0]
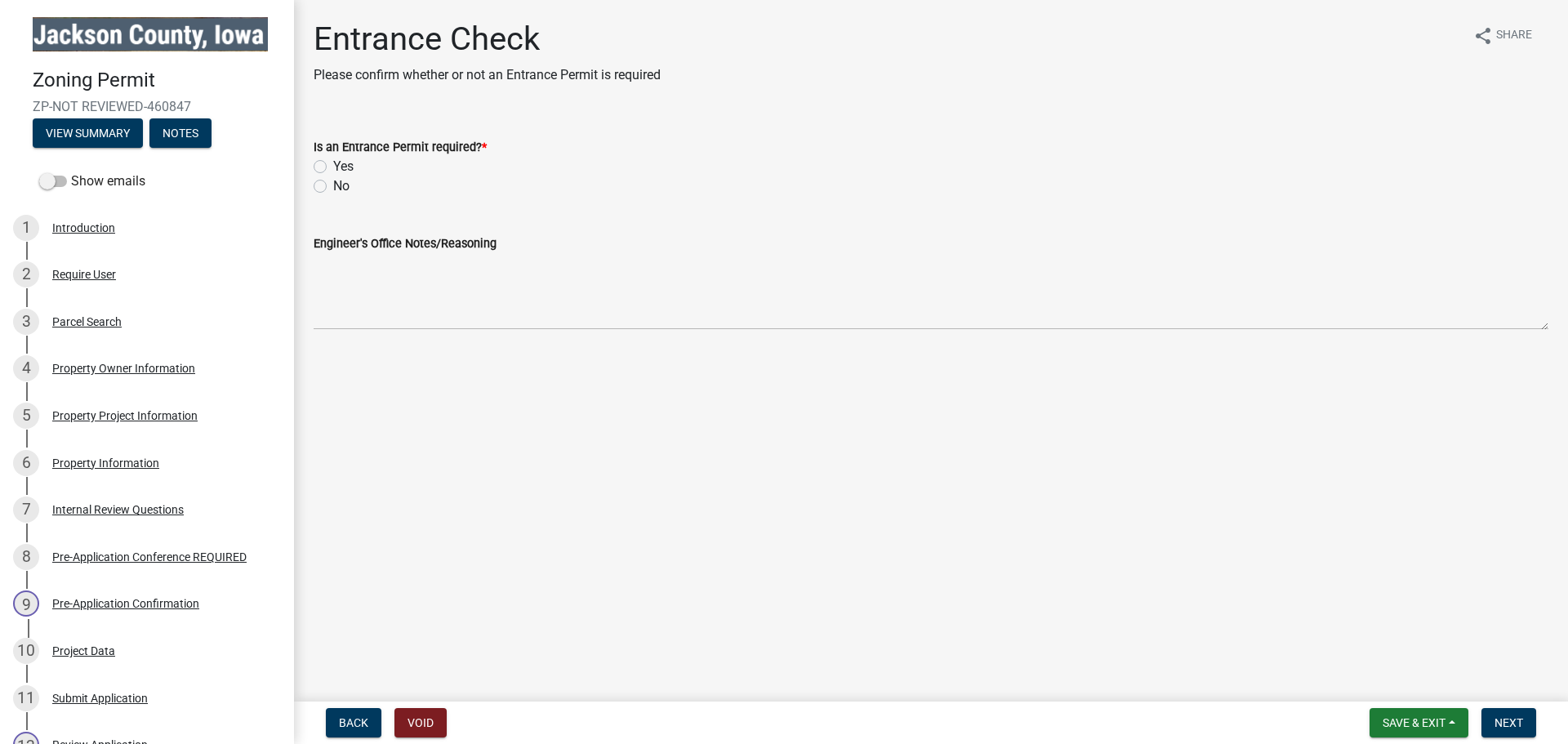
click at [333, 183] on label "No" at bounding box center [341, 186] width 16 height 19
click at [333, 183] on input "No" at bounding box center [338, 181] width 11 height 11
radio input "true"
click at [1518, 725] on span "Next" at bounding box center [1509, 723] width 29 height 13
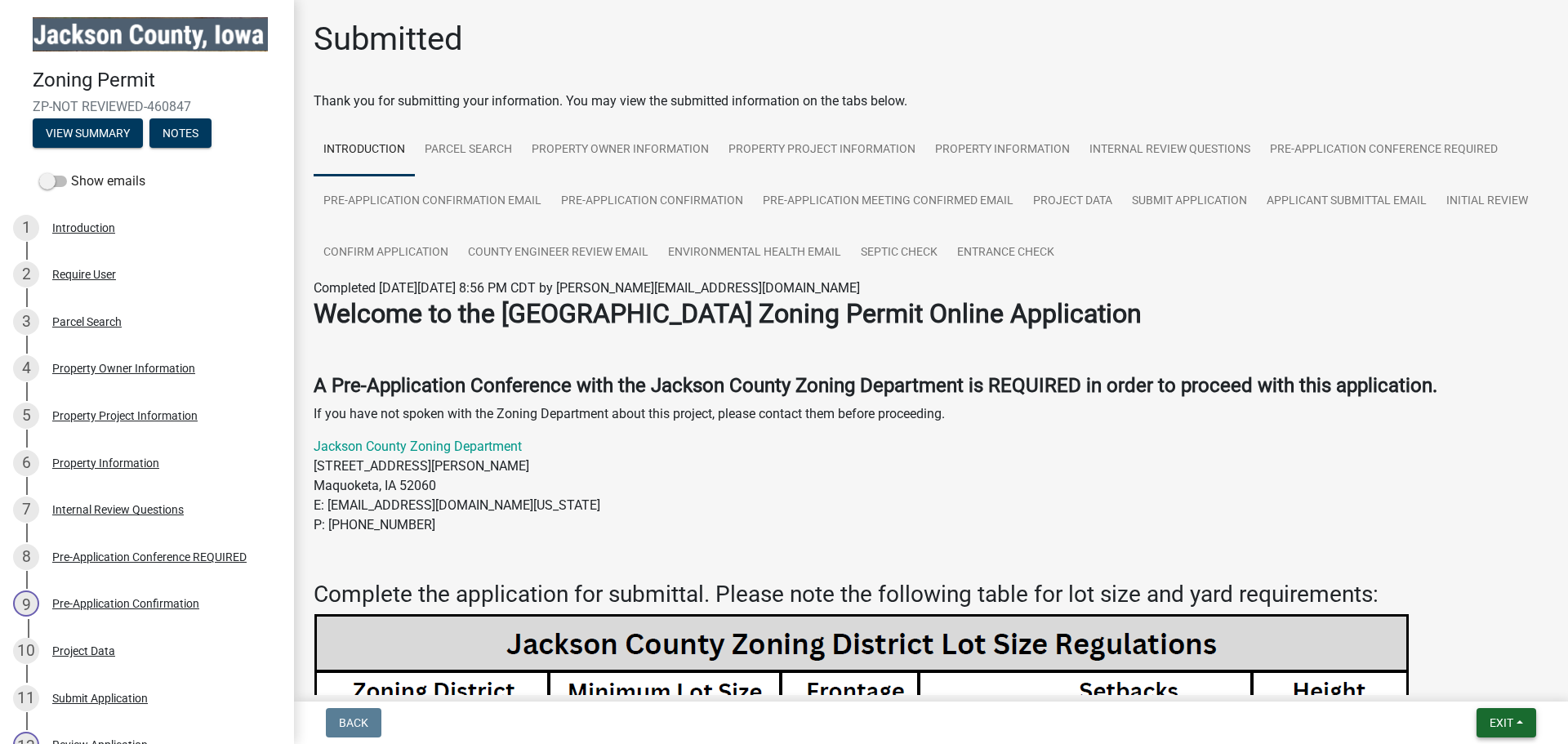
click at [1503, 723] on span "Exit" at bounding box center [1502, 723] width 24 height 13
click at [1470, 688] on button "Save & Exit" at bounding box center [1471, 680] width 131 height 39
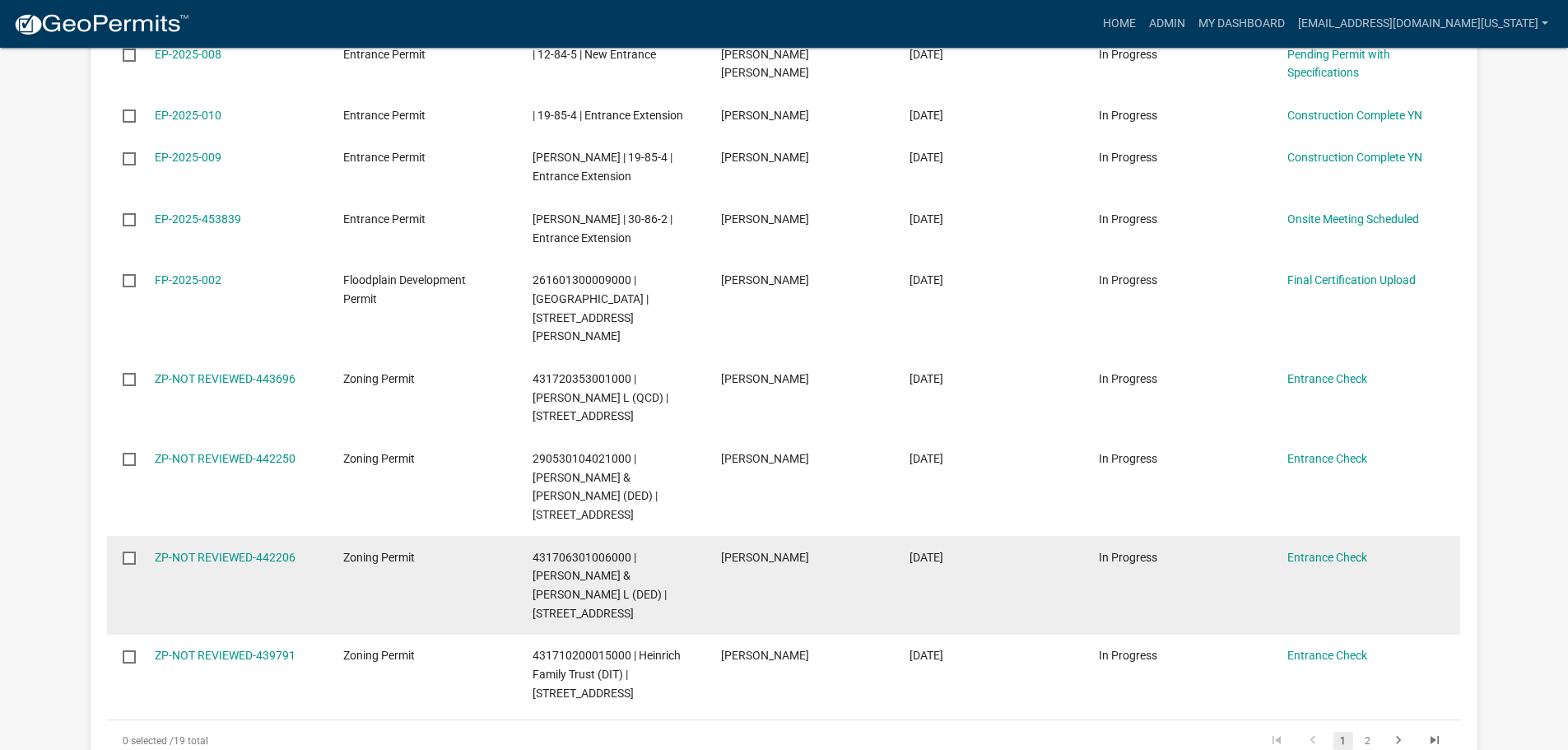
scroll to position [1399, 0]
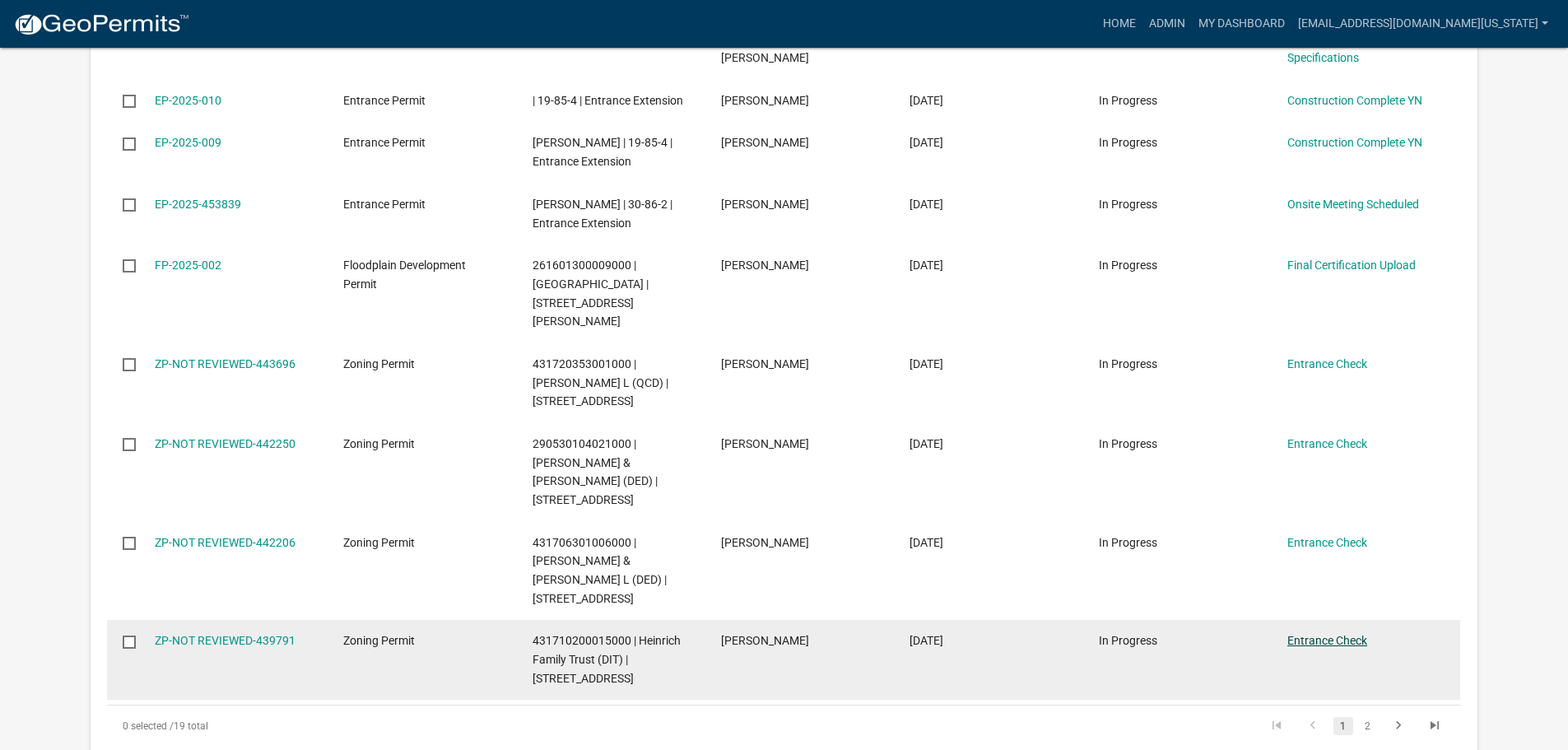
click at [1301, 634] on link "Entrance Check" at bounding box center [1327, 641] width 80 height 14
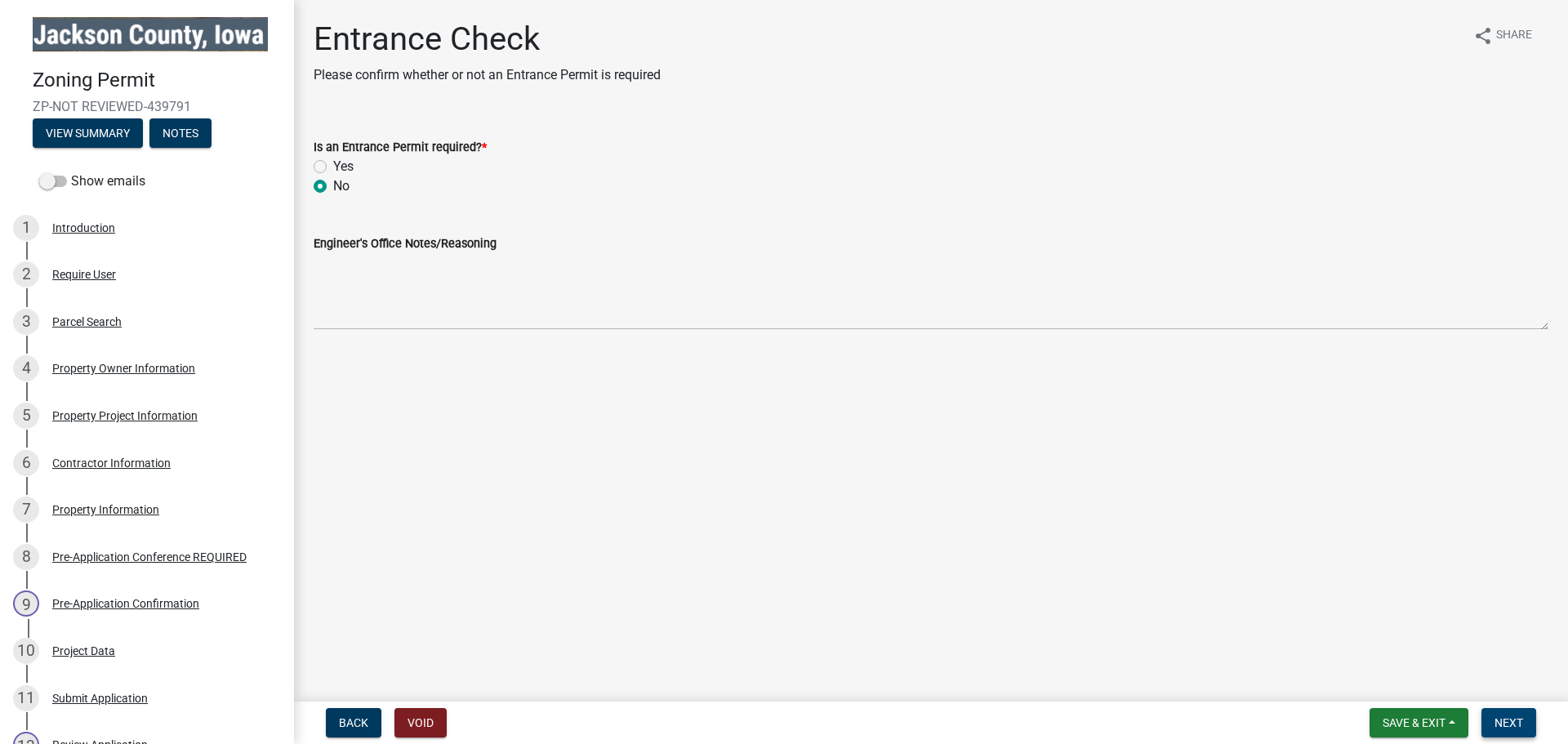
click at [1494, 724] on button "Next" at bounding box center [1508, 722] width 55 height 29
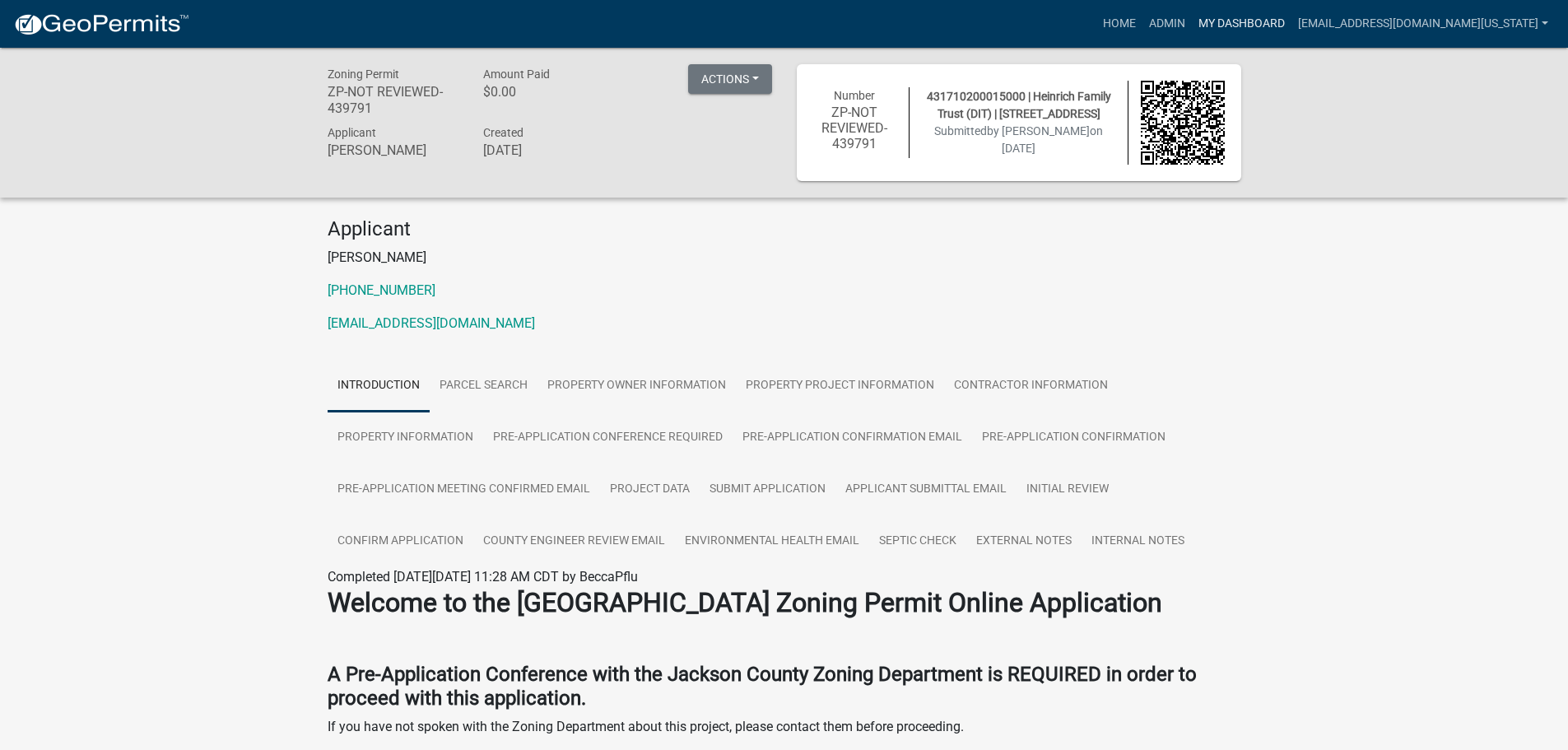
click at [1244, 27] on link "My Dashboard" at bounding box center [1241, 24] width 100 height 31
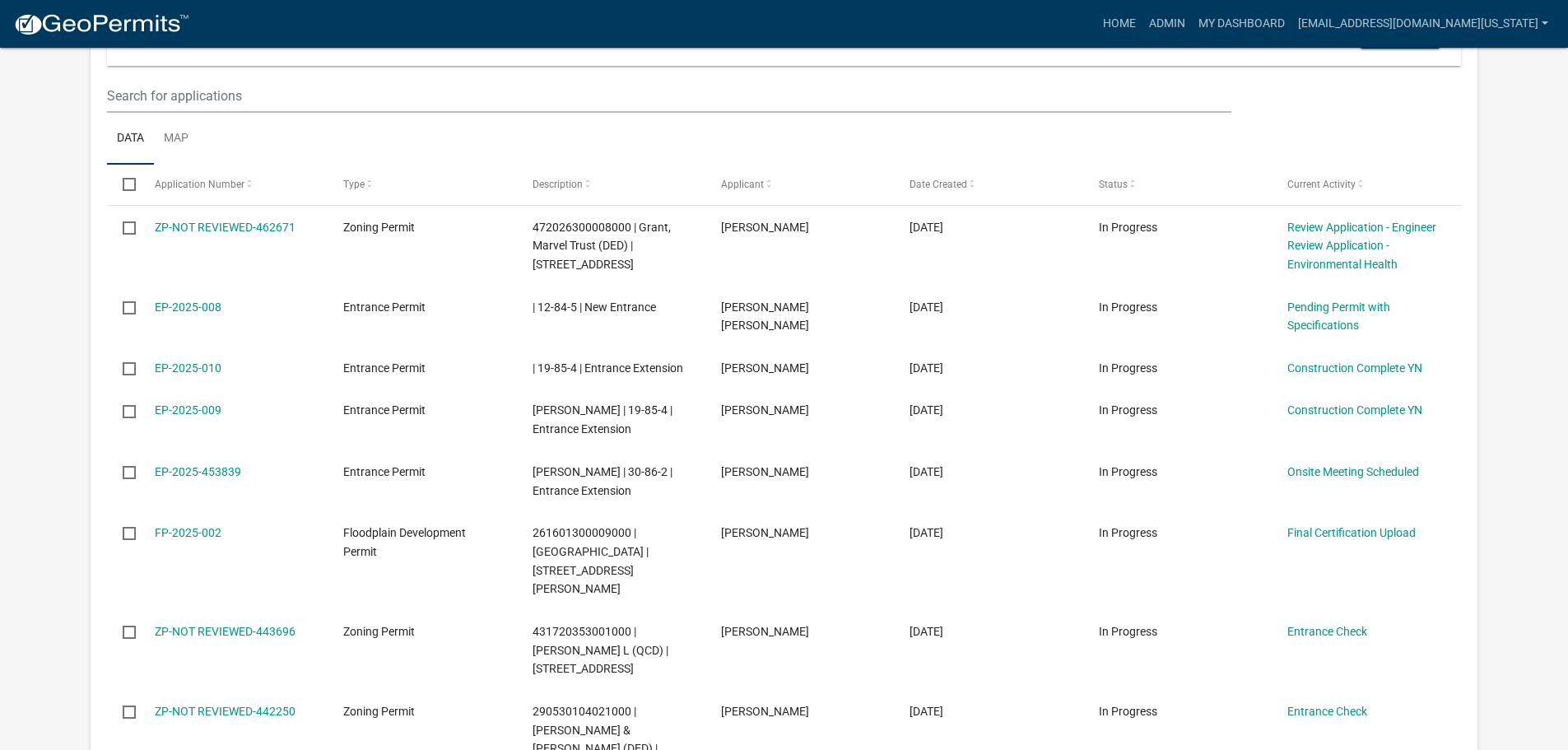
scroll to position [1091, 0]
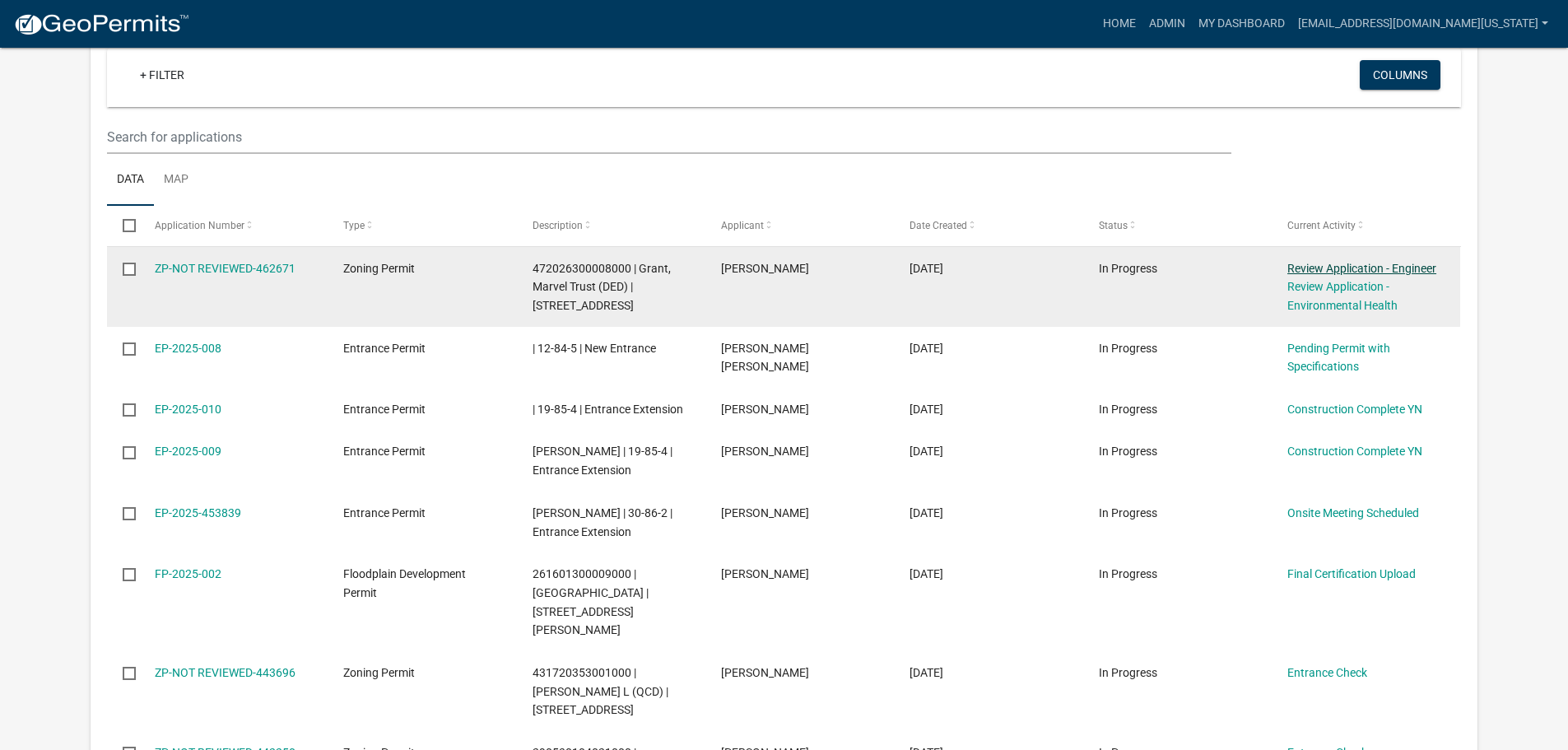
click at [1302, 262] on link "Review Application - Engineer" at bounding box center [1362, 268] width 149 height 14
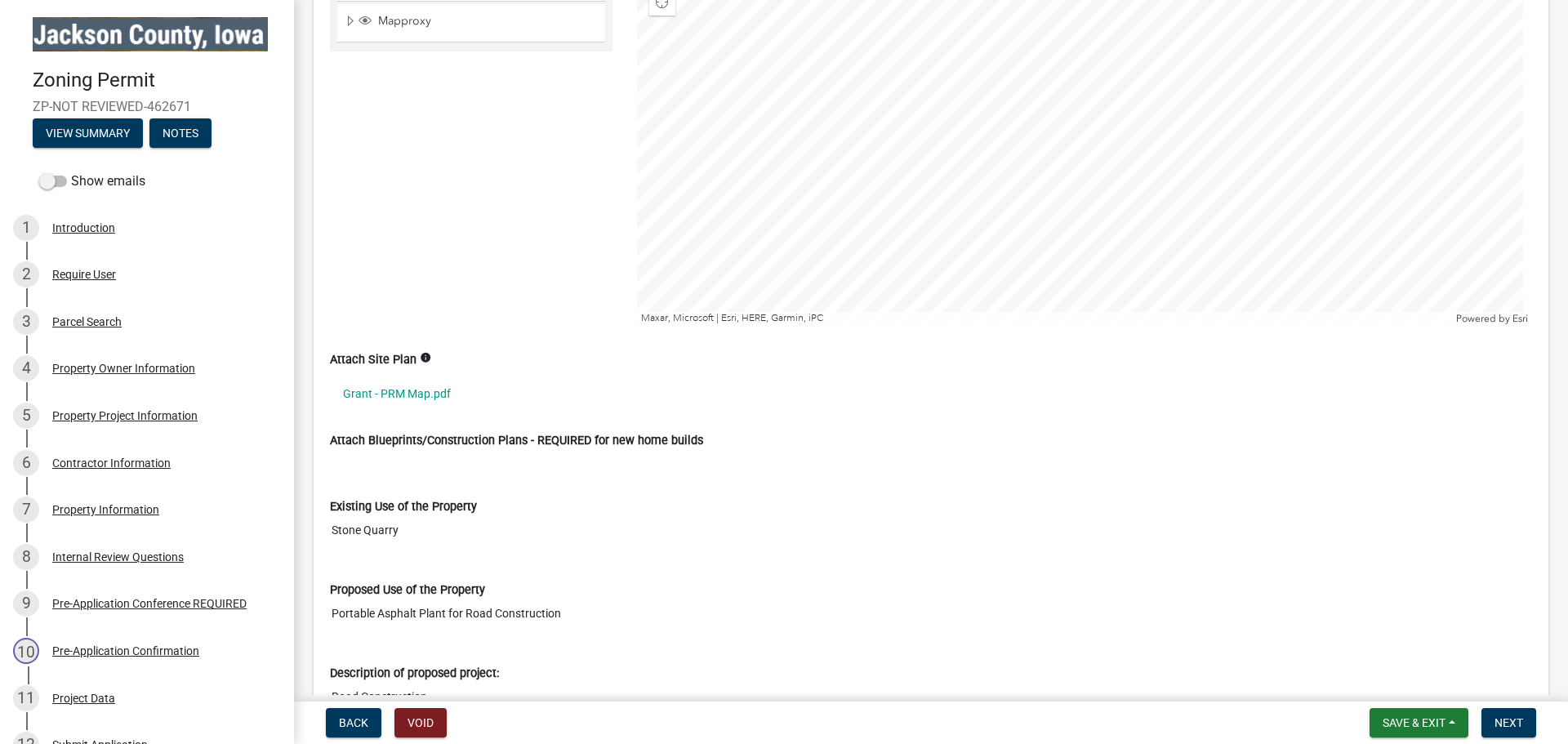
scroll to position [1797, 0]
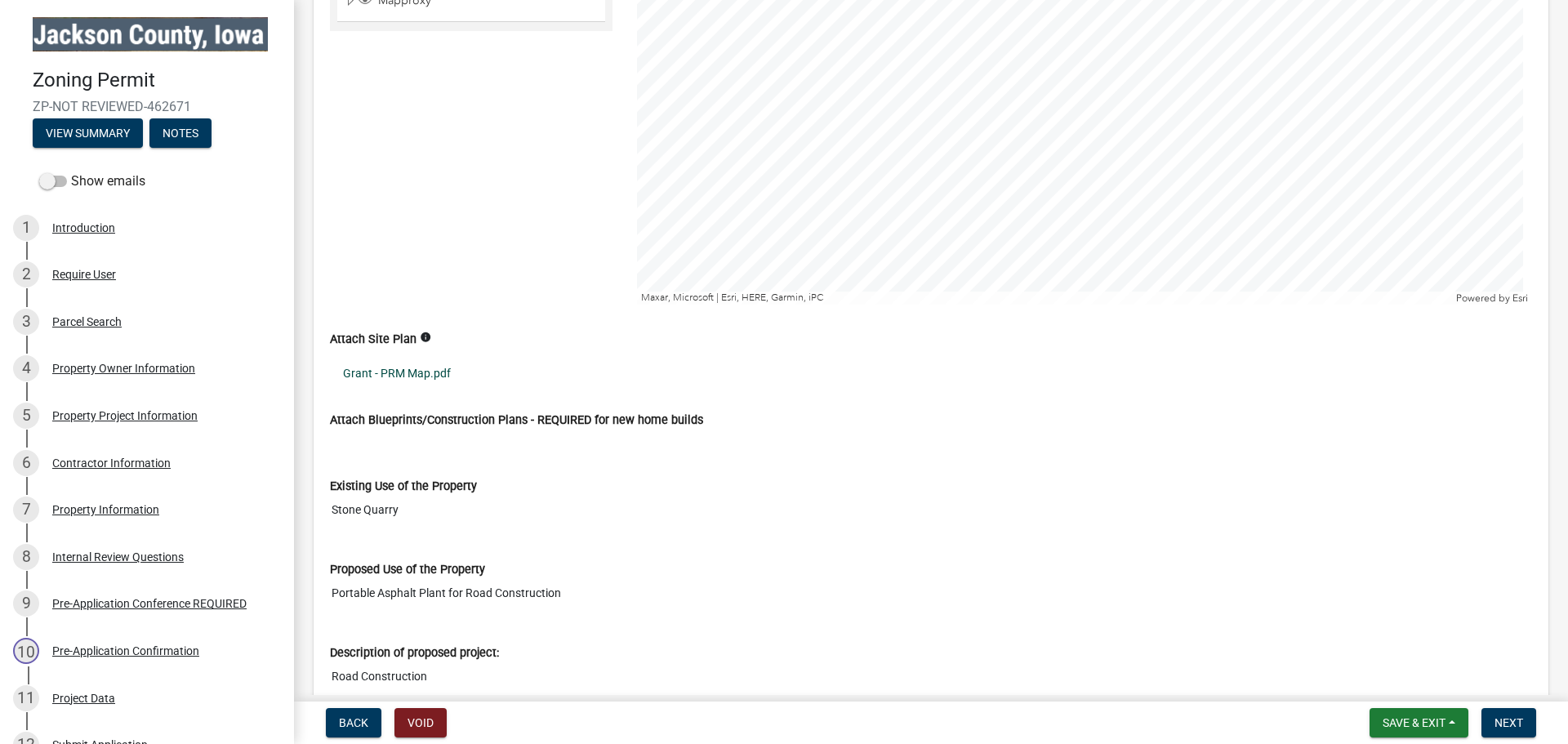
click at [343, 378] on link "Grant - PRM Map.pdf" at bounding box center [931, 373] width 1203 height 38
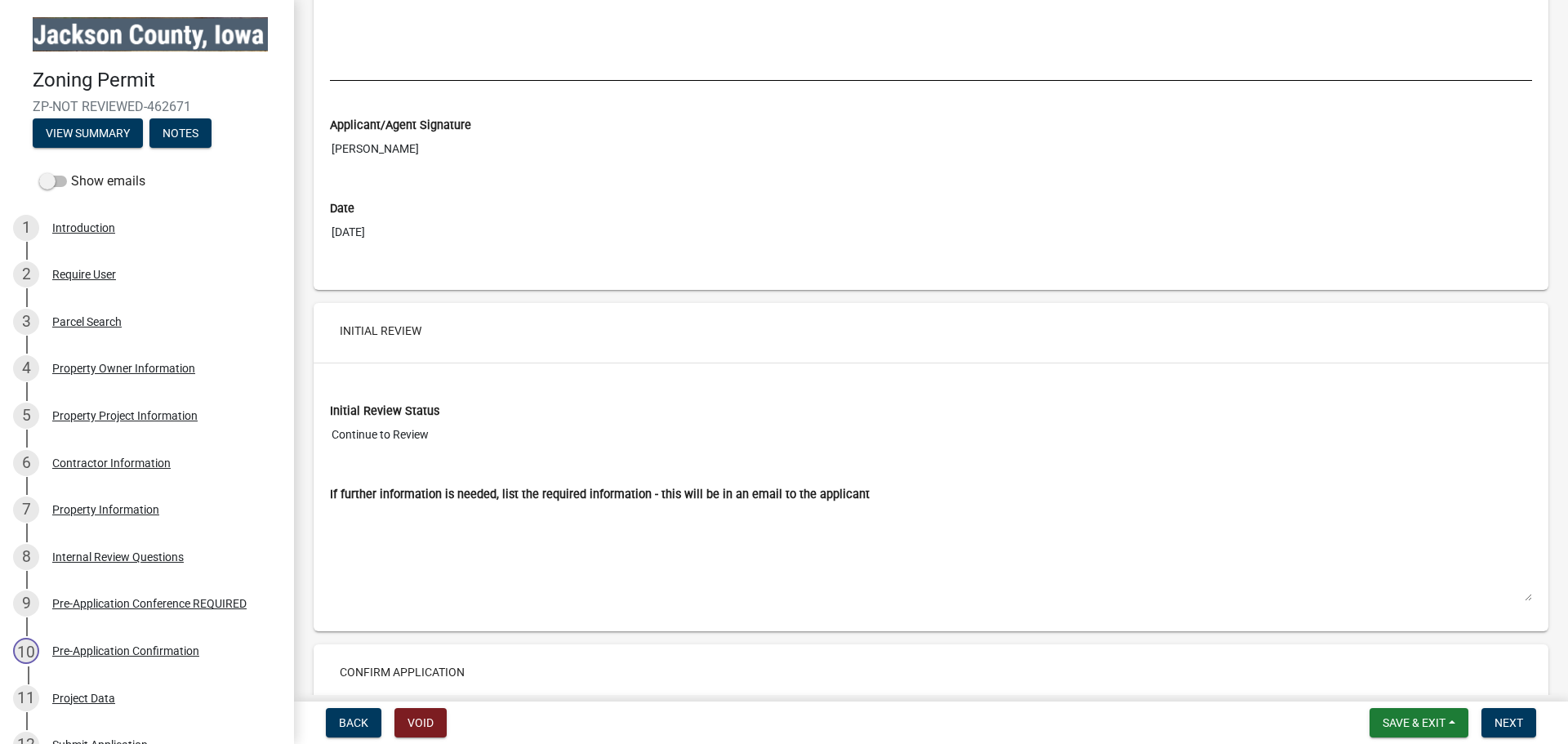
scroll to position [6615, 0]
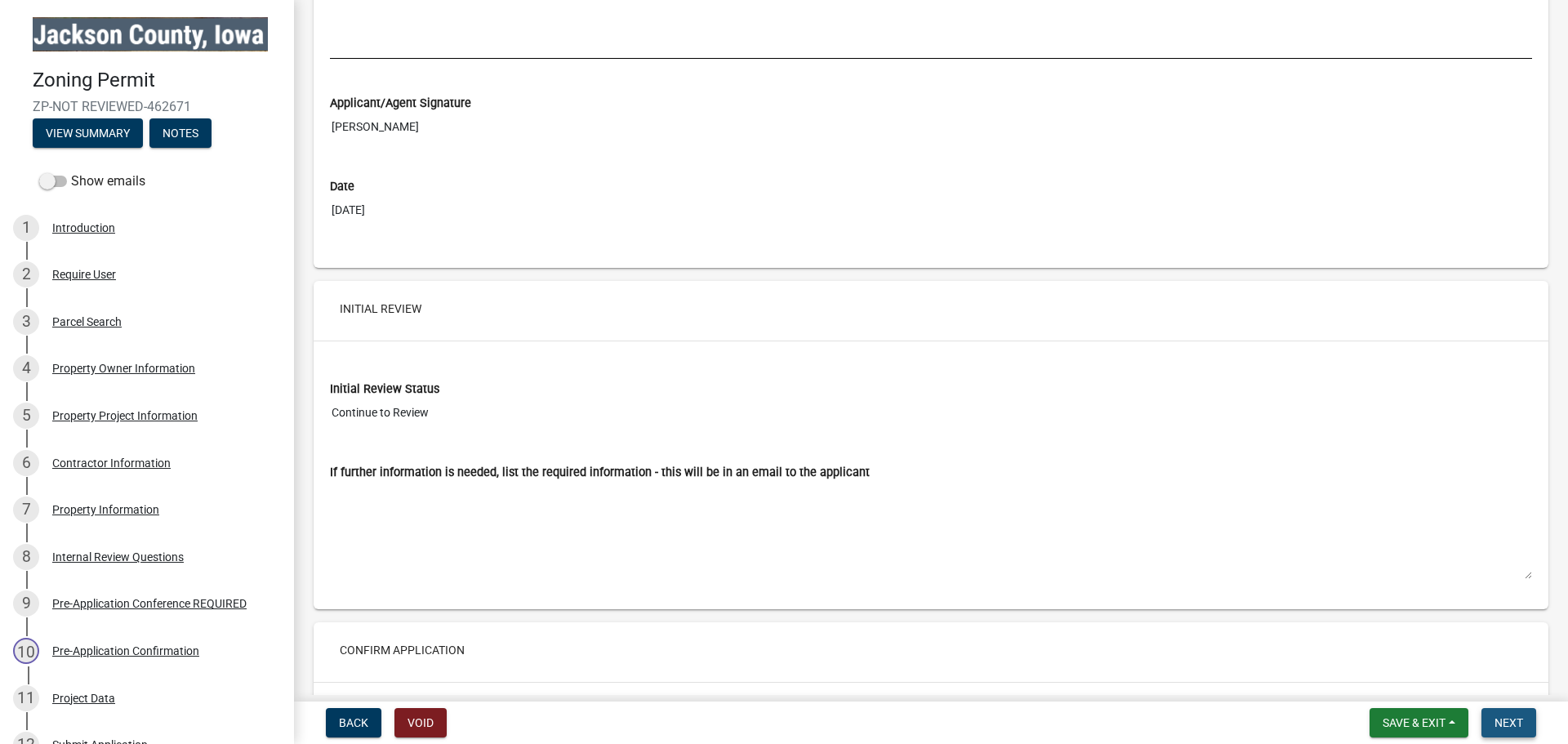
click at [1508, 720] on span "Next" at bounding box center [1509, 723] width 29 height 13
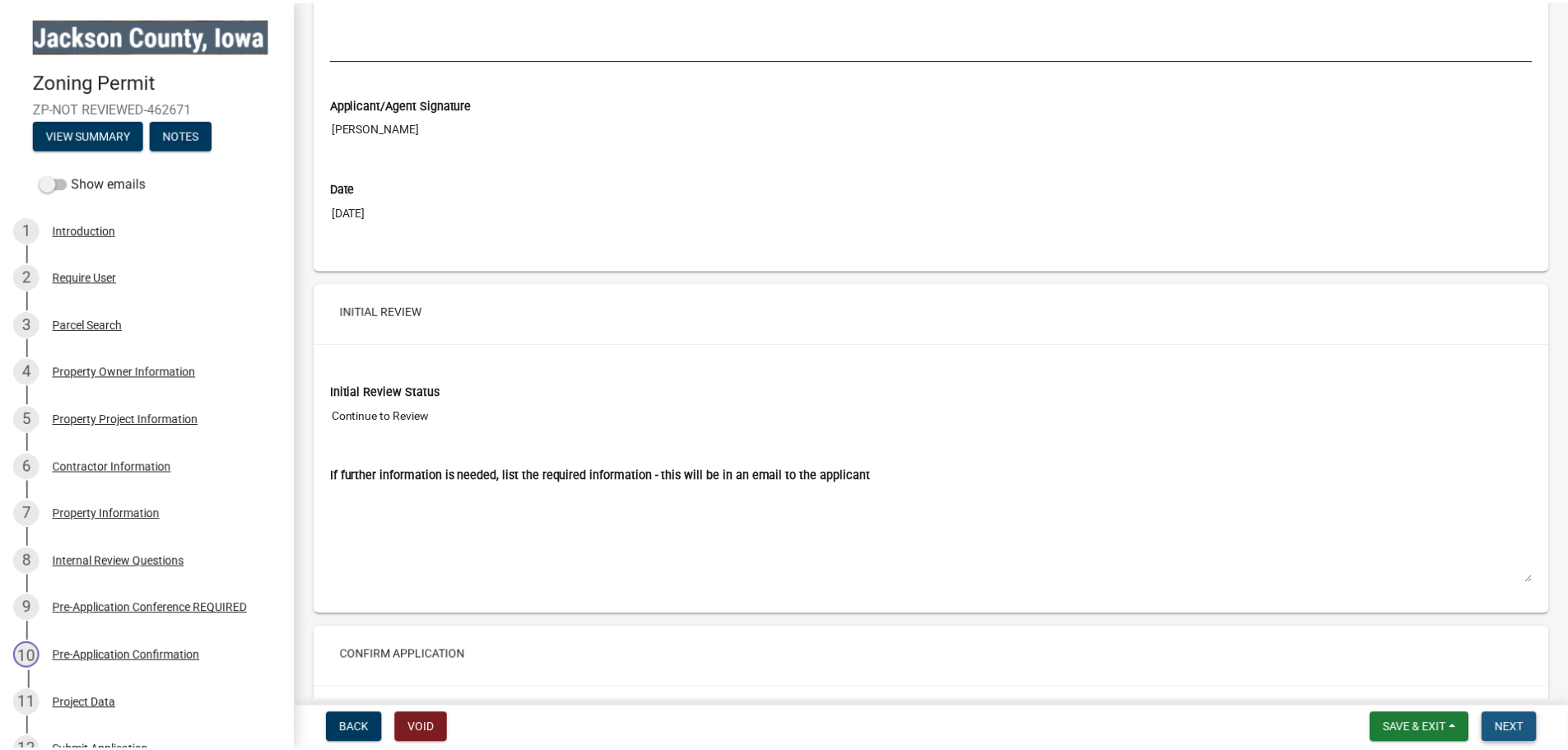
scroll to position [0, 0]
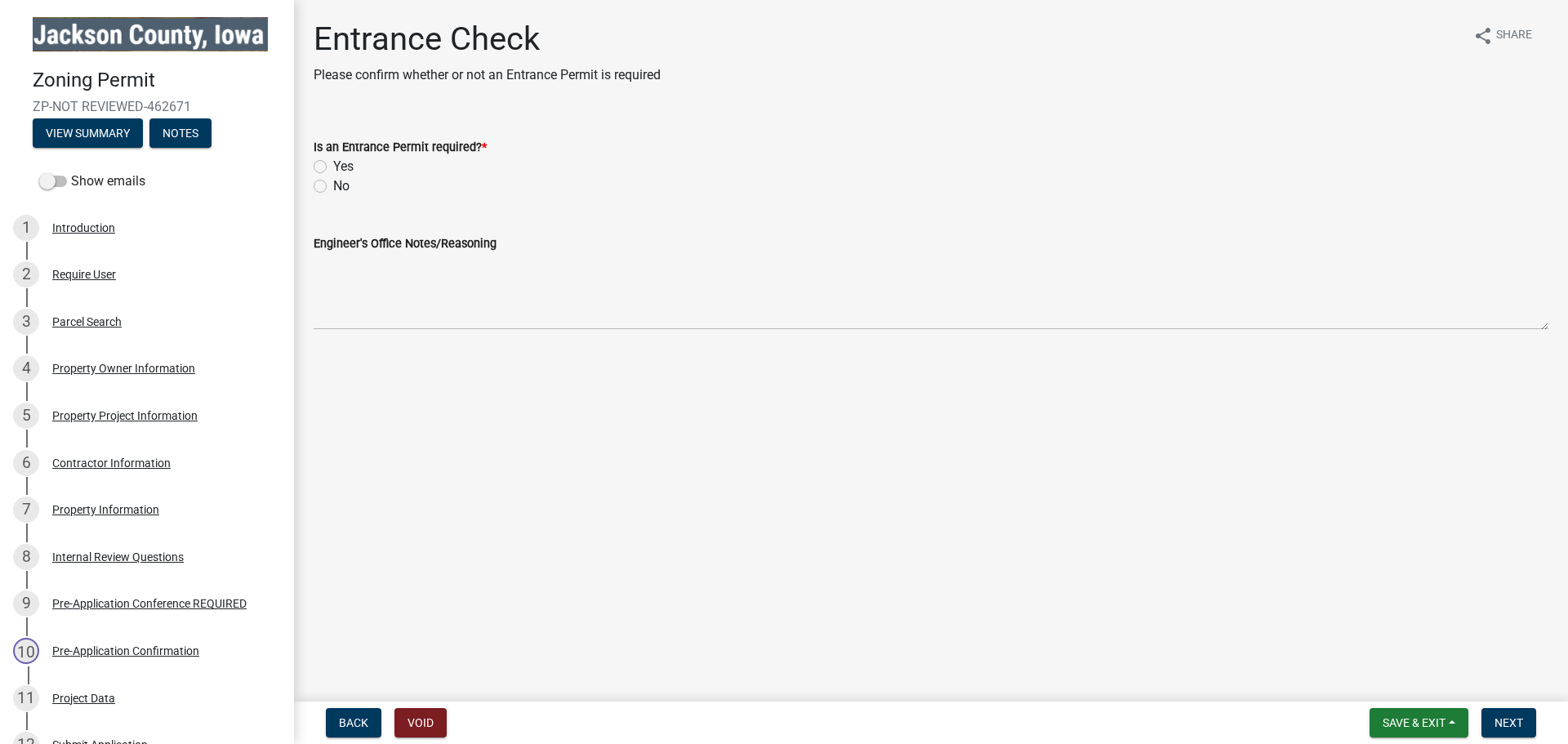
click at [333, 184] on label "No" at bounding box center [341, 186] width 16 height 19
click at [333, 184] on input "No" at bounding box center [338, 181] width 11 height 11
radio input "true"
click at [1526, 723] on button "Next" at bounding box center [1508, 722] width 55 height 29
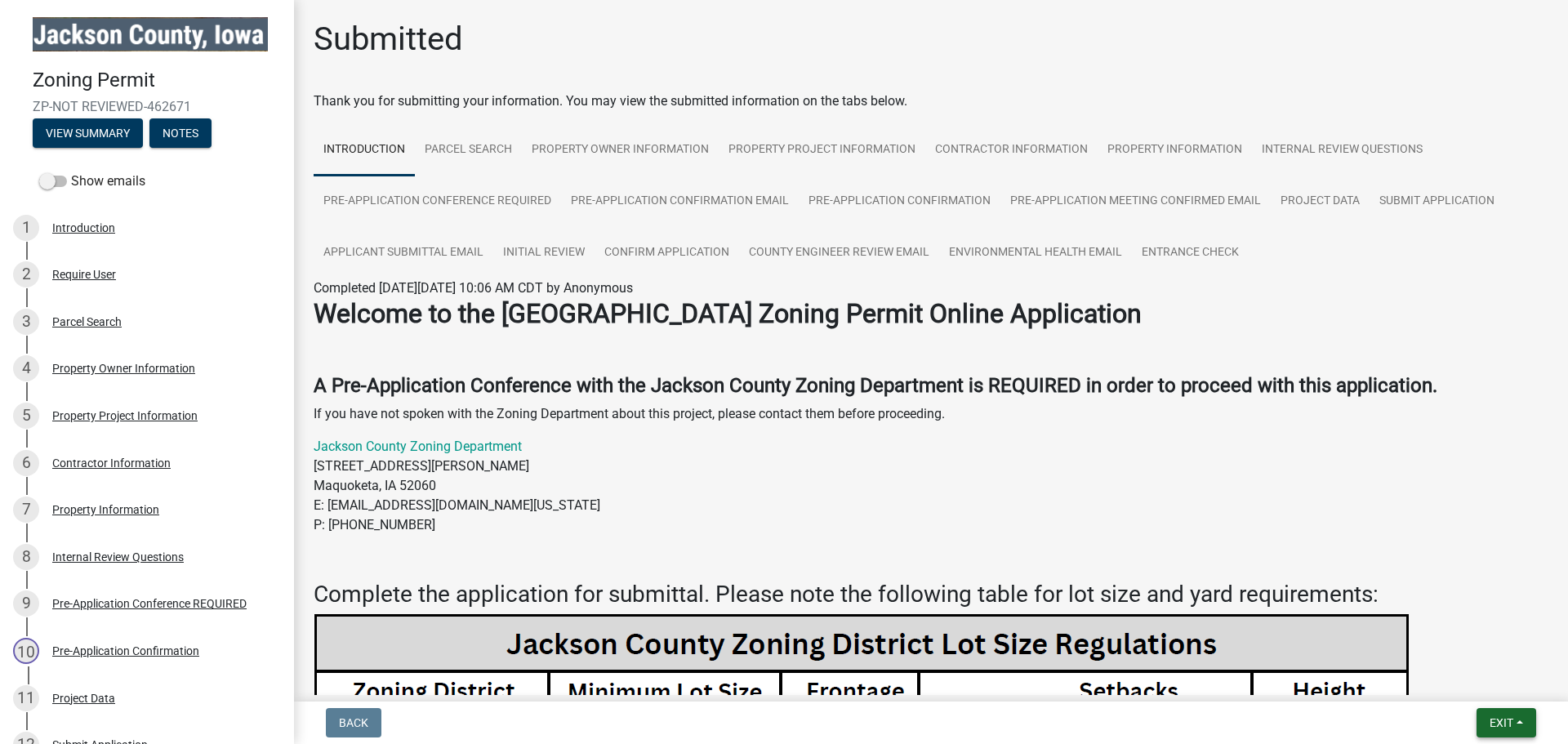
click at [1511, 726] on span "Exit" at bounding box center [1502, 723] width 24 height 13
click at [1465, 683] on button "Save & Exit" at bounding box center [1471, 680] width 131 height 39
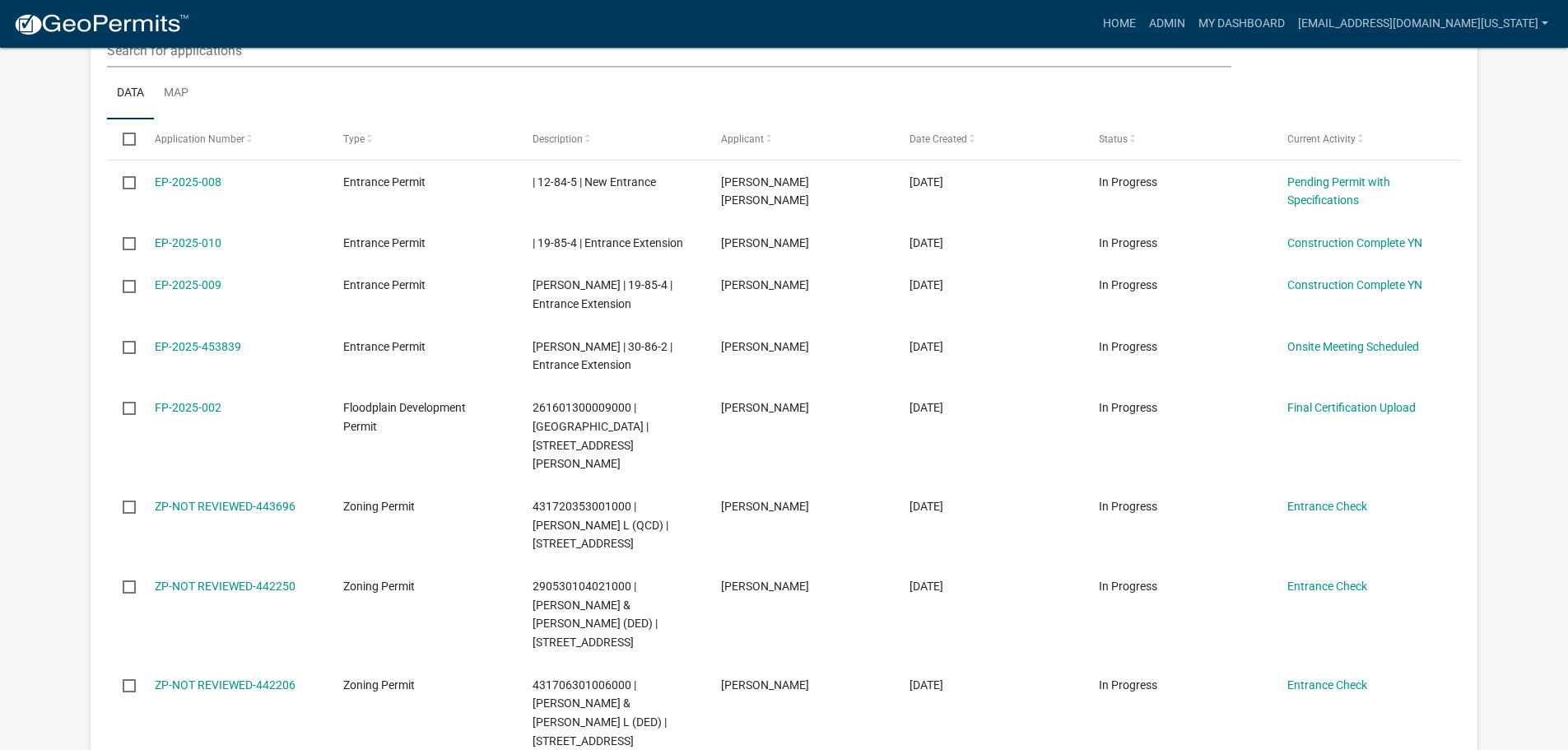
scroll to position [1206, 0]
